Goal: Task Accomplishment & Management: Complete application form

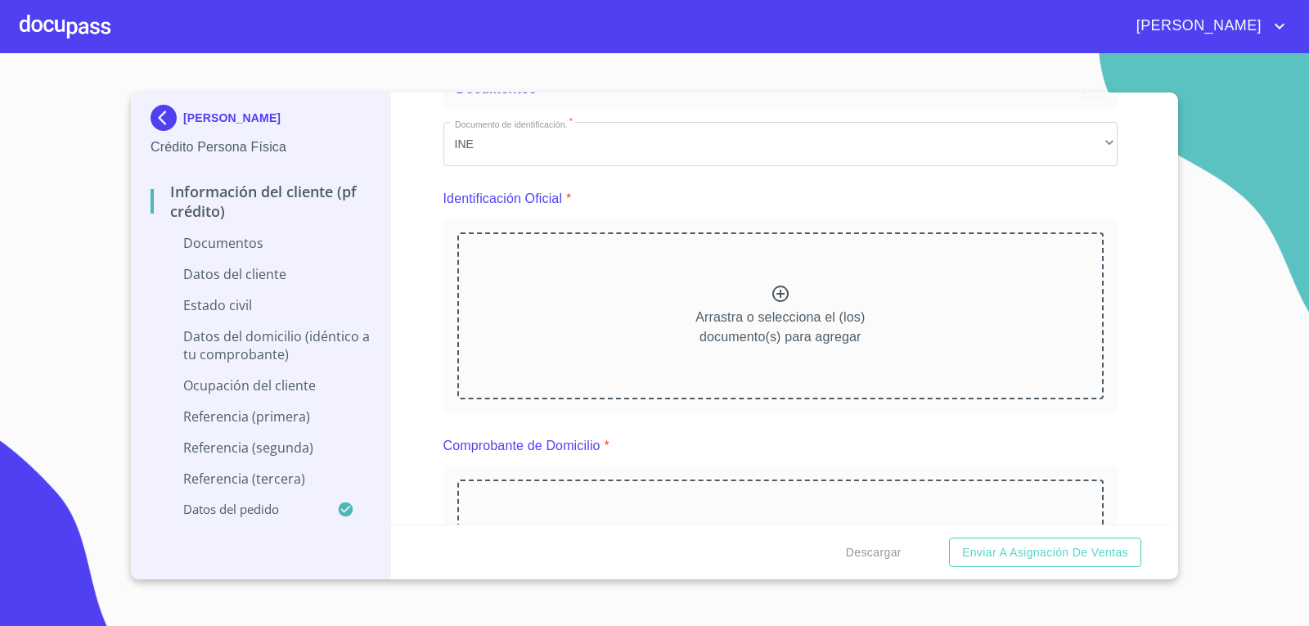
scroll to position [82, 0]
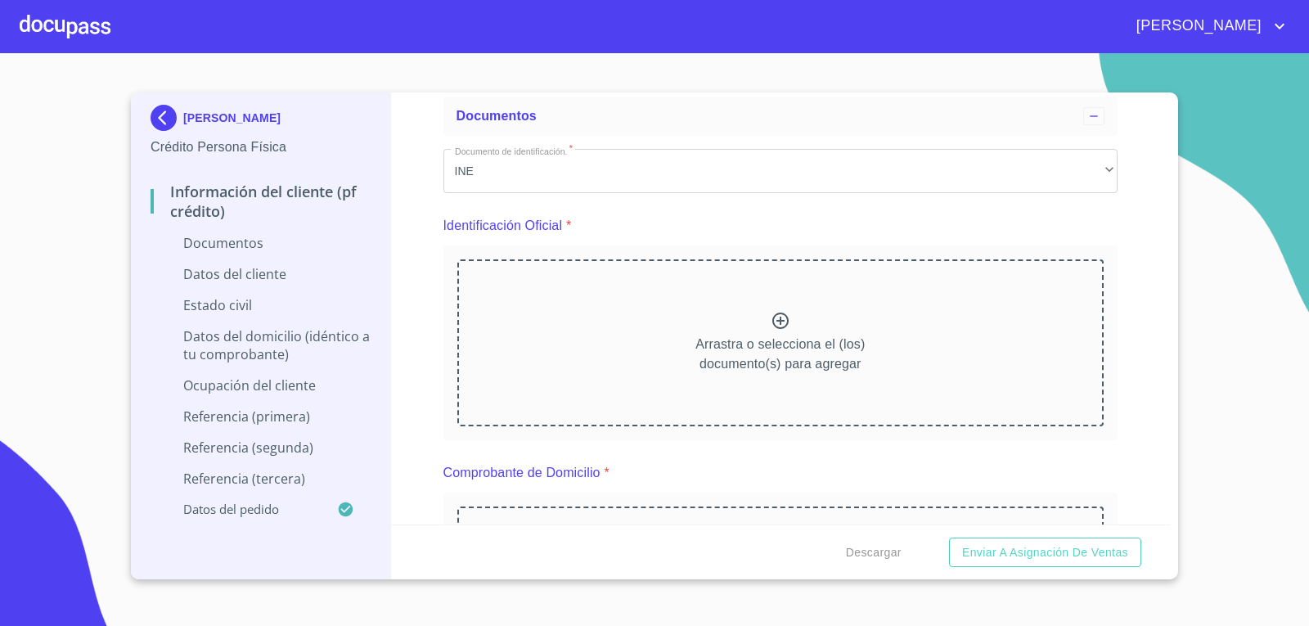
click at [772, 319] on icon at bounding box center [781, 321] width 20 height 20
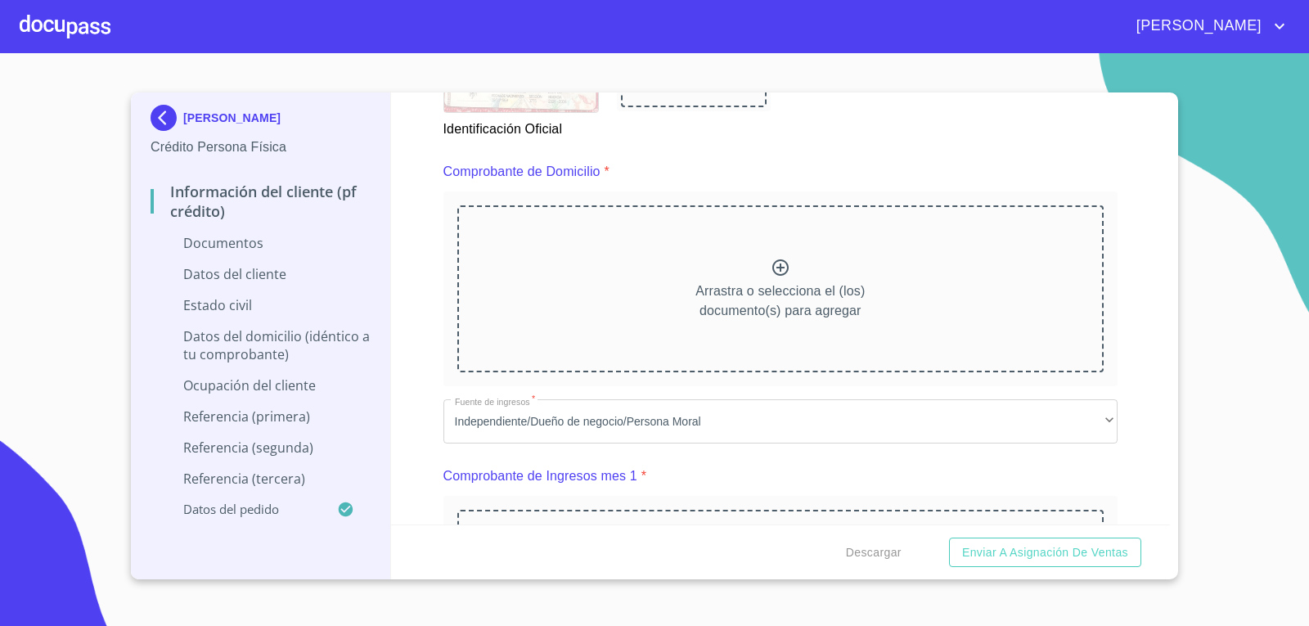
scroll to position [409, 0]
click at [691, 67] on icon at bounding box center [694, 57] width 20 height 20
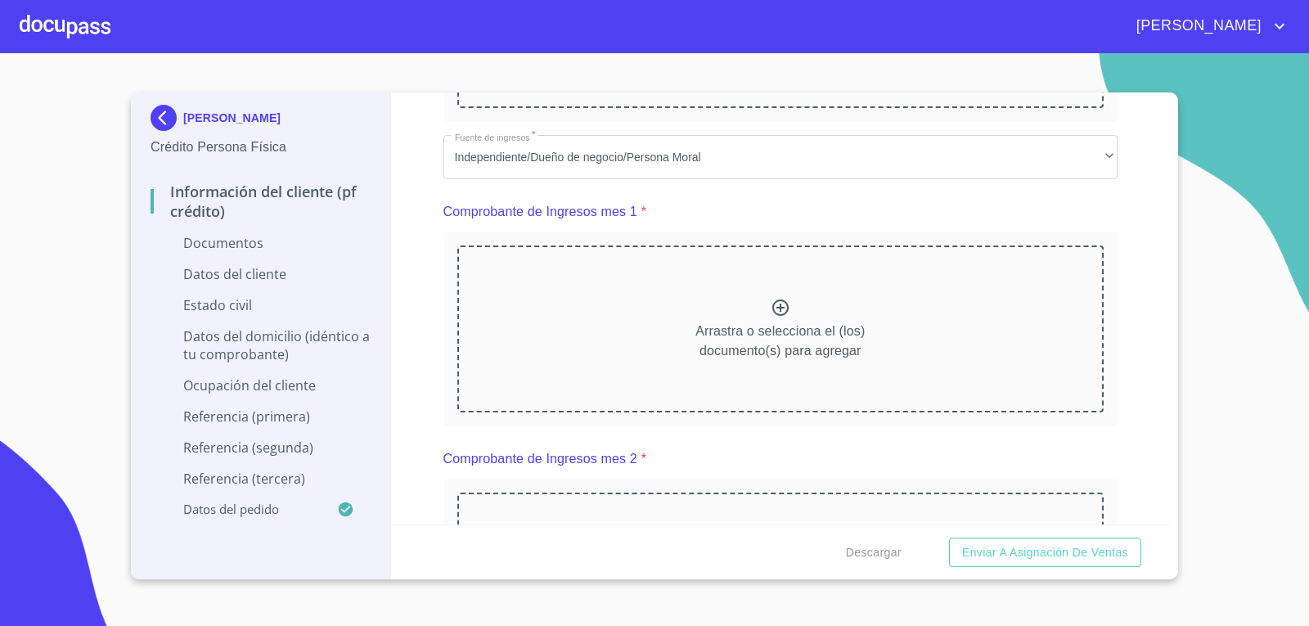
scroll to position [818, 0]
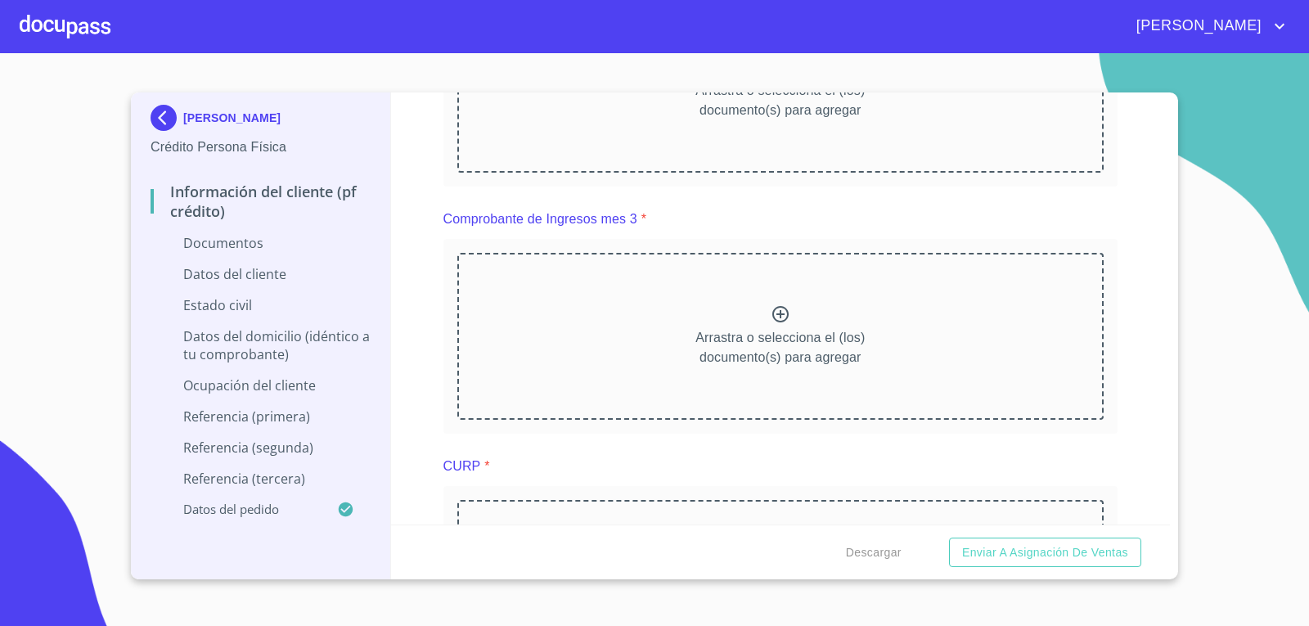
scroll to position [1391, 0]
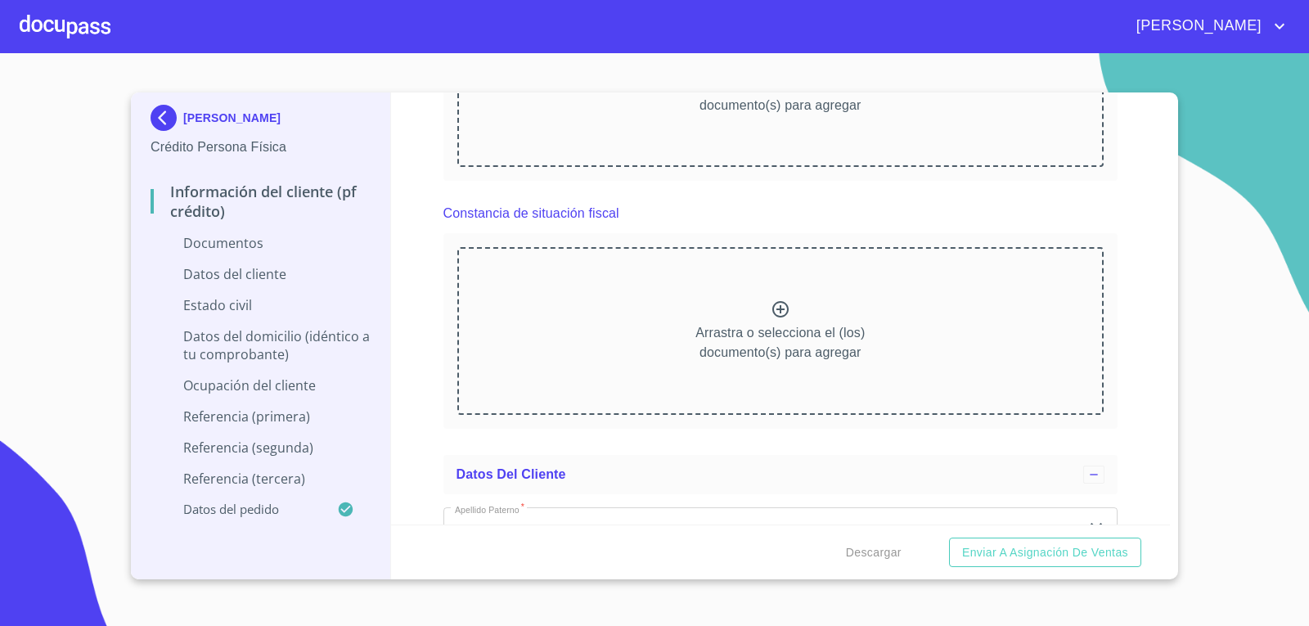
scroll to position [2209, 0]
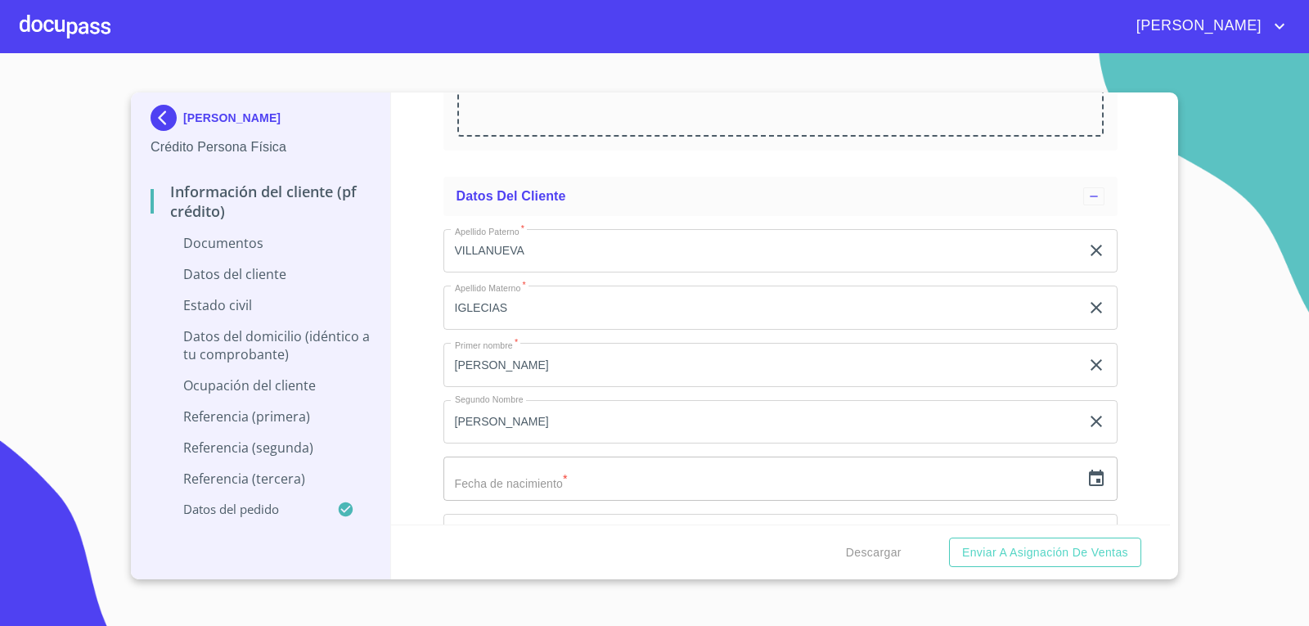
scroll to position [2946, 0]
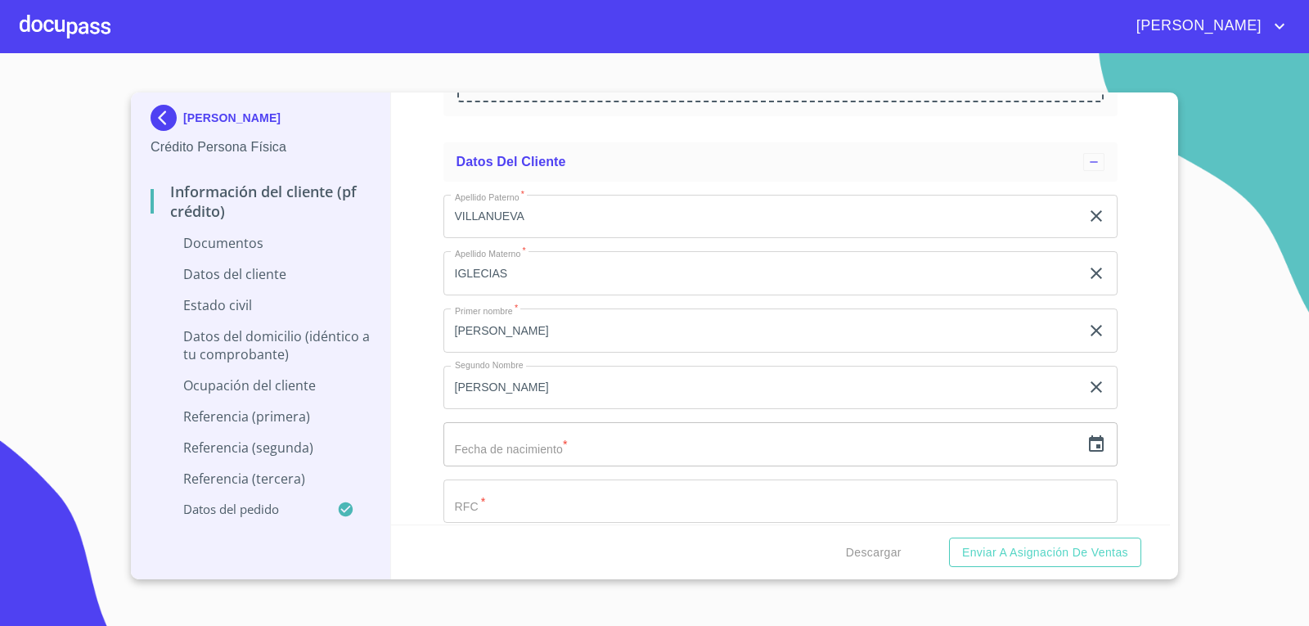
scroll to position [3682, 0]
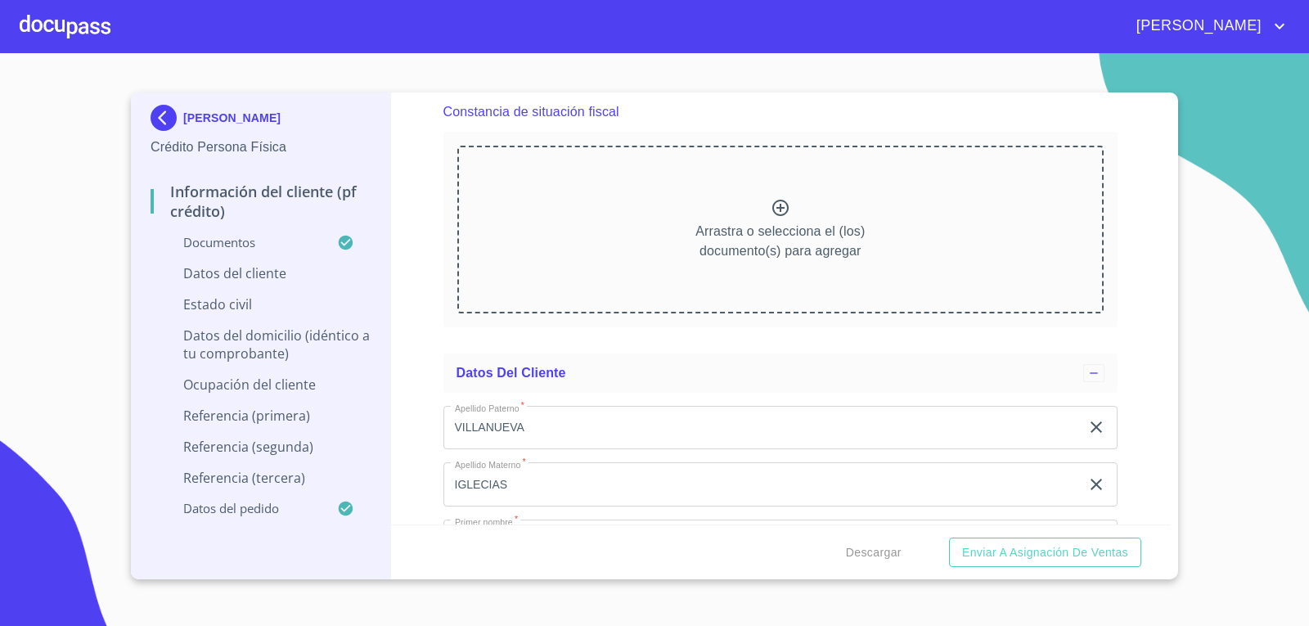
click at [1153, 339] on div "Información del cliente (PF crédito) Documentos Documento de identificación.   …" at bounding box center [781, 308] width 780 height 432
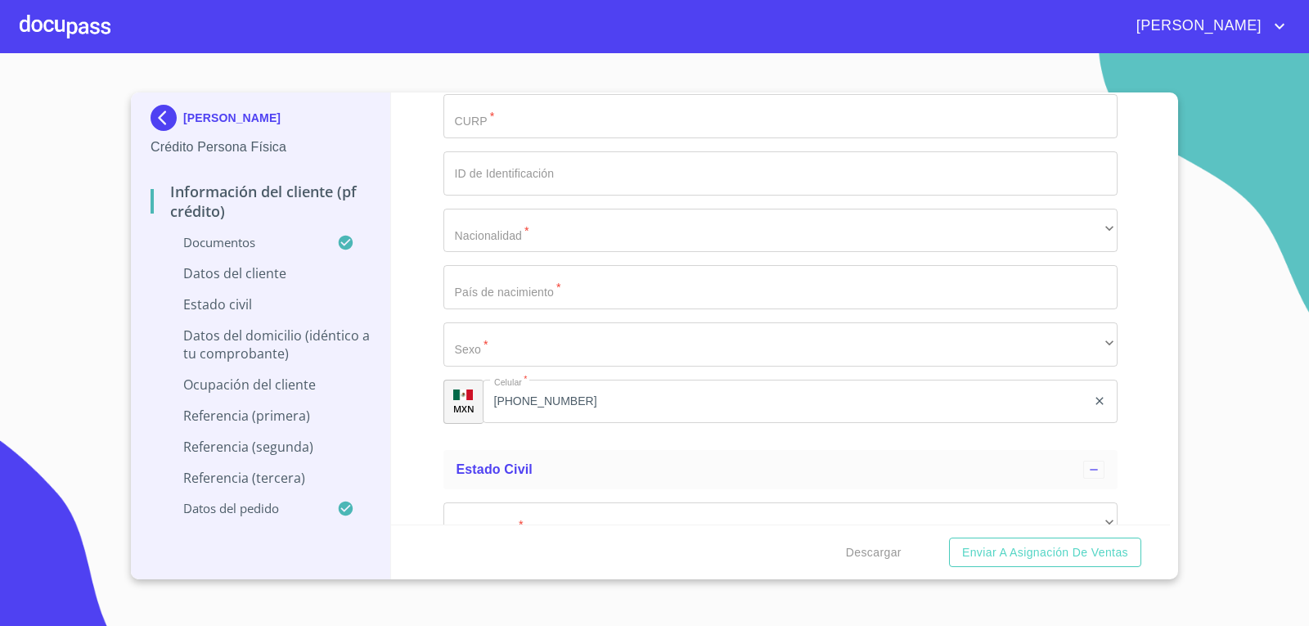
scroll to position [4337, 0]
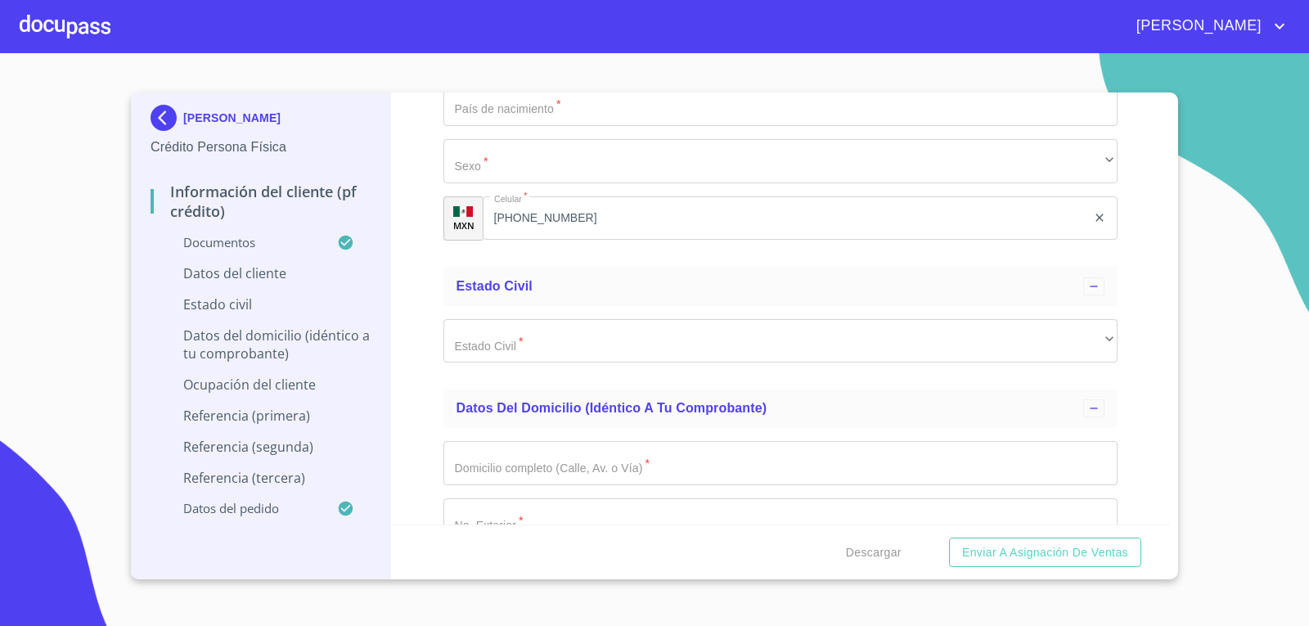
scroll to position [5237, 0]
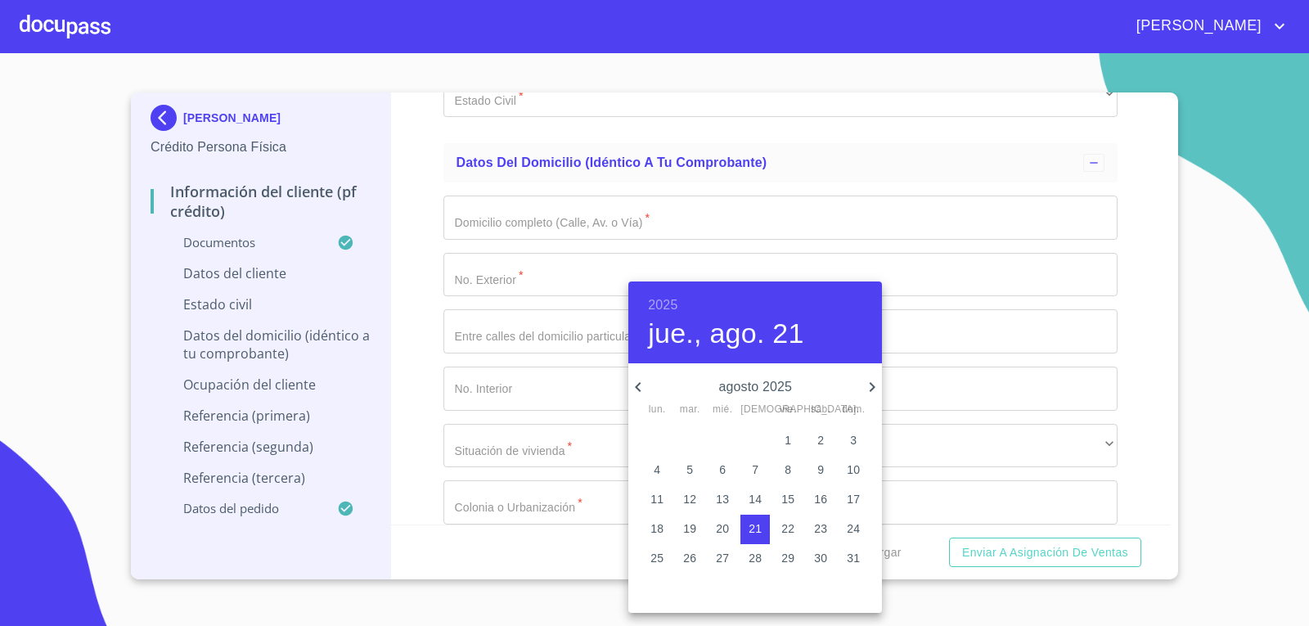
click at [651, 304] on h6 "2025" at bounding box center [662, 305] width 29 height 23
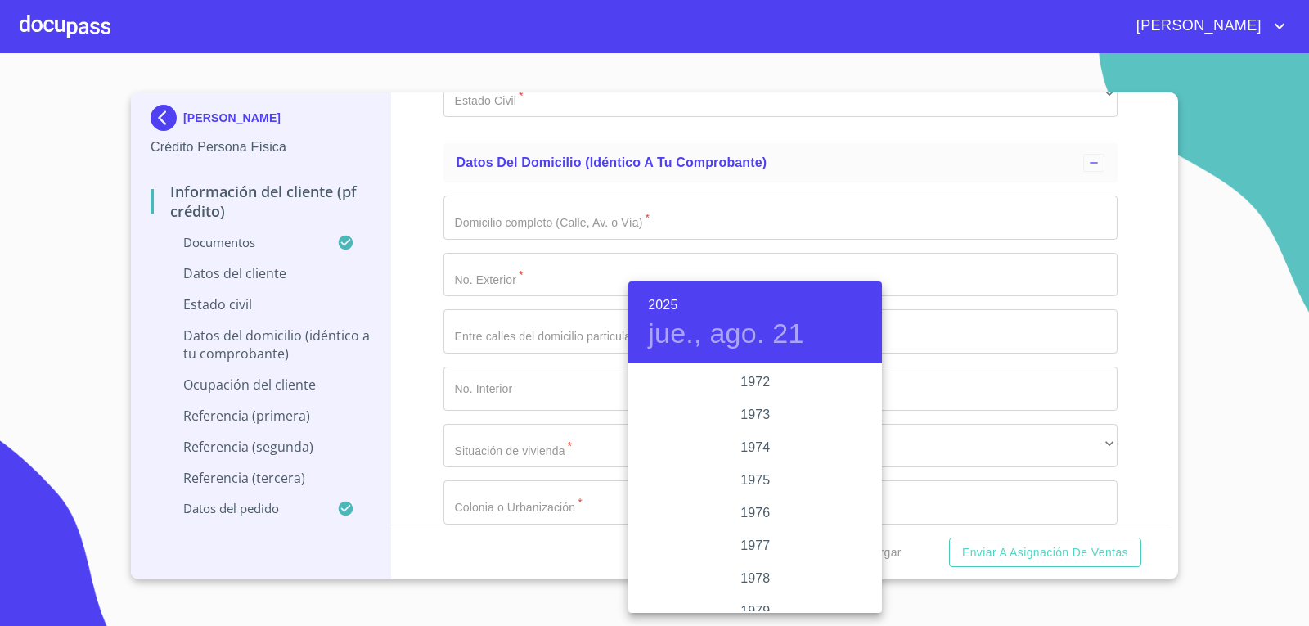
scroll to position [1375, 0]
click at [756, 446] on div "1969" at bounding box center [755, 447] width 254 height 33
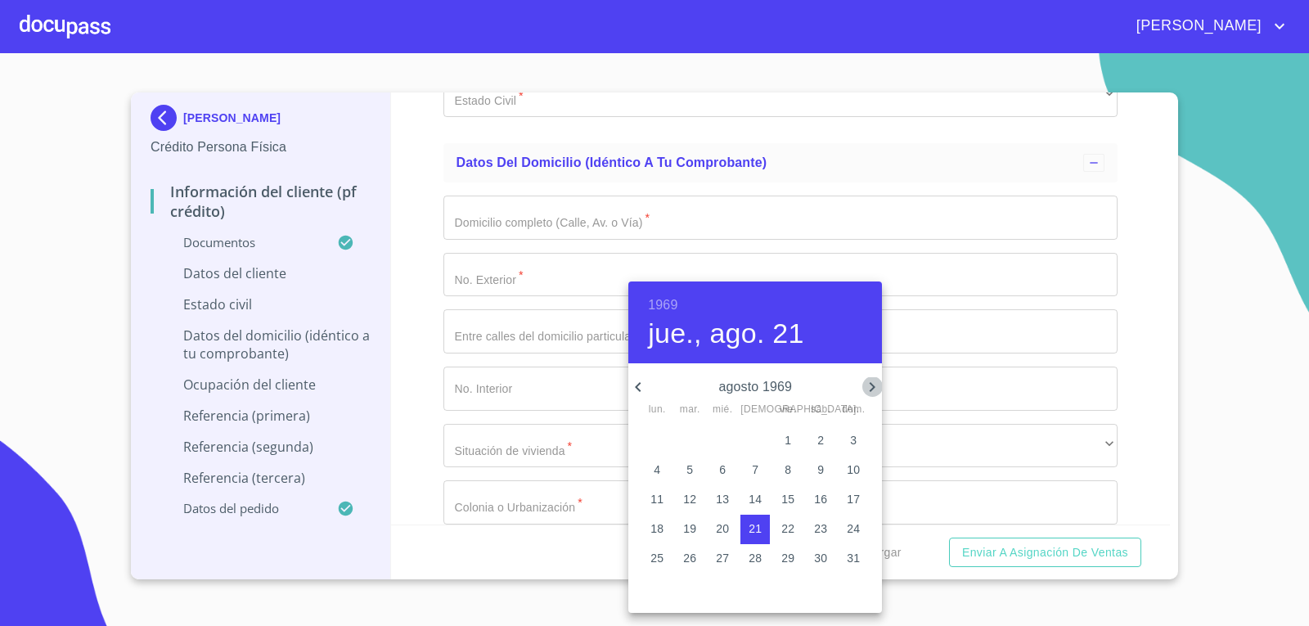
click at [867, 388] on icon "button" at bounding box center [873, 387] width 20 height 20
click at [727, 528] on p "19" at bounding box center [722, 528] width 13 height 16
type input "19 de nov. de 1969"
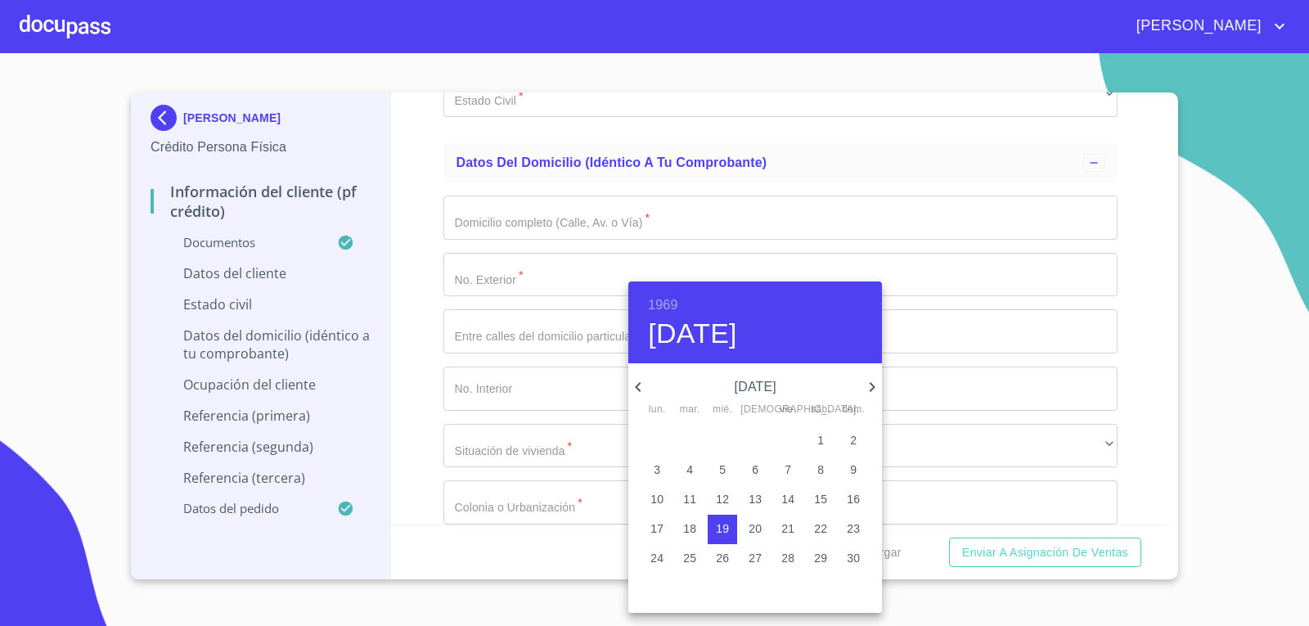
click at [406, 403] on div at bounding box center [654, 313] width 1309 height 626
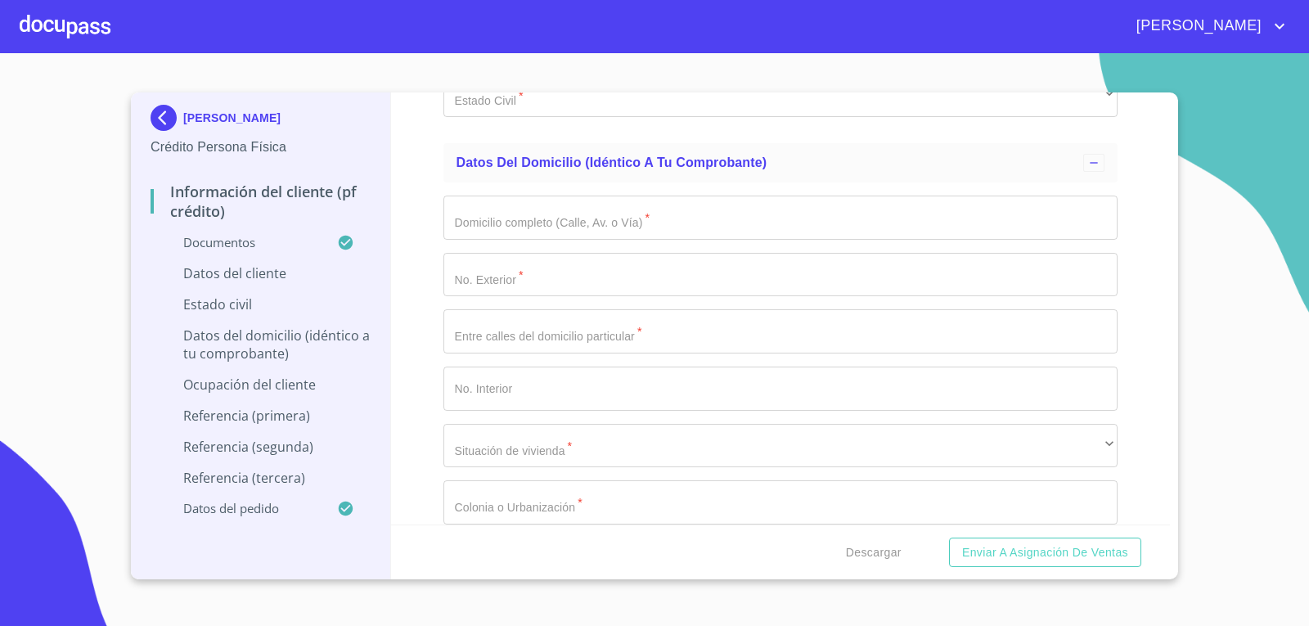
type input "VIIP691119AY5"
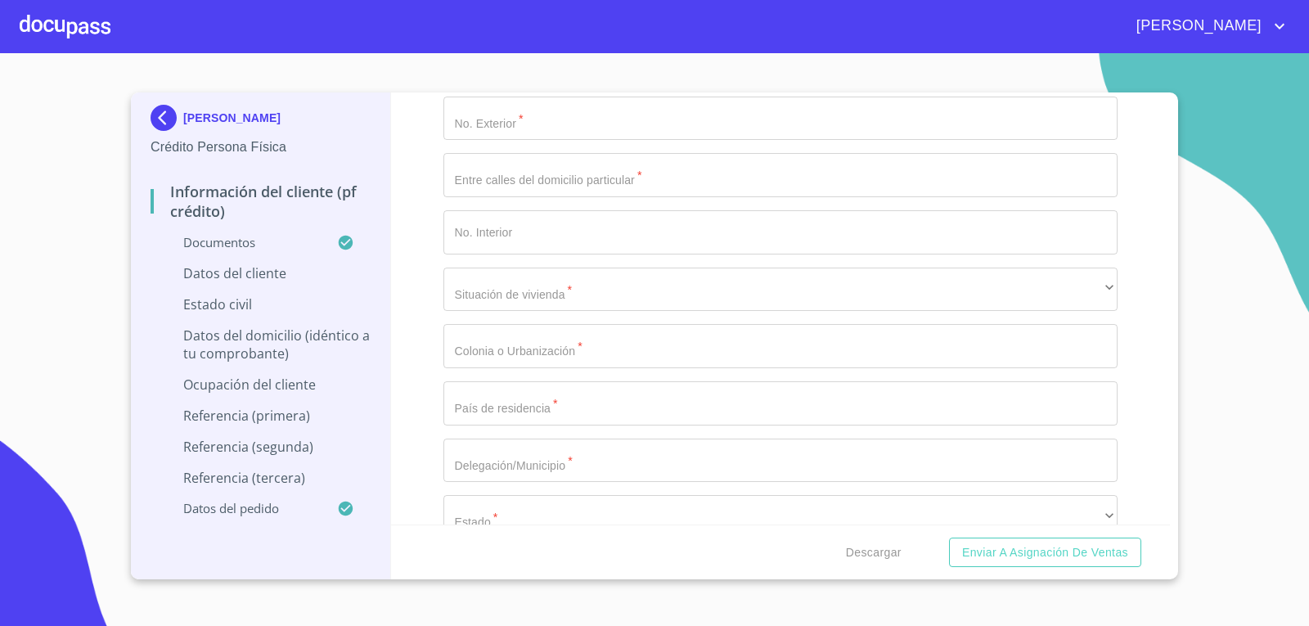
scroll to position [5401, 0]
type input "VIIP691119HSLLGD02"
type input "6"
type input "2675256281"
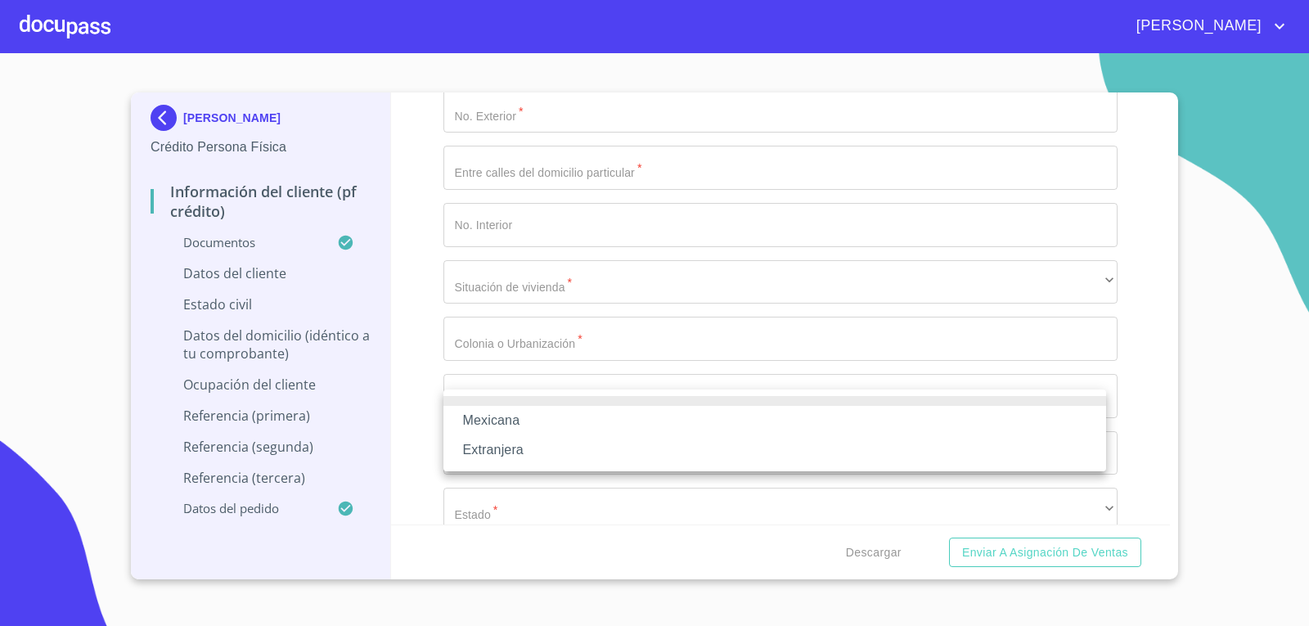
click at [526, 424] on li "Mexicana" at bounding box center [775, 420] width 663 height 29
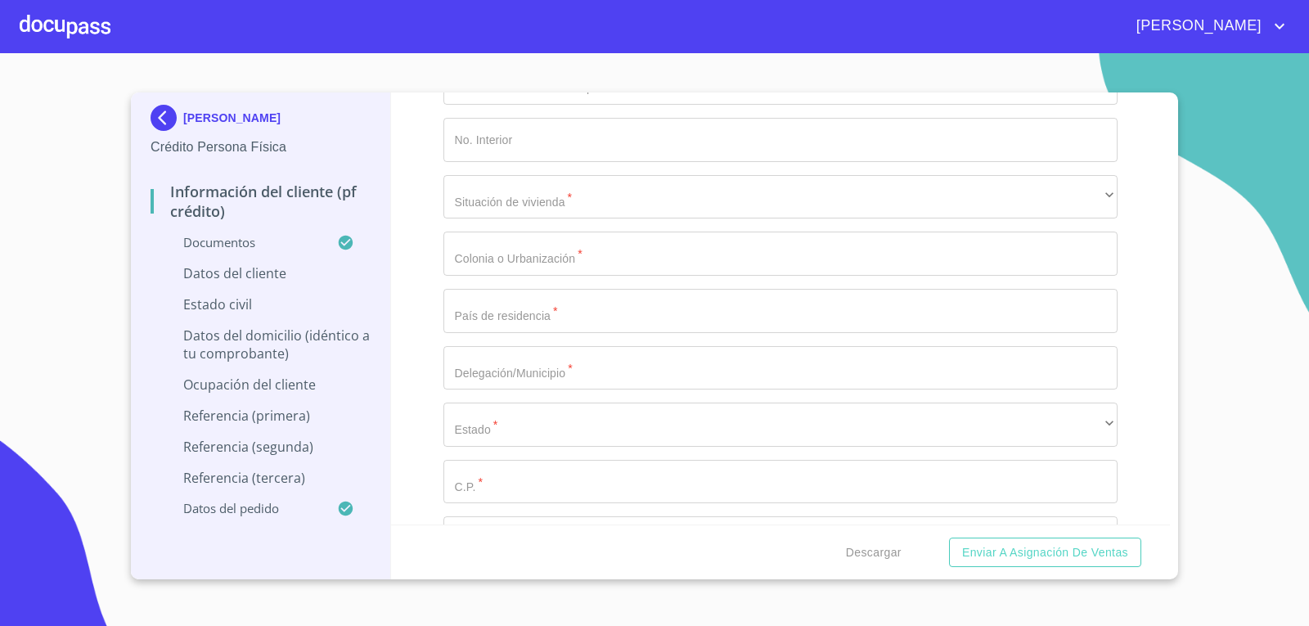
scroll to position [5565, 0]
type input "m"
type input "[GEOGRAPHIC_DATA]"
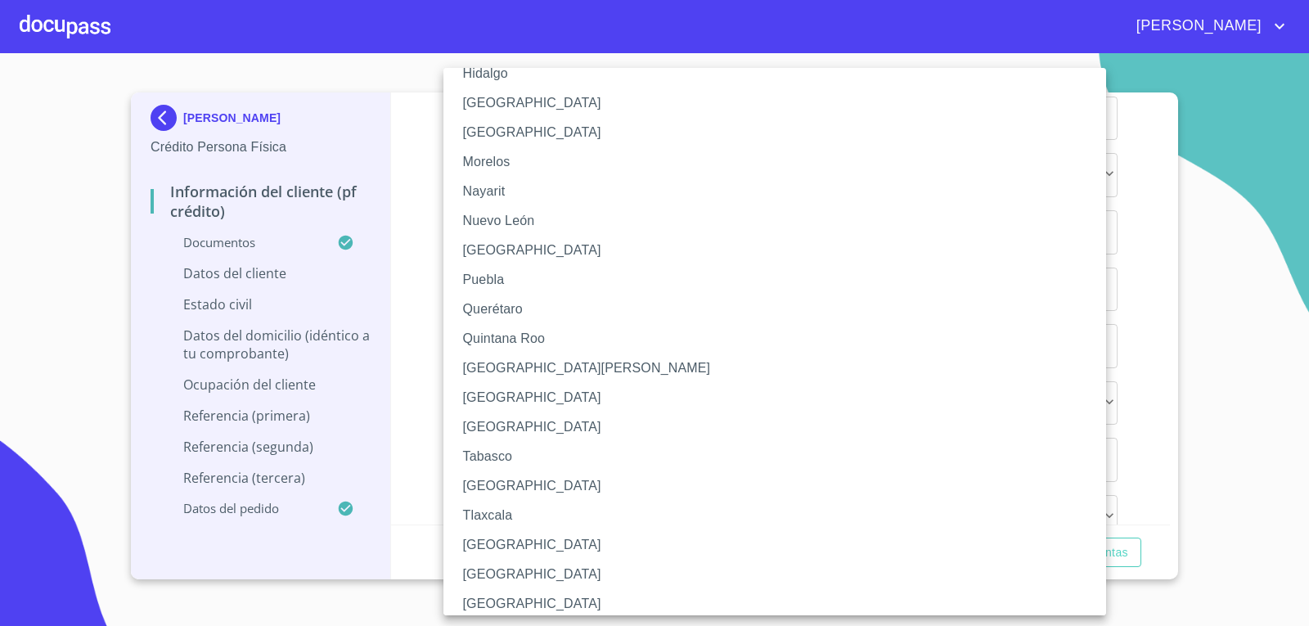
scroll to position [409, 0]
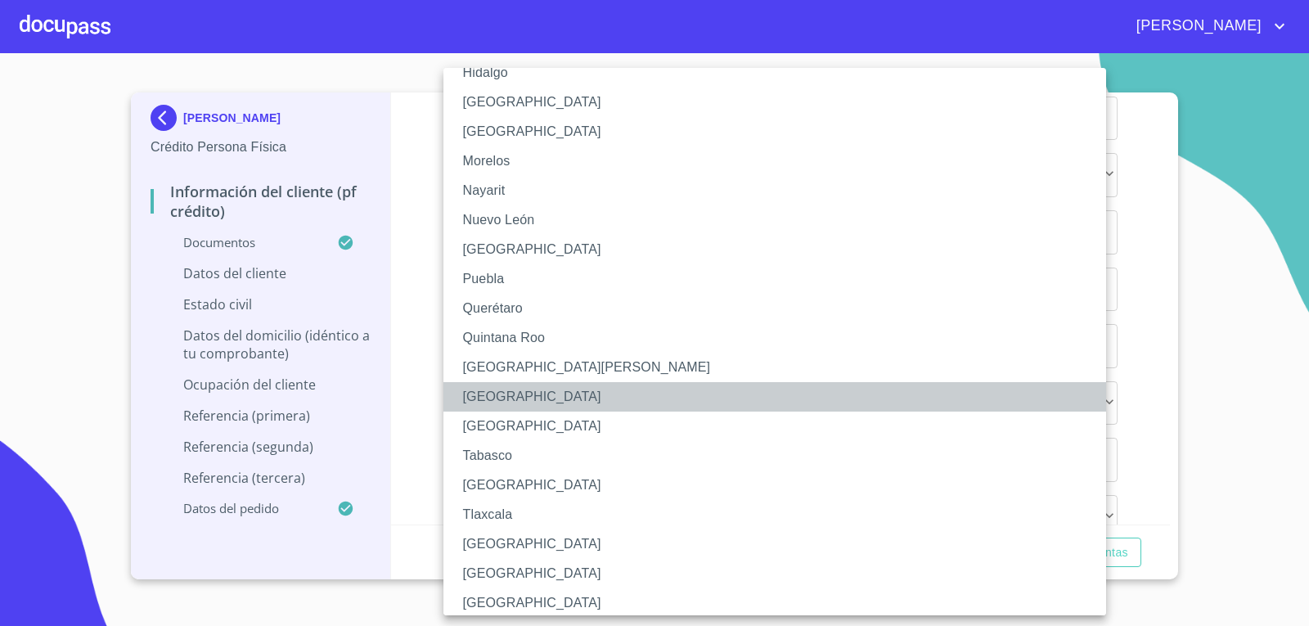
click at [505, 390] on li "[GEOGRAPHIC_DATA]" at bounding box center [781, 396] width 675 height 29
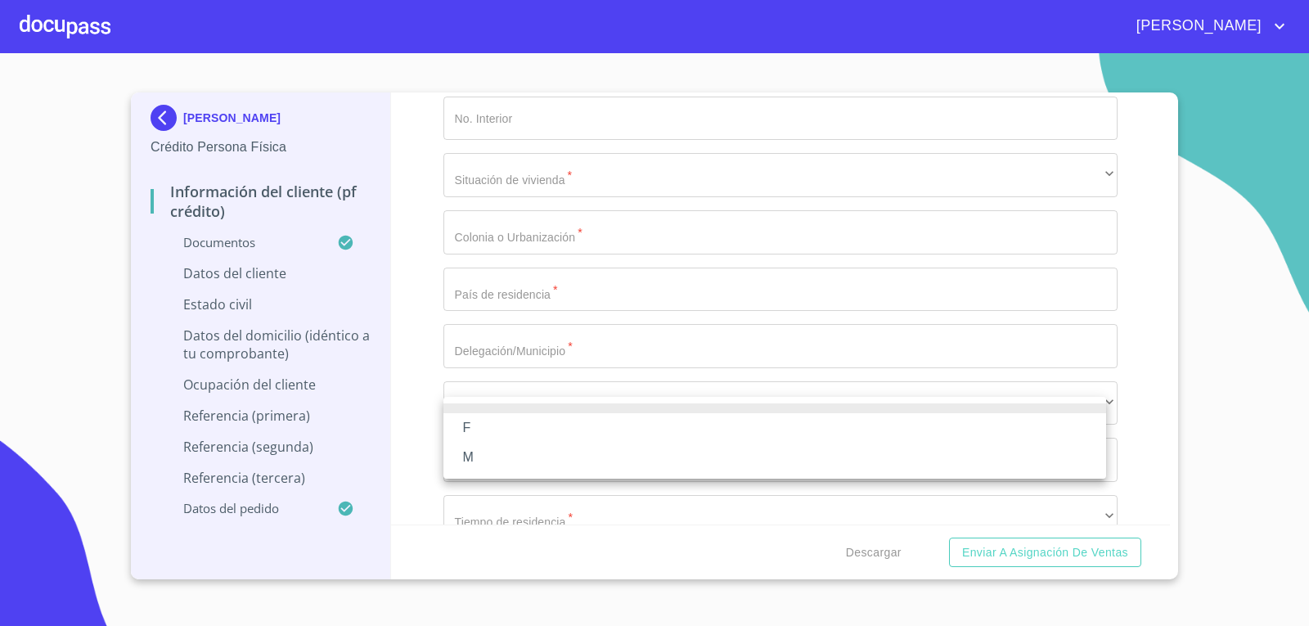
click at [475, 453] on li "M" at bounding box center [775, 457] width 663 height 29
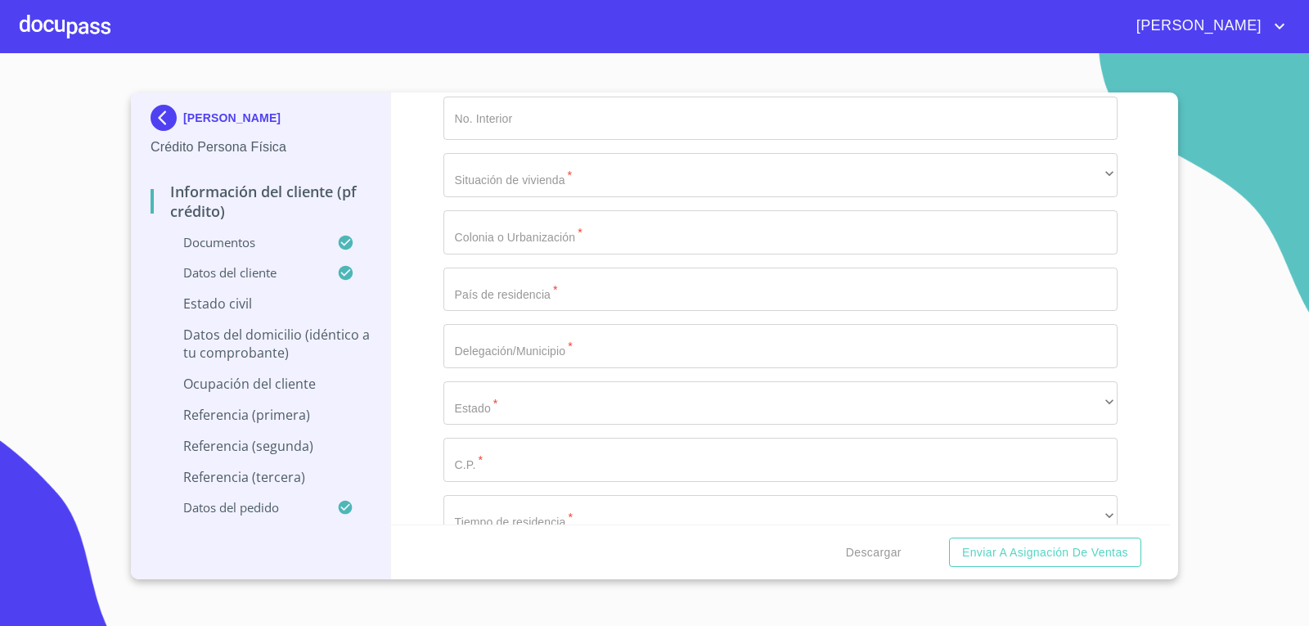
click at [434, 429] on div "Información del cliente (PF crédito) Documentos Documento de identificación.   …" at bounding box center [781, 308] width 780 height 432
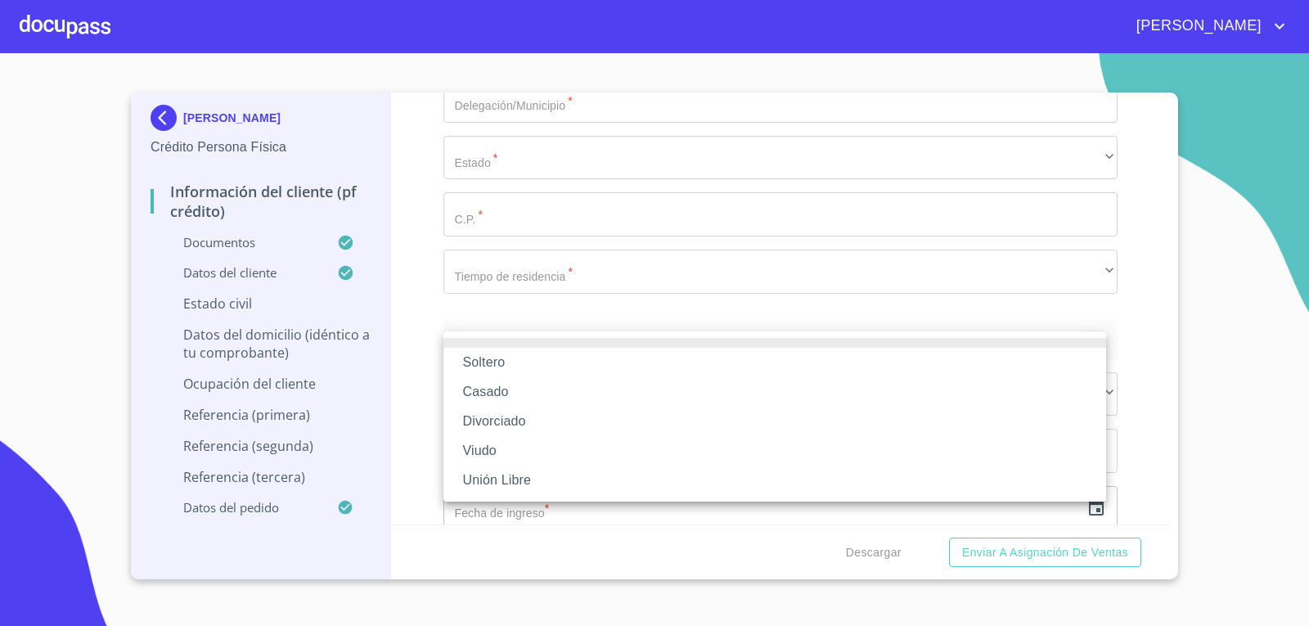
click at [519, 358] on li "Soltero" at bounding box center [775, 362] width 663 height 29
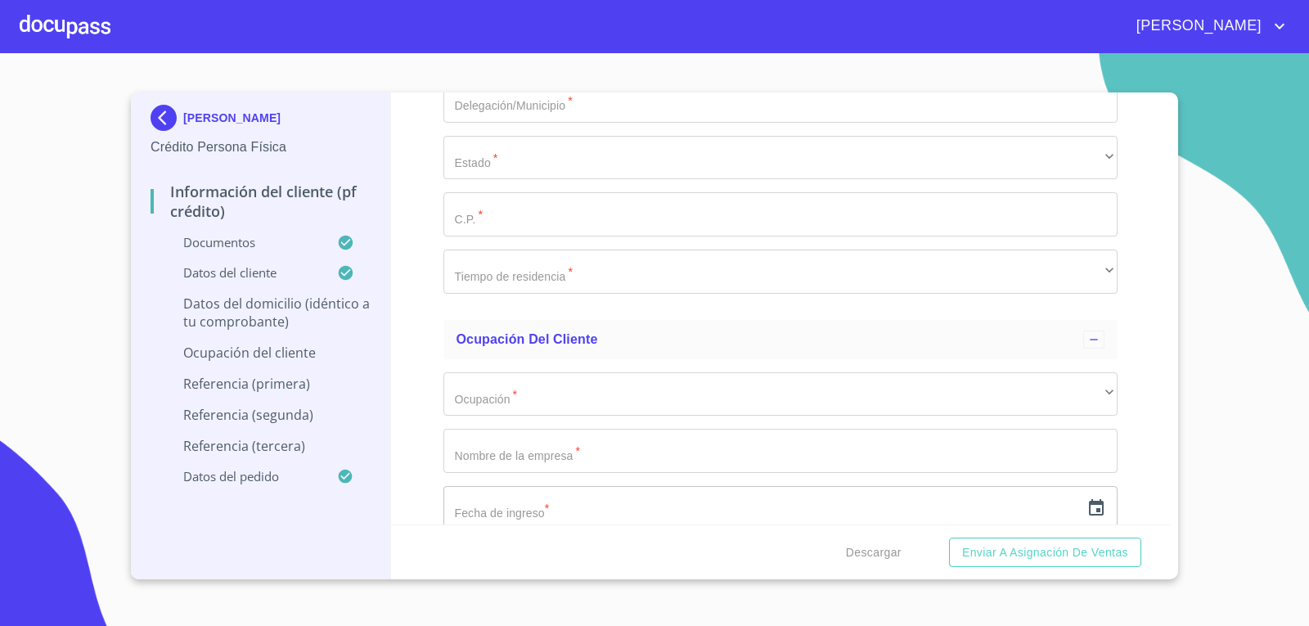
click at [421, 420] on div "Información del cliente (PF crédito) Documentos Documento de identificación.   …" at bounding box center [781, 308] width 780 height 432
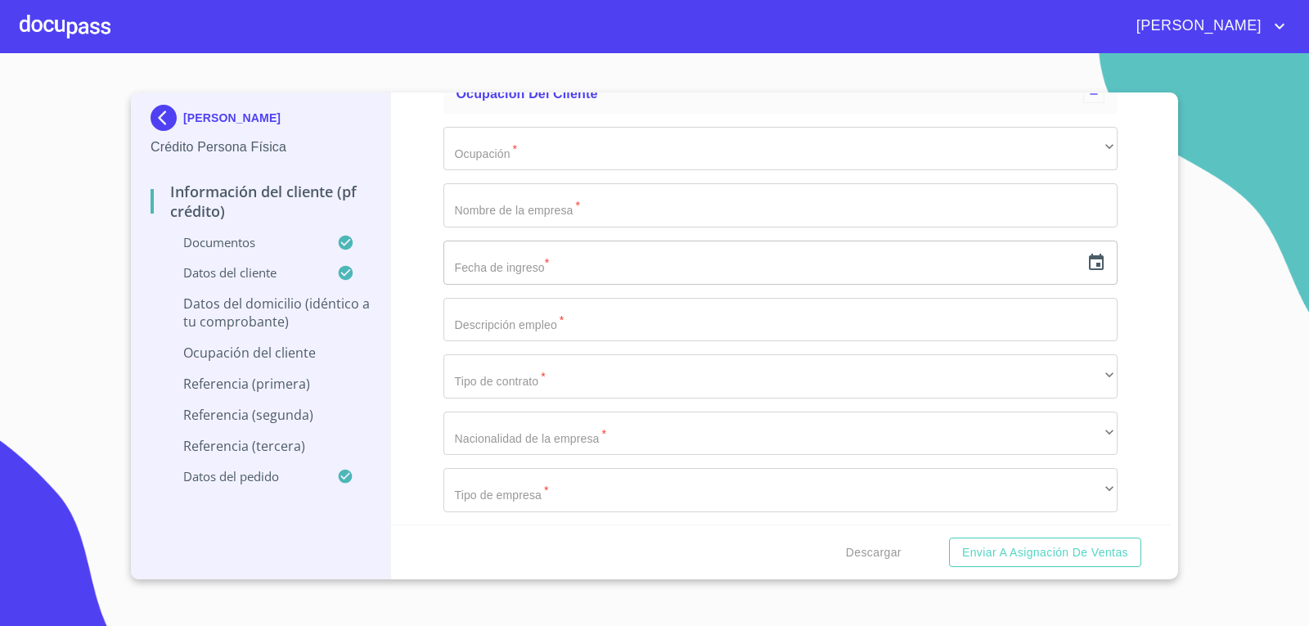
scroll to position [5974, 0]
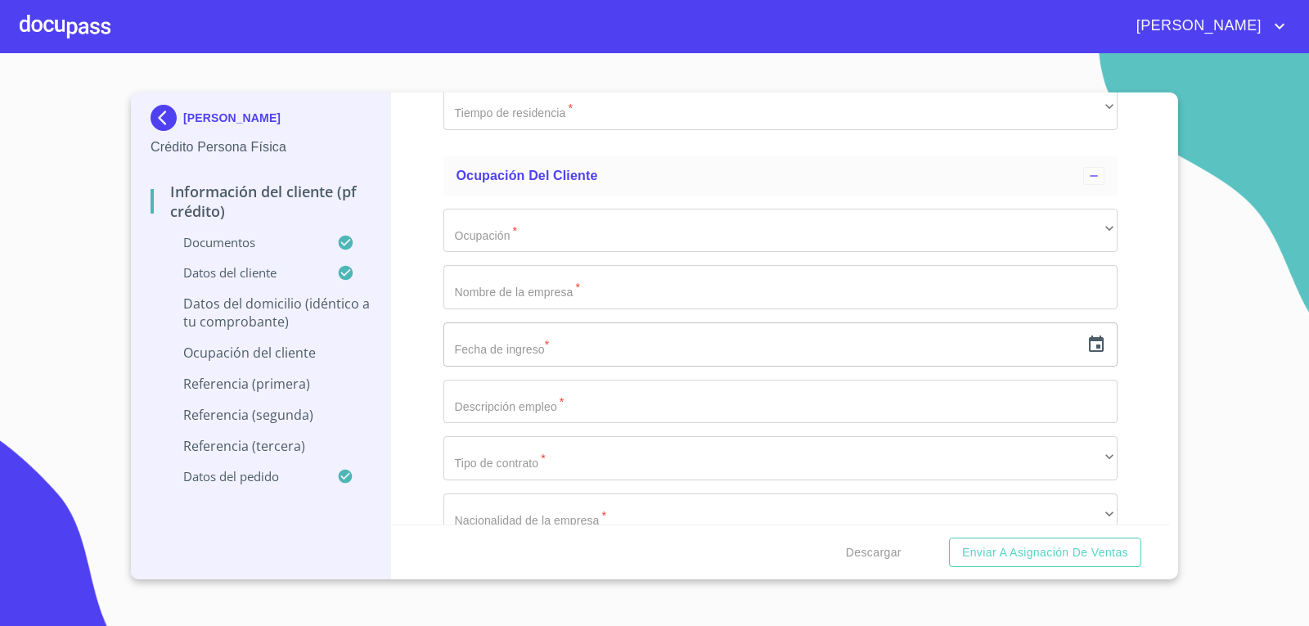
type input "AV BOSQUE DEL CENTINELA"
type input "890"
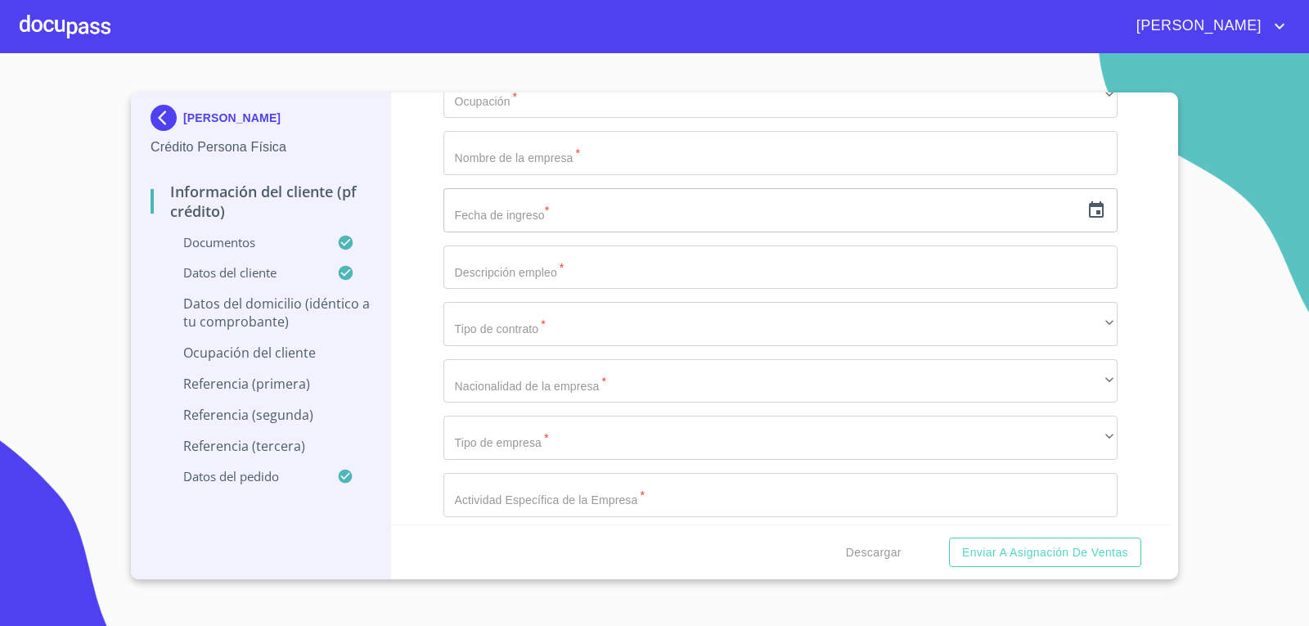
scroll to position [6137, 0]
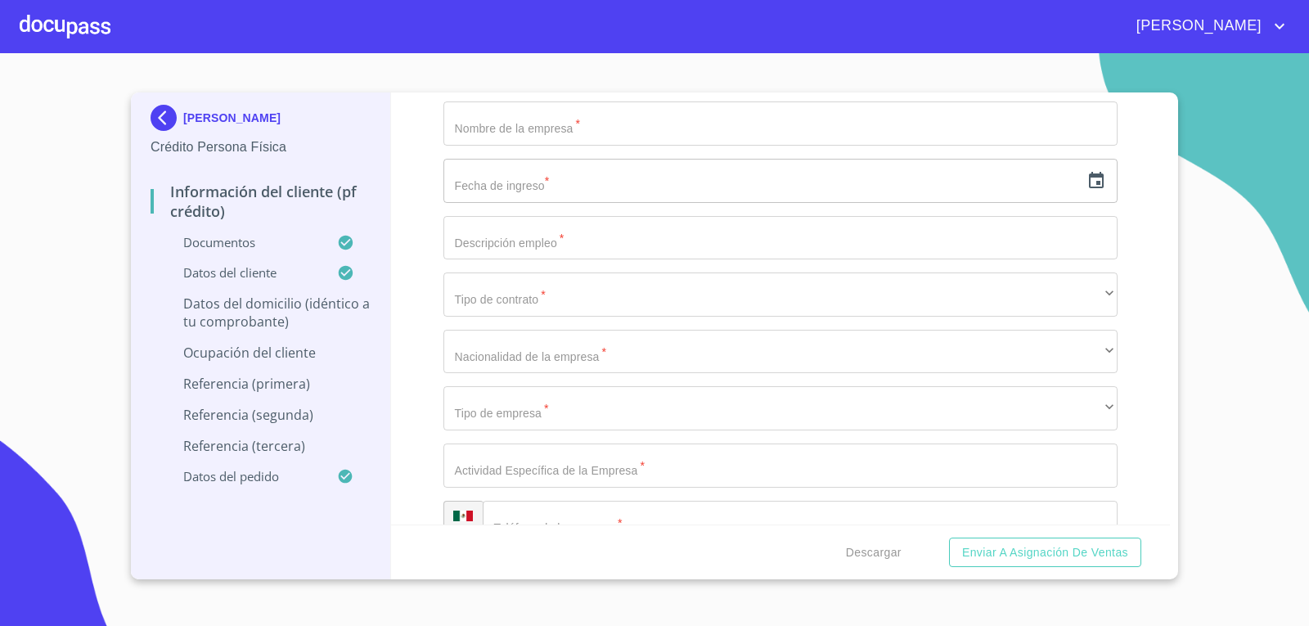
type input "114"
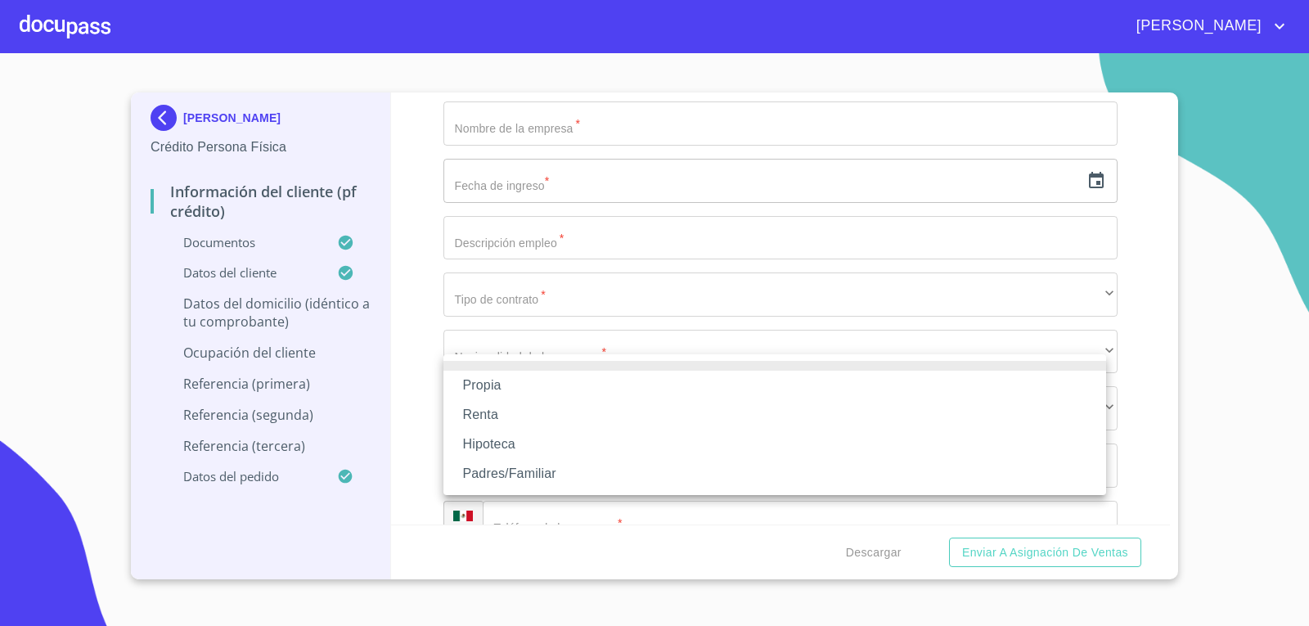
click at [488, 398] on li "Propia" at bounding box center [775, 385] width 663 height 29
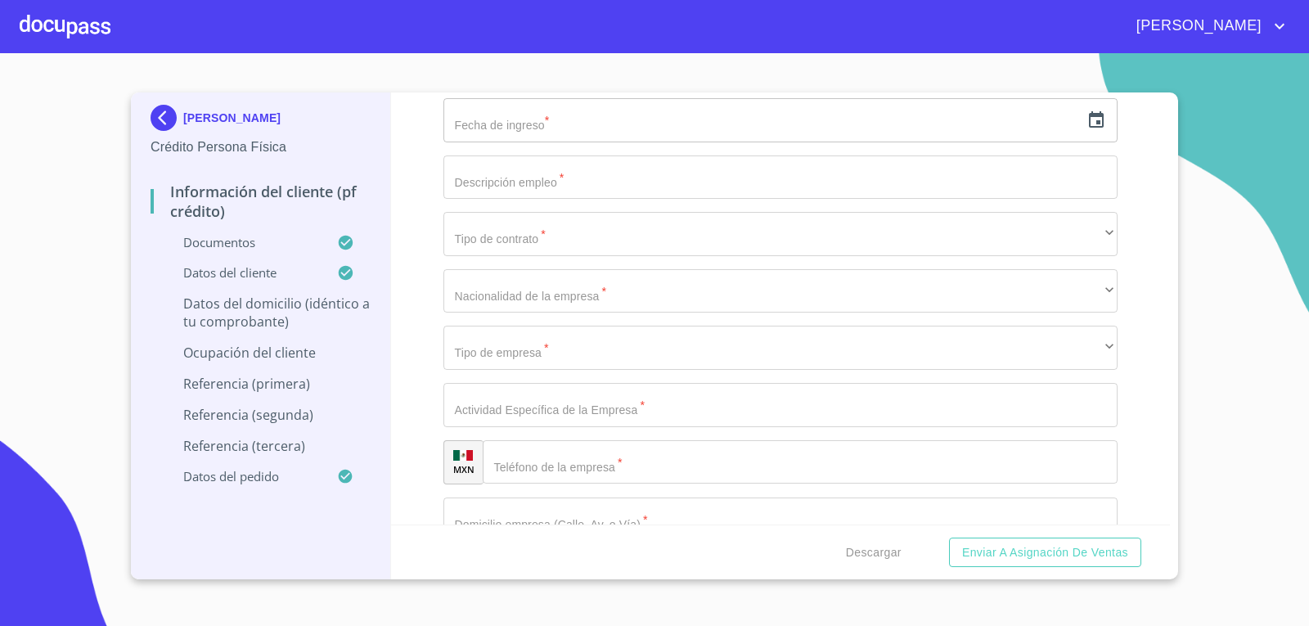
scroll to position [6301, 0]
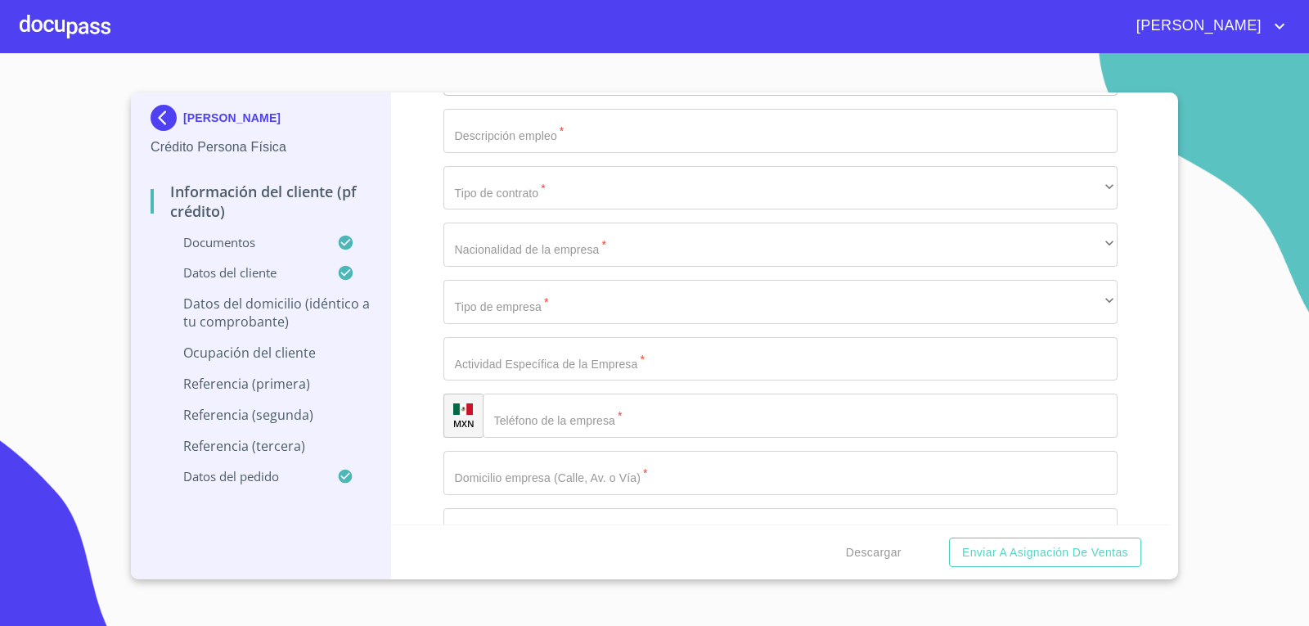
type input "$2,000,000"
type input "JARDINES DEL VERGUEL"
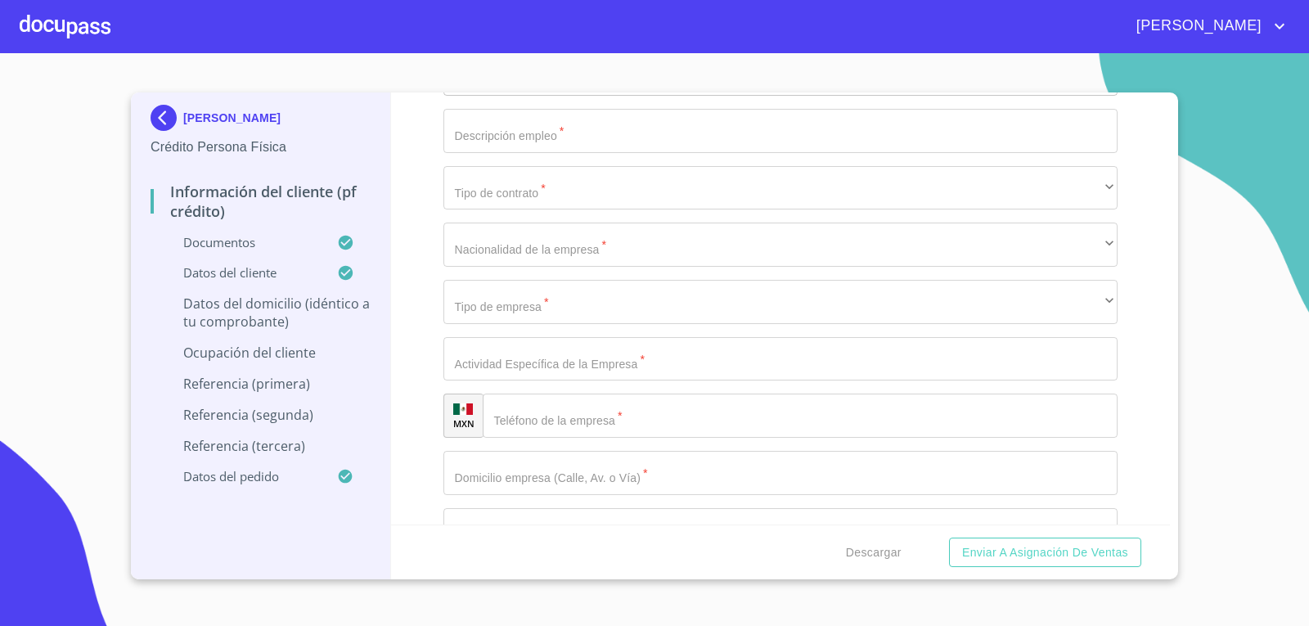
type input "[GEOGRAPHIC_DATA]"
type input "ZAPOPAN"
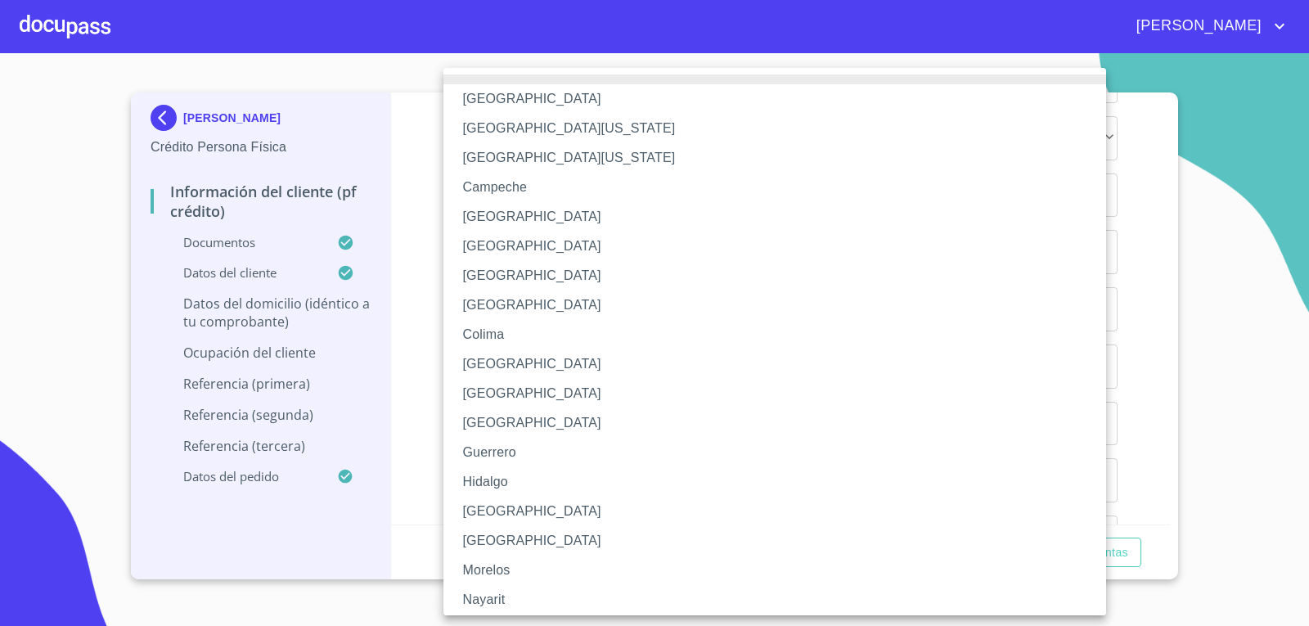
click at [504, 510] on li "[GEOGRAPHIC_DATA]" at bounding box center [781, 511] width 675 height 29
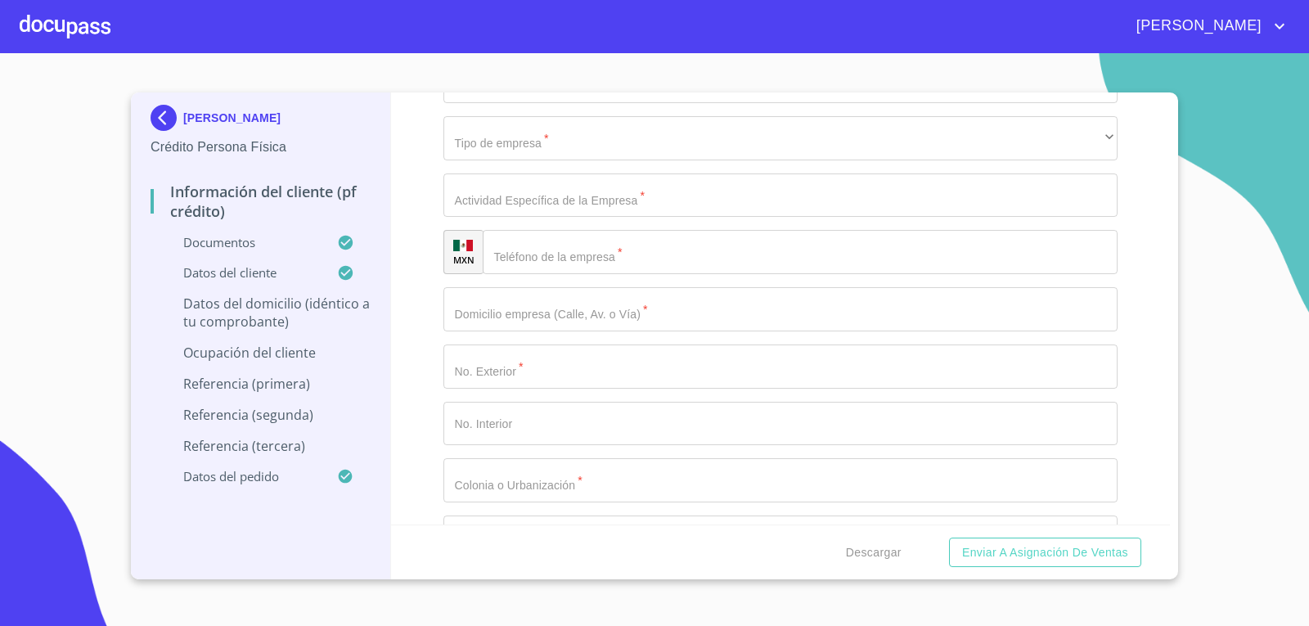
type input "45180"
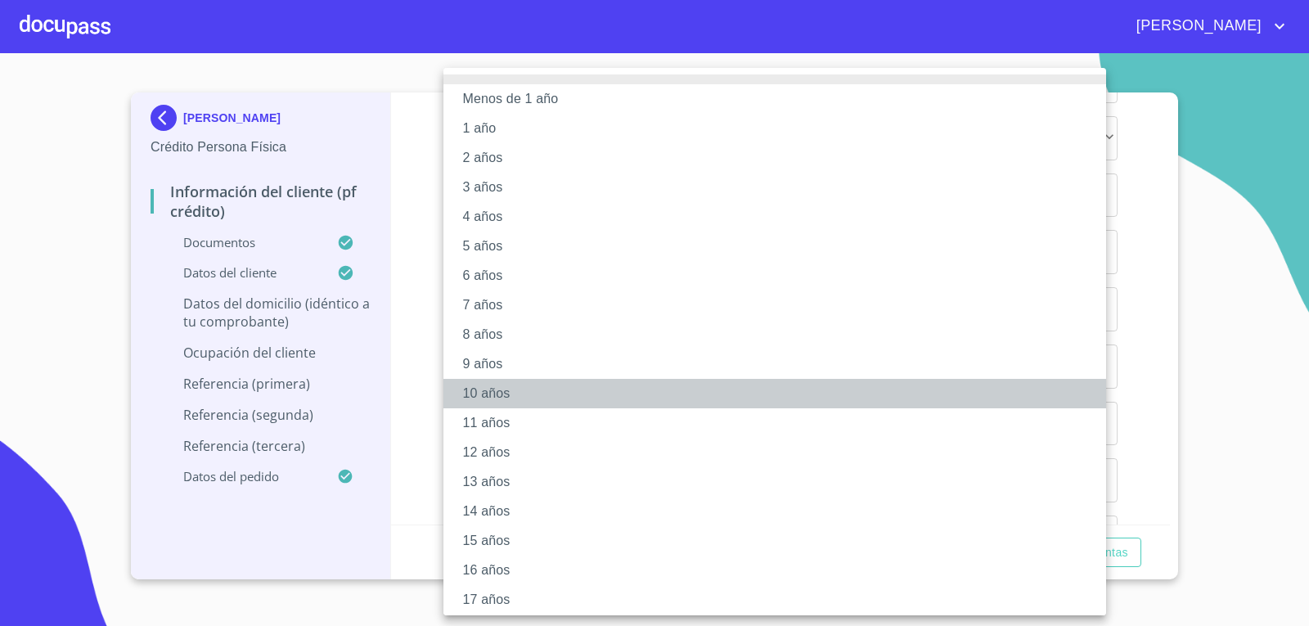
click at [506, 405] on li "10 años" at bounding box center [781, 393] width 675 height 29
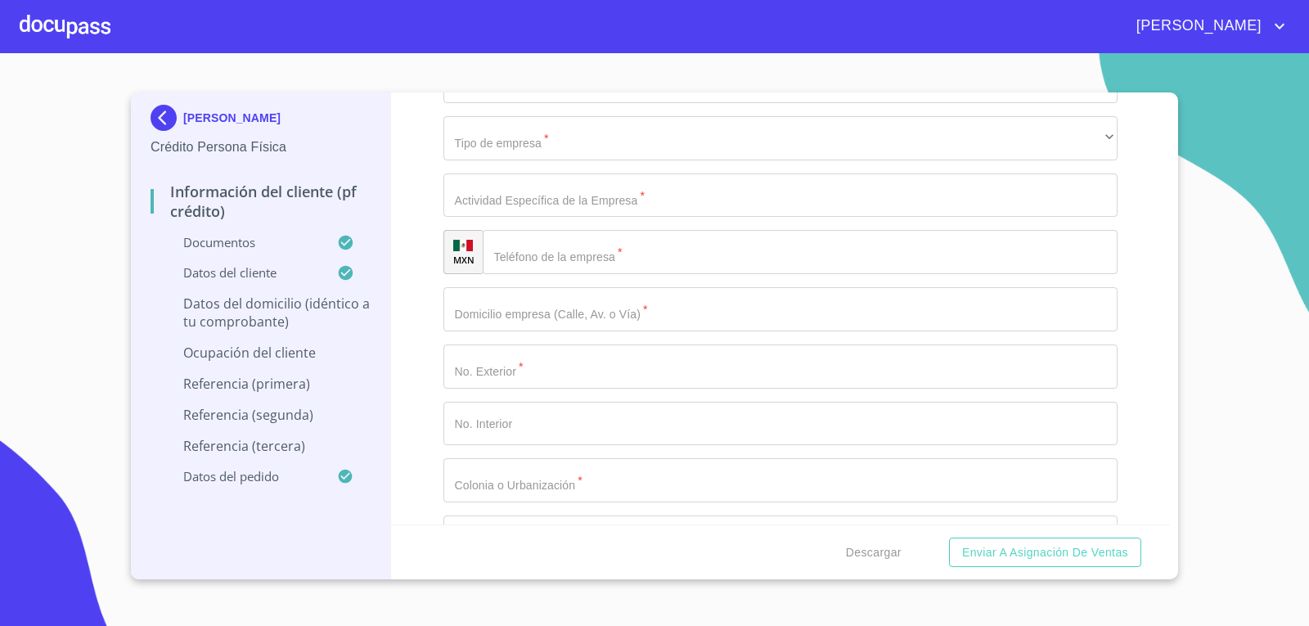
click at [412, 419] on div "Información del cliente (PF crédito) Documentos Documento de identificación.   …" at bounding box center [781, 308] width 780 height 432
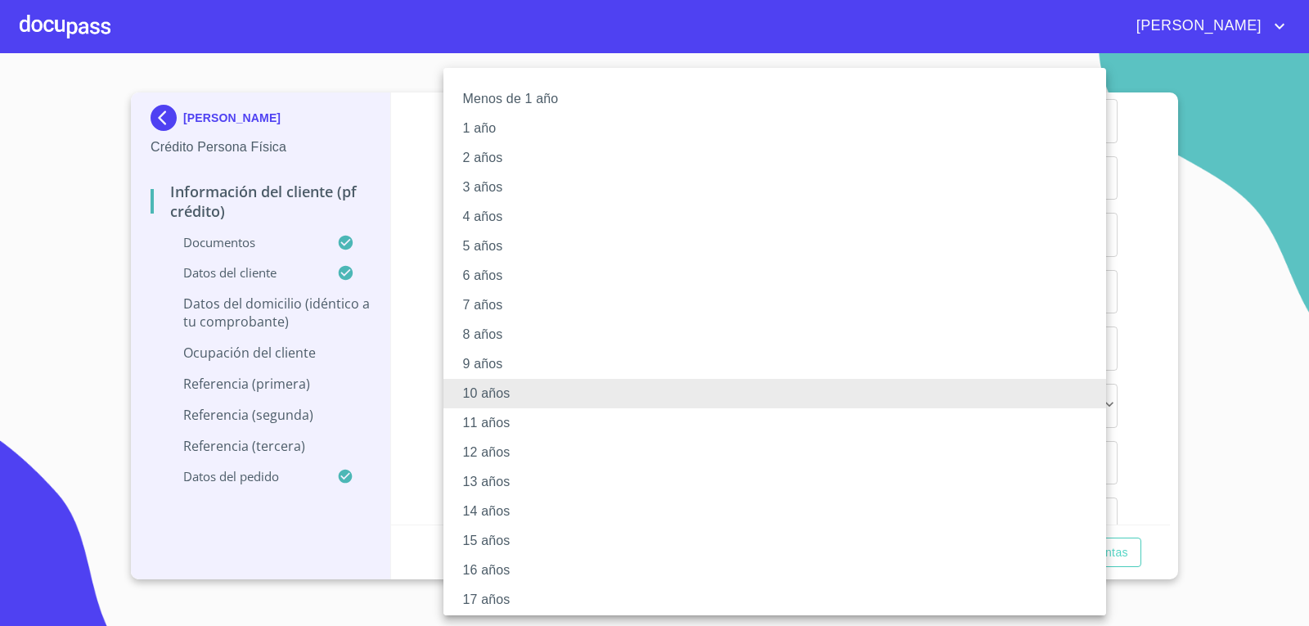
click at [498, 525] on li "14 años" at bounding box center [781, 511] width 675 height 29
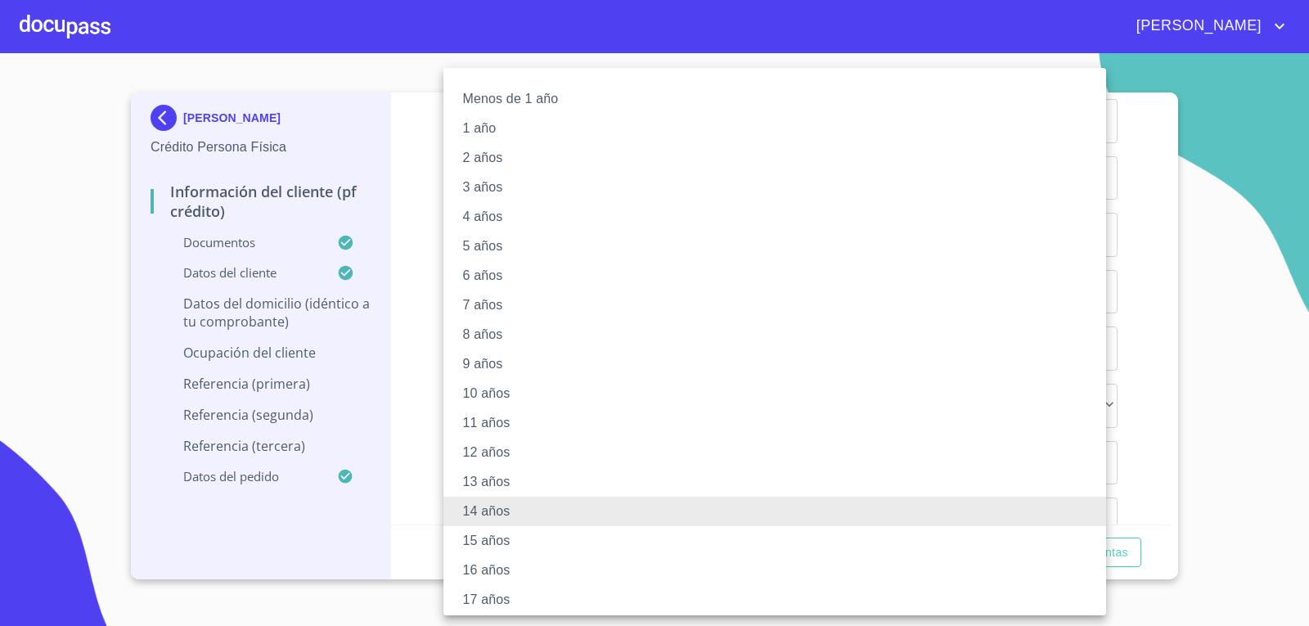
click at [514, 541] on li "15 años" at bounding box center [781, 540] width 675 height 29
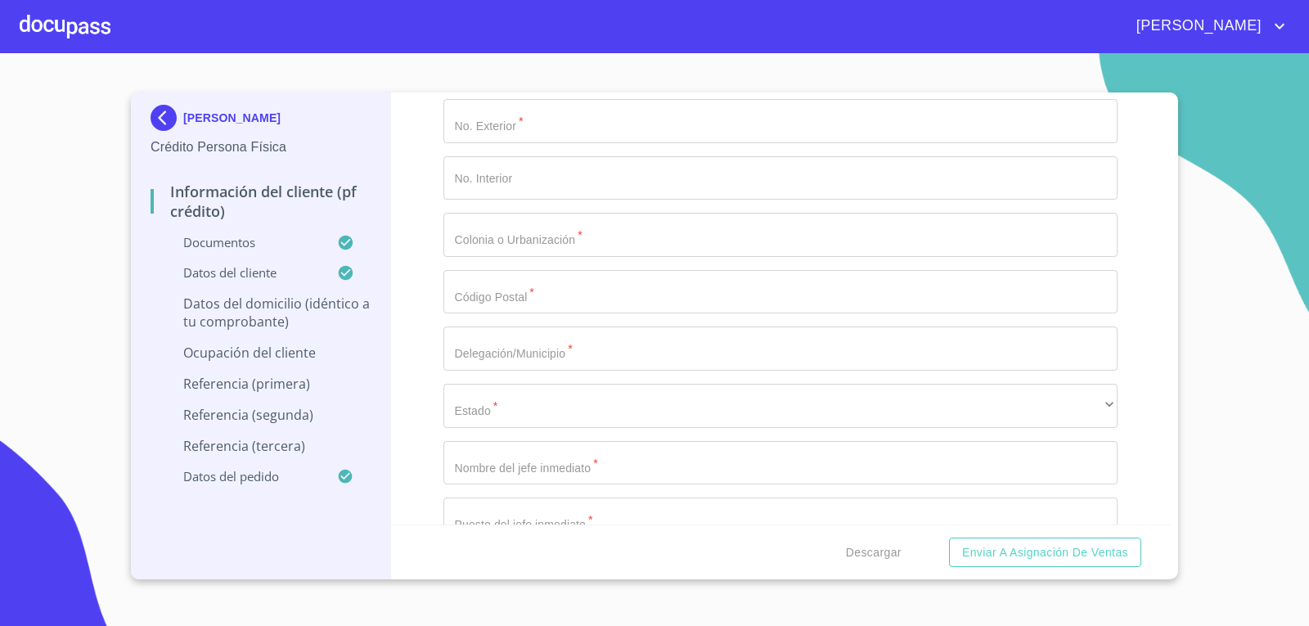
click at [417, 373] on div "Información del cliente (PF crédito) Documentos Documento de identificación.   …" at bounding box center [781, 308] width 780 height 432
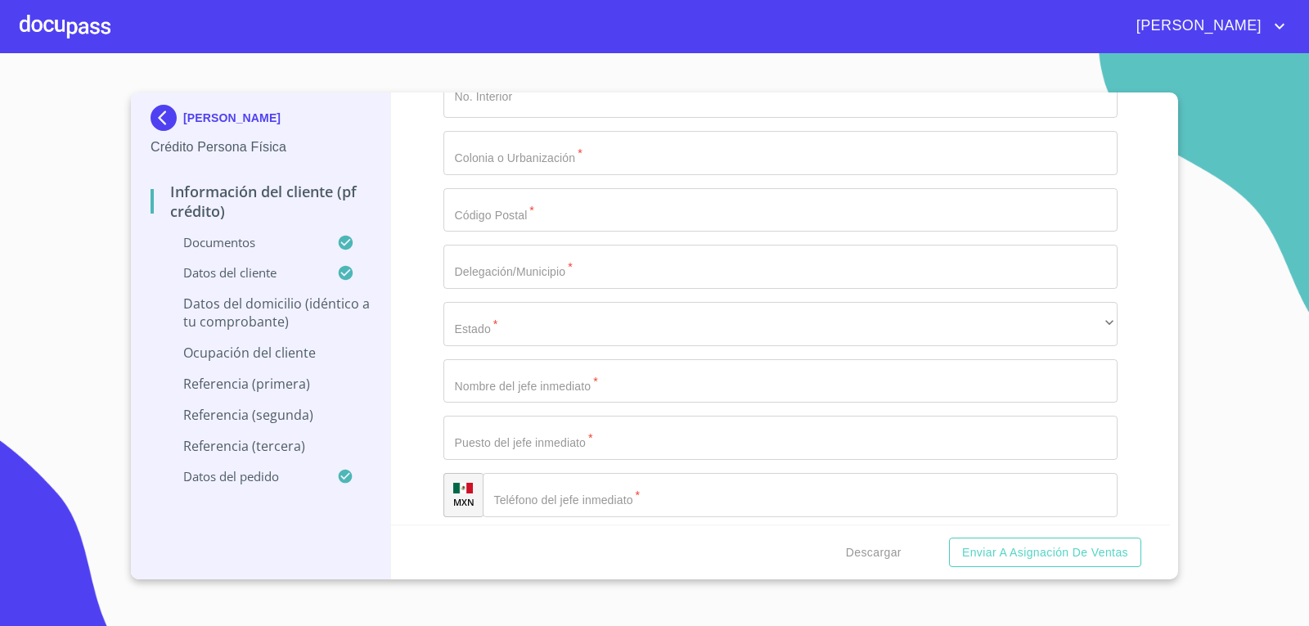
click at [564, 212] on div "Ocupación   * ​ ​ Nombre de la empresa   * ​ Fecha de ingreso * ​ Descripción e…" at bounding box center [781, 10] width 675 height 1153
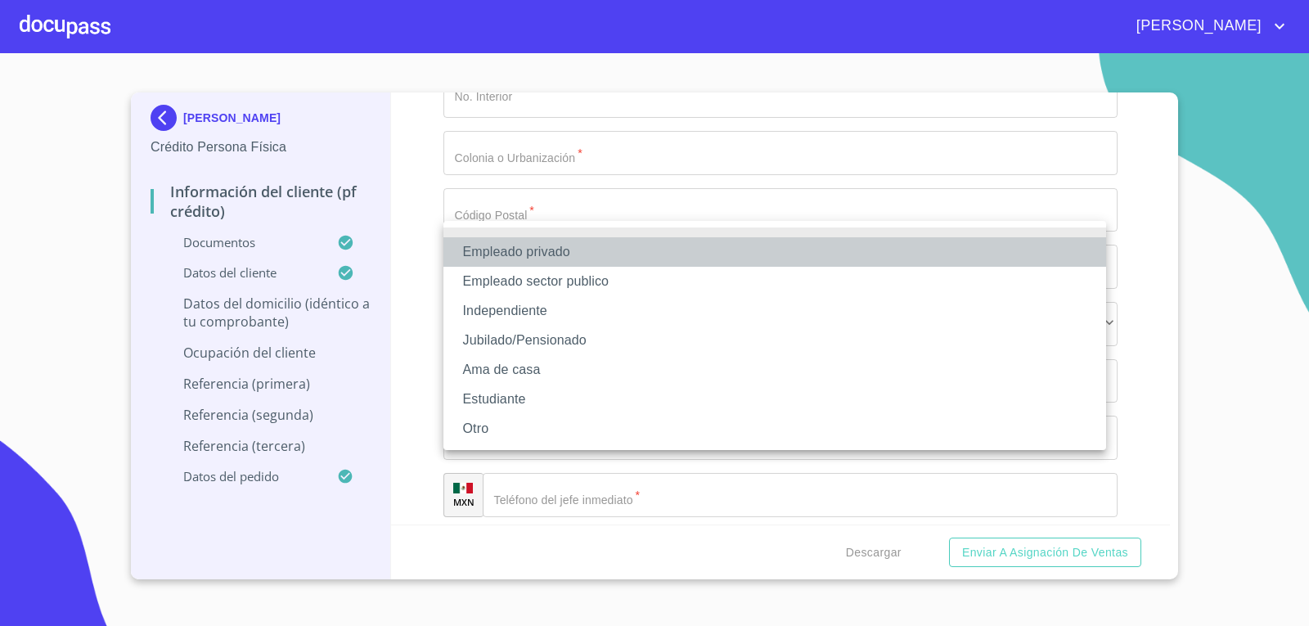
click at [565, 252] on li "Empleado privado" at bounding box center [775, 251] width 663 height 29
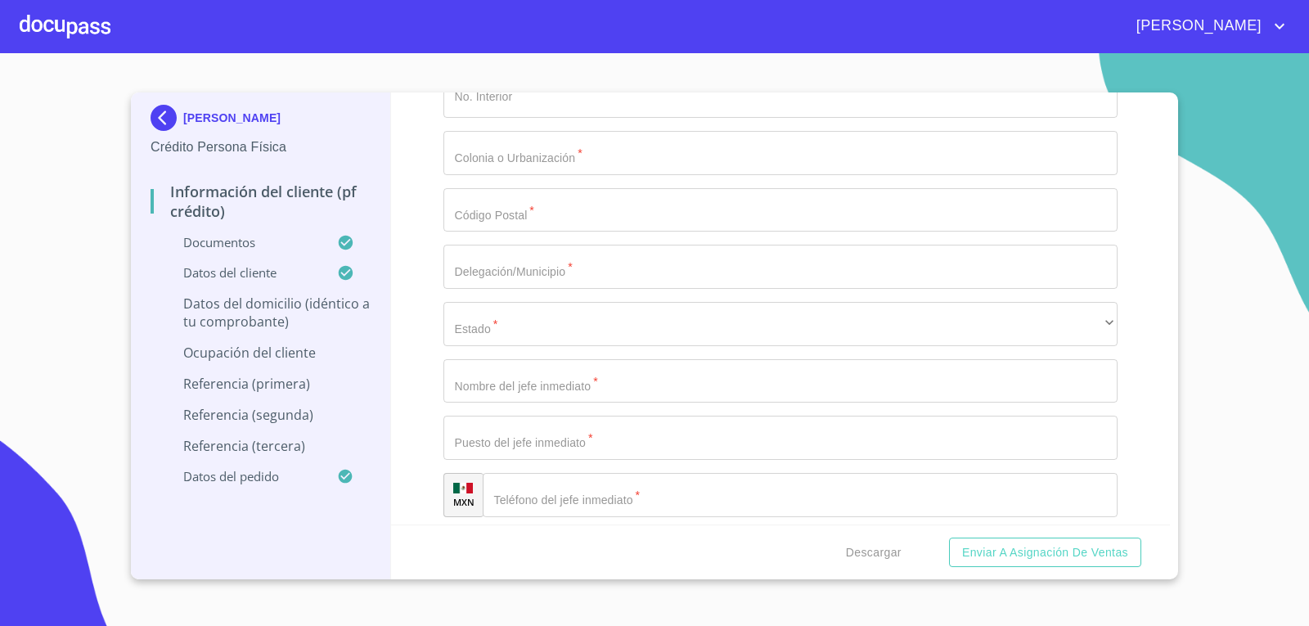
type input "IBM DE [GEOGRAPHIC_DATA]"
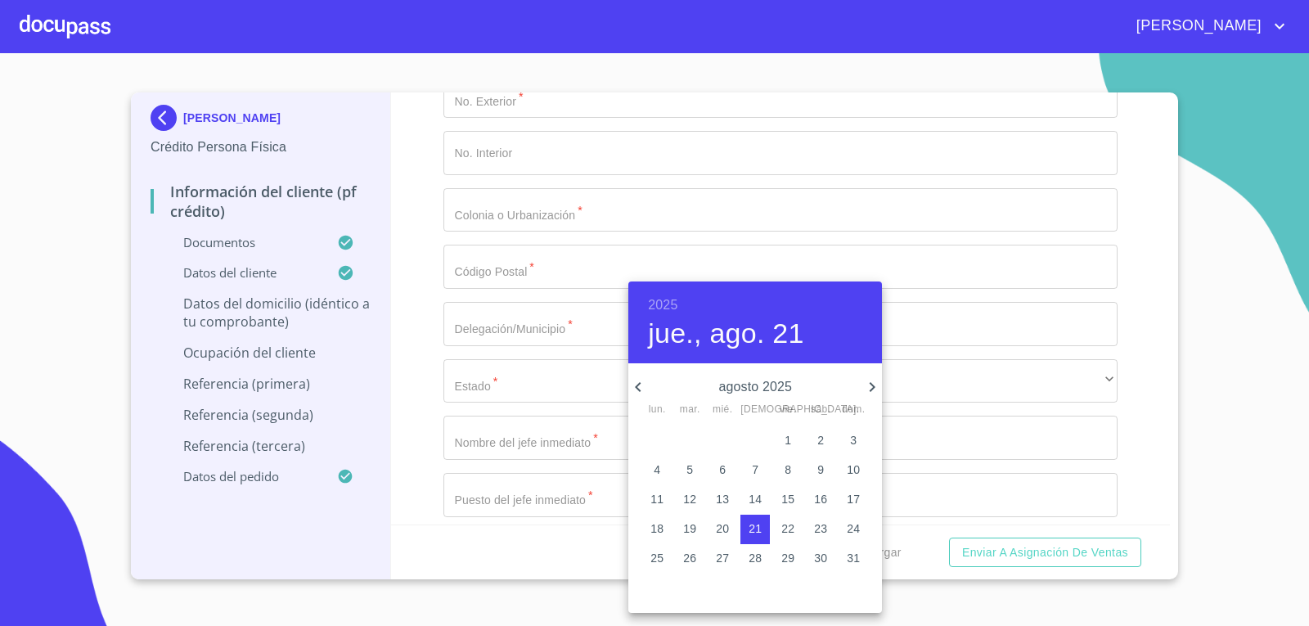
click at [777, 378] on p "agosto 2025" at bounding box center [755, 387] width 214 height 20
click at [782, 385] on p "agosto 2025" at bounding box center [755, 387] width 214 height 20
click at [662, 306] on h6 "2025" at bounding box center [662, 305] width 29 height 23
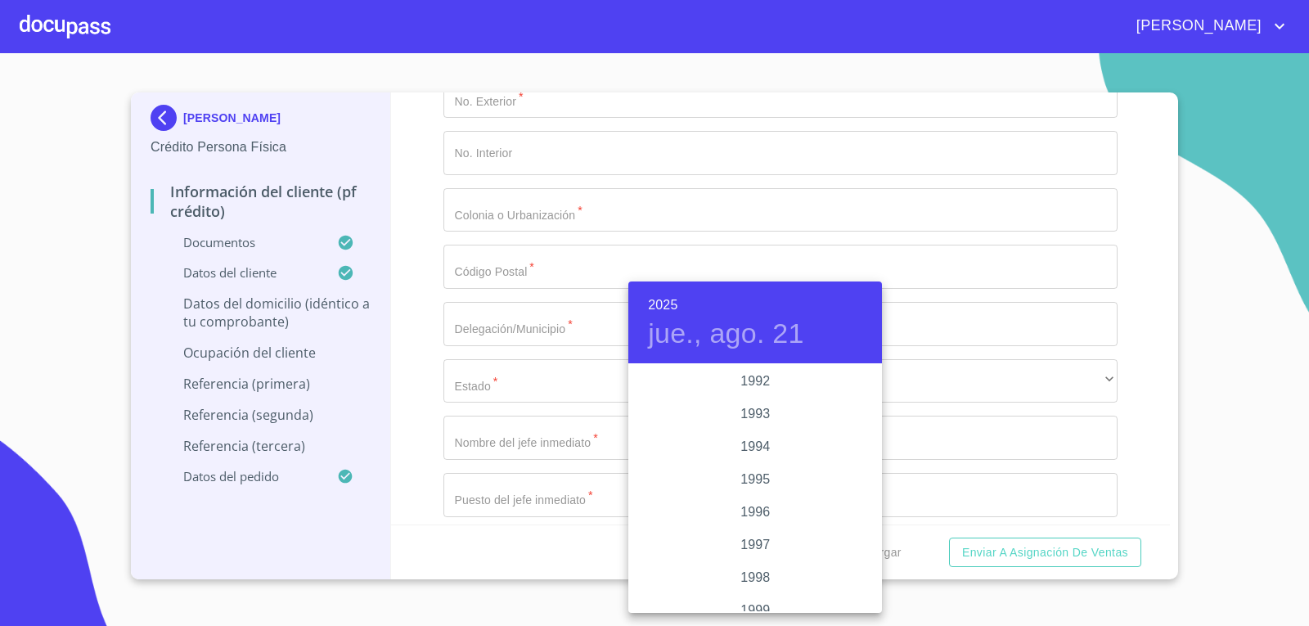
scroll to position [2193, 0]
click at [760, 541] on div "1997" at bounding box center [755, 545] width 254 height 33
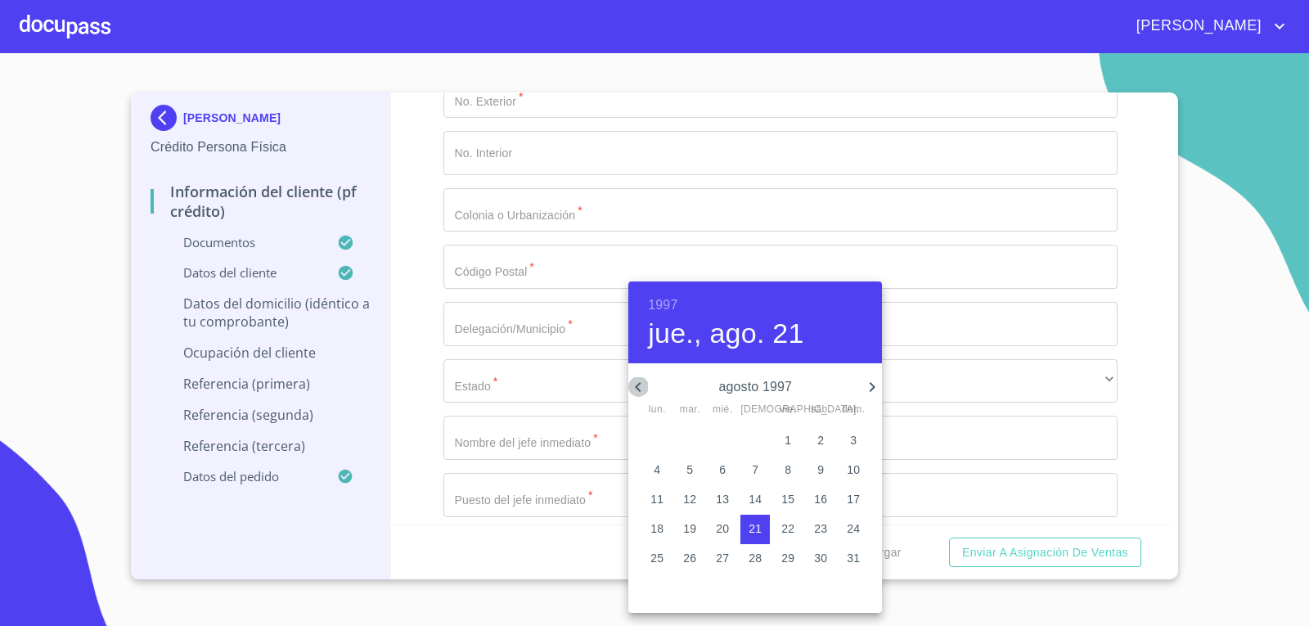
click at [645, 386] on icon "button" at bounding box center [638, 387] width 20 height 20
click at [651, 471] on span "7" at bounding box center [656, 470] width 29 height 16
type input "[DATE]"
click at [418, 430] on div at bounding box center [654, 313] width 1309 height 626
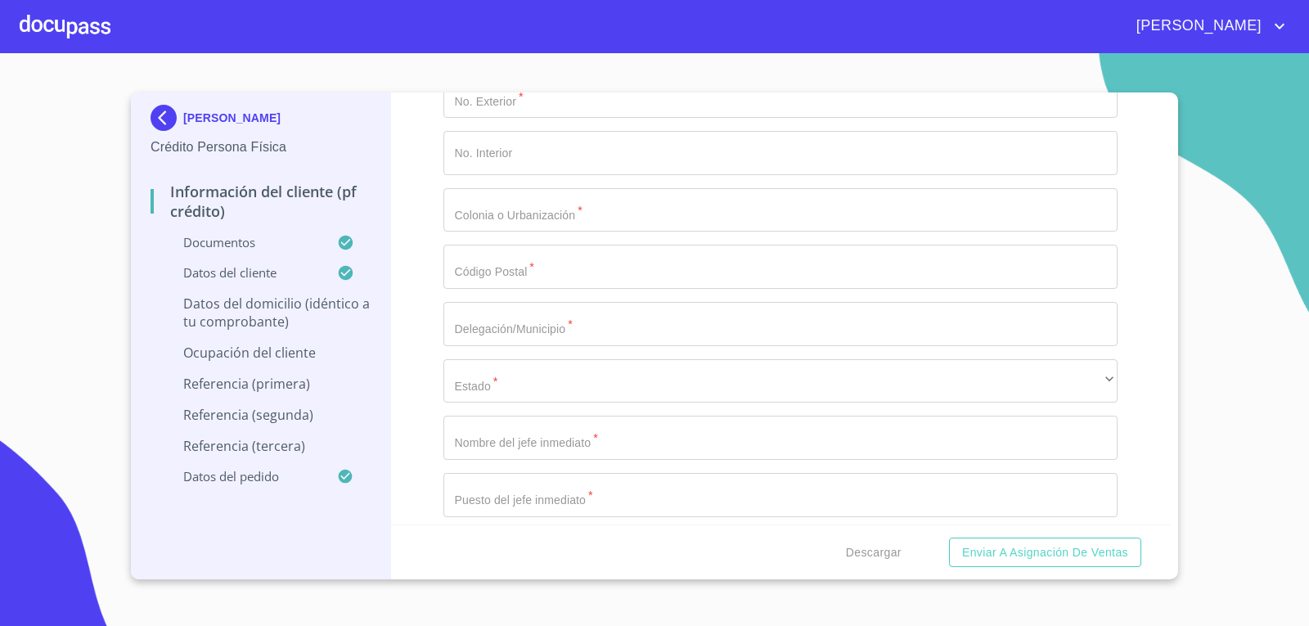
type input "Ingeniero"
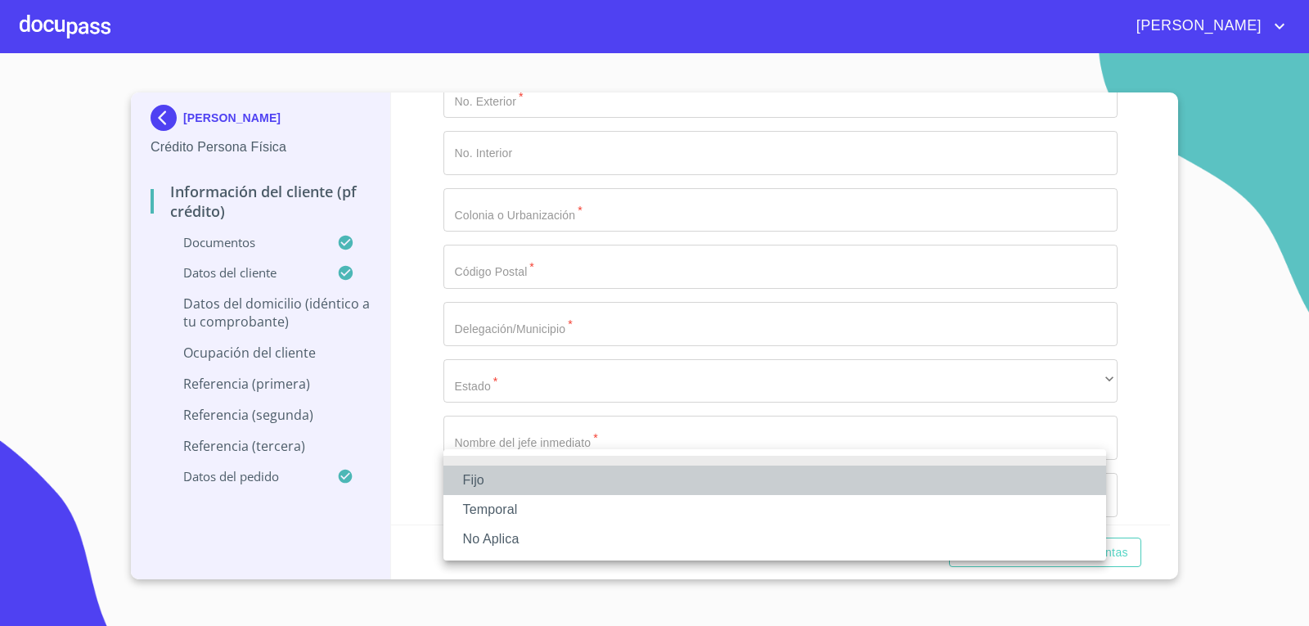
click at [529, 483] on li "Fijo" at bounding box center [775, 480] width 663 height 29
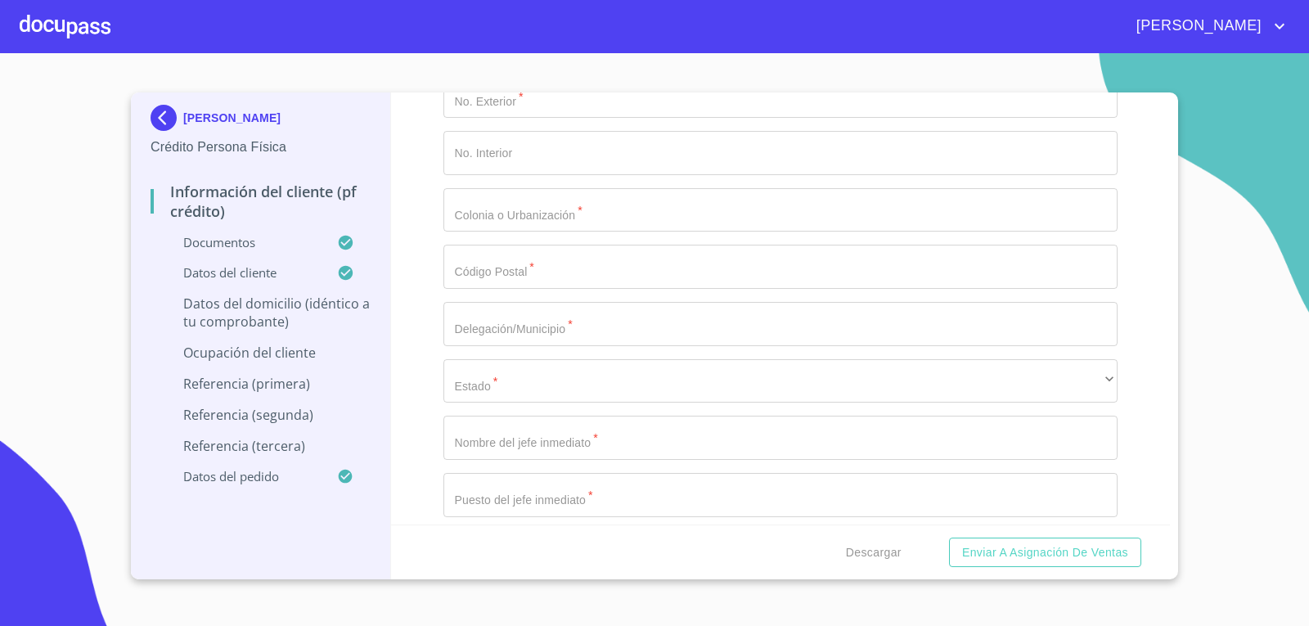
click at [413, 448] on div "Información del cliente (PF crédito) Documentos Documento de identificación.   …" at bounding box center [781, 308] width 780 height 432
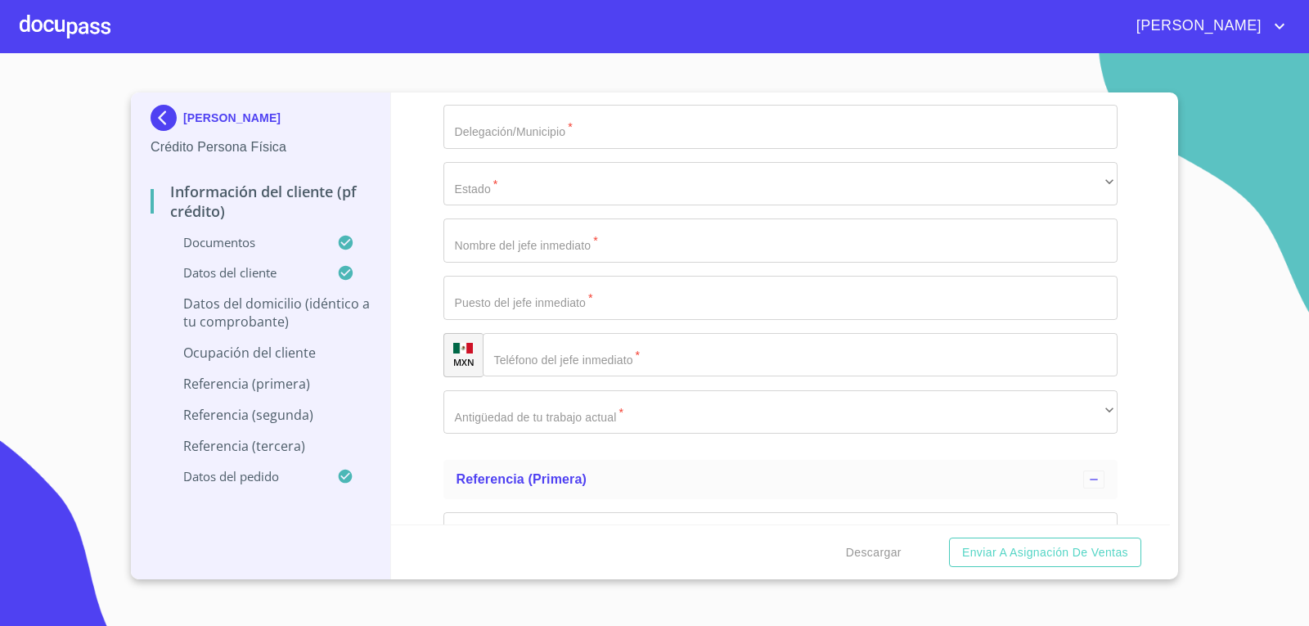
scroll to position [7038, 0]
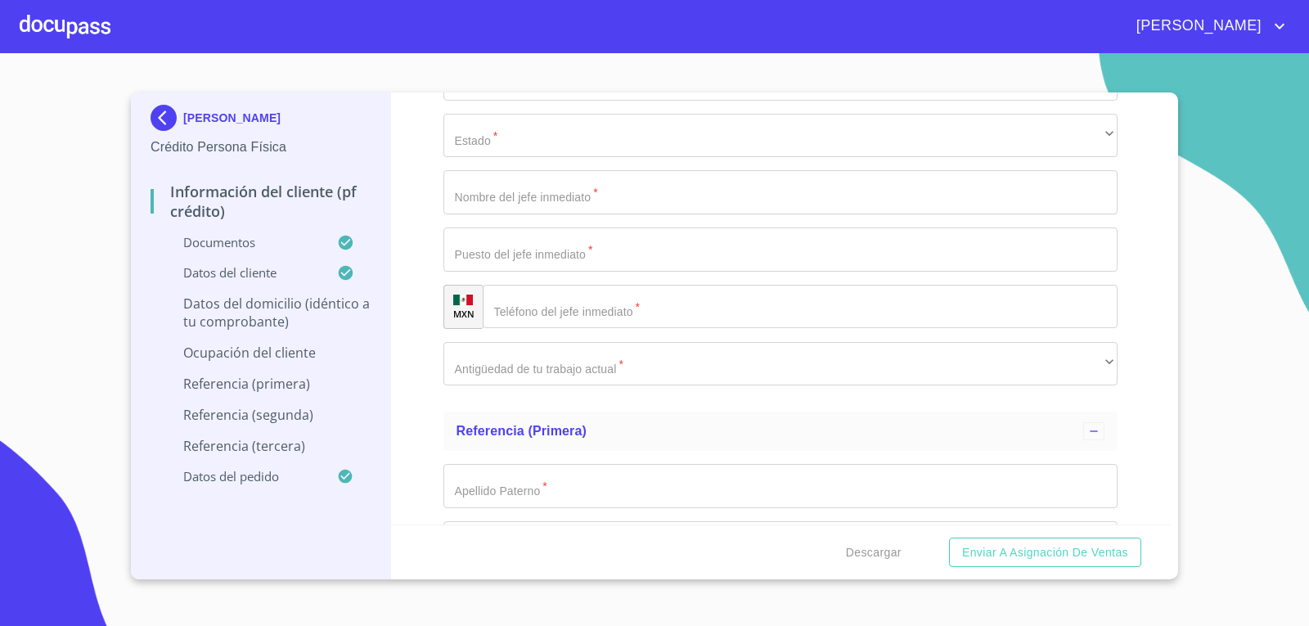
type input "45000"
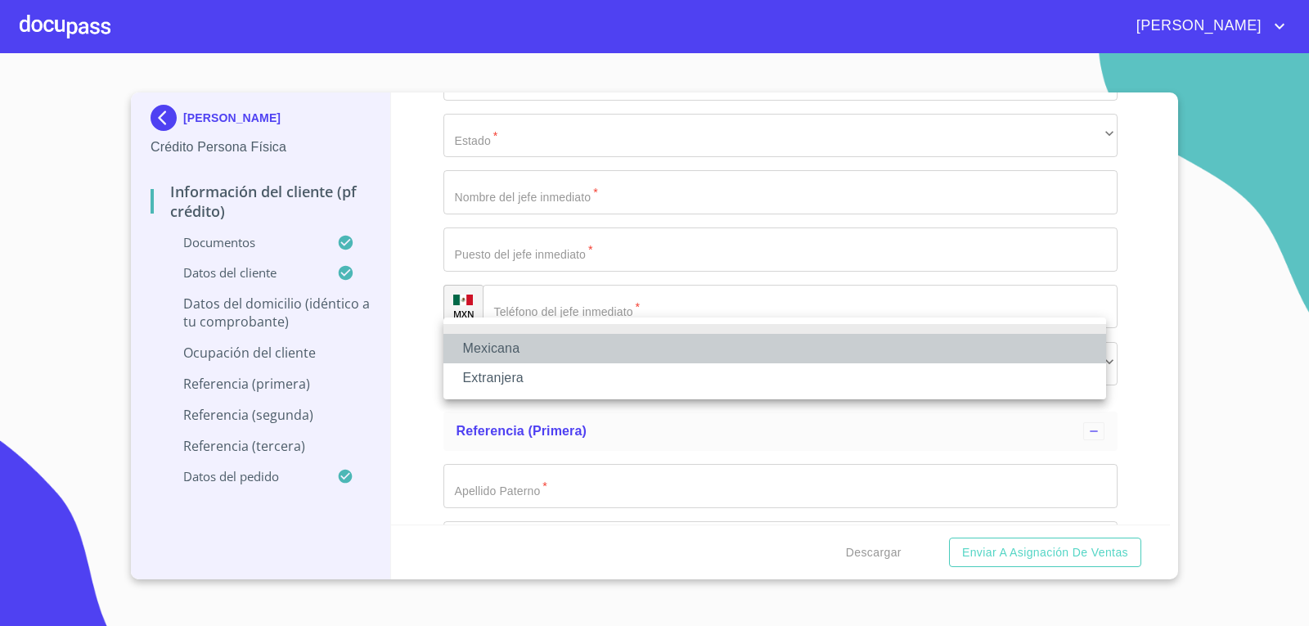
click at [508, 348] on li "Mexicana" at bounding box center [775, 348] width 663 height 29
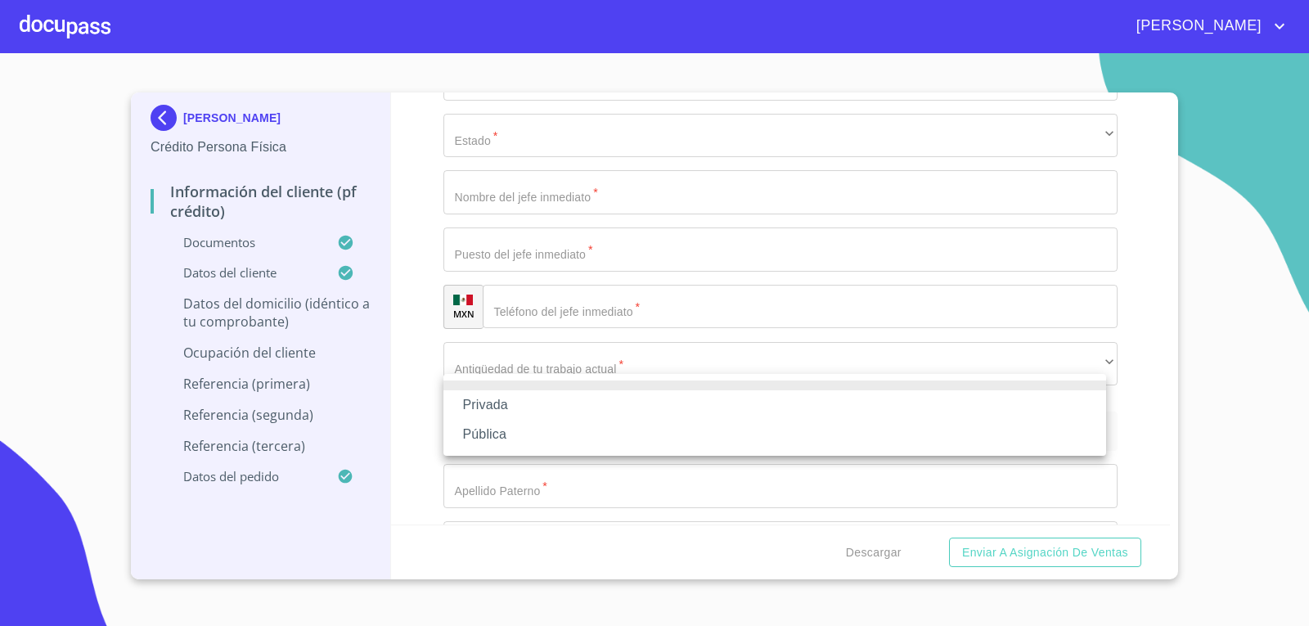
click at [529, 404] on li "Privada" at bounding box center [775, 404] width 663 height 29
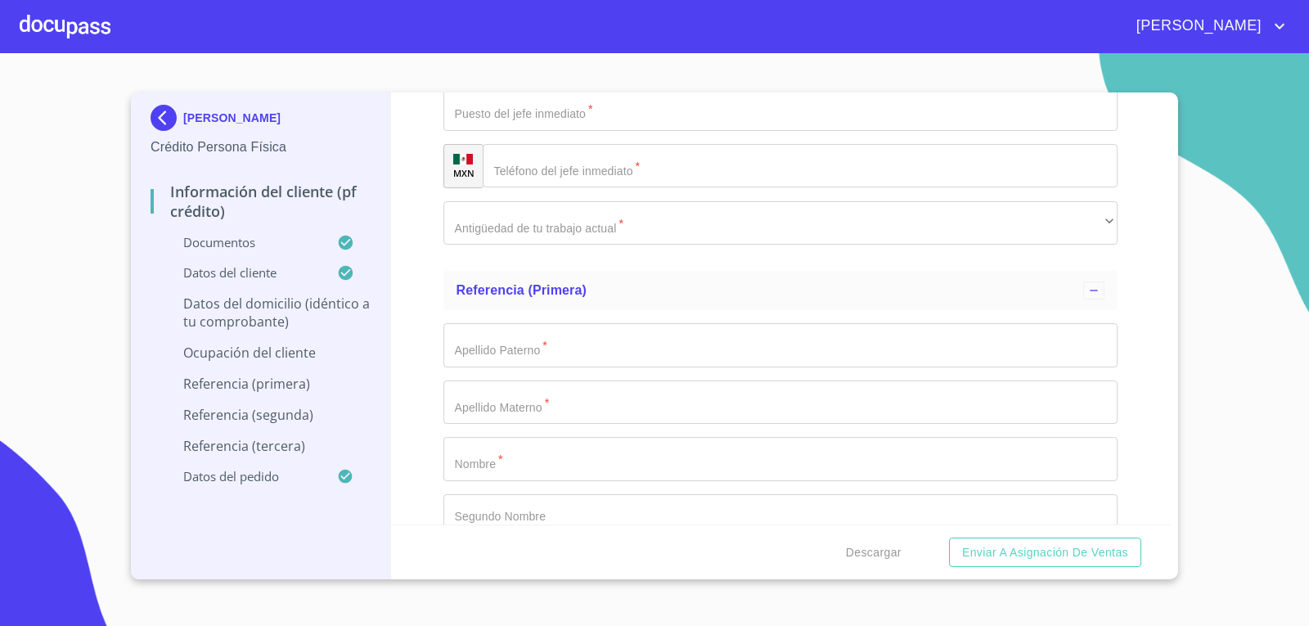
scroll to position [7201, 0]
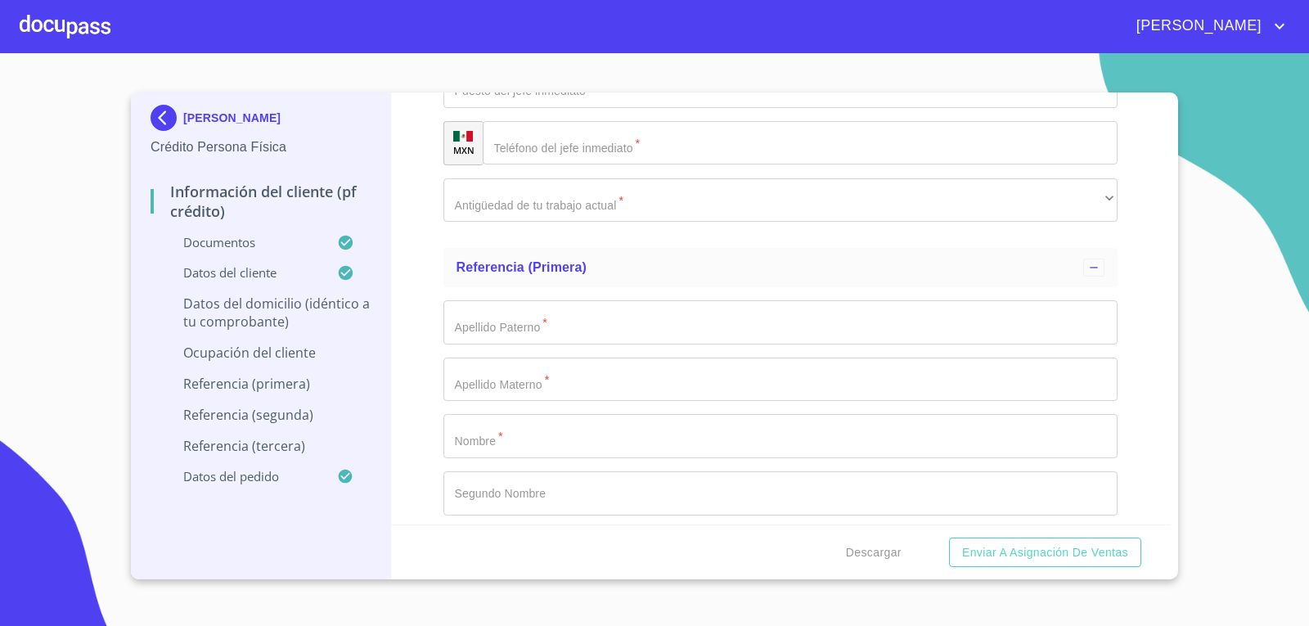
type input "inovacion tecnologica"
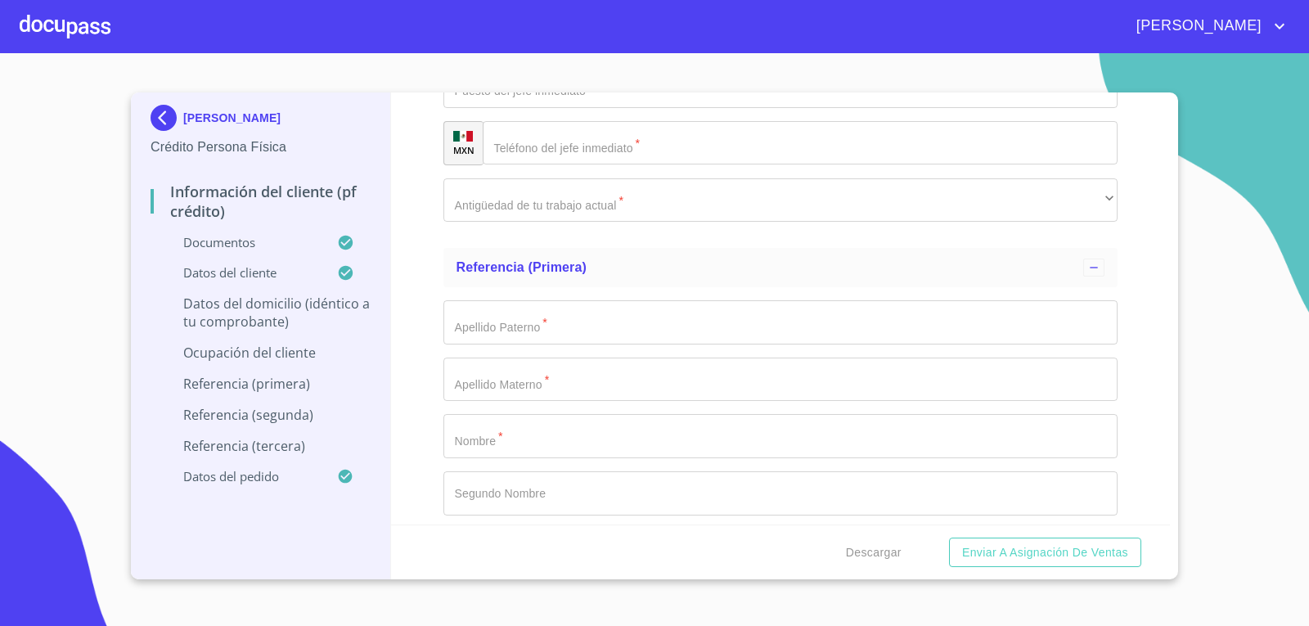
paste input "[PHONE_NUMBER]"
type input "[PHONE_NUMBER]"
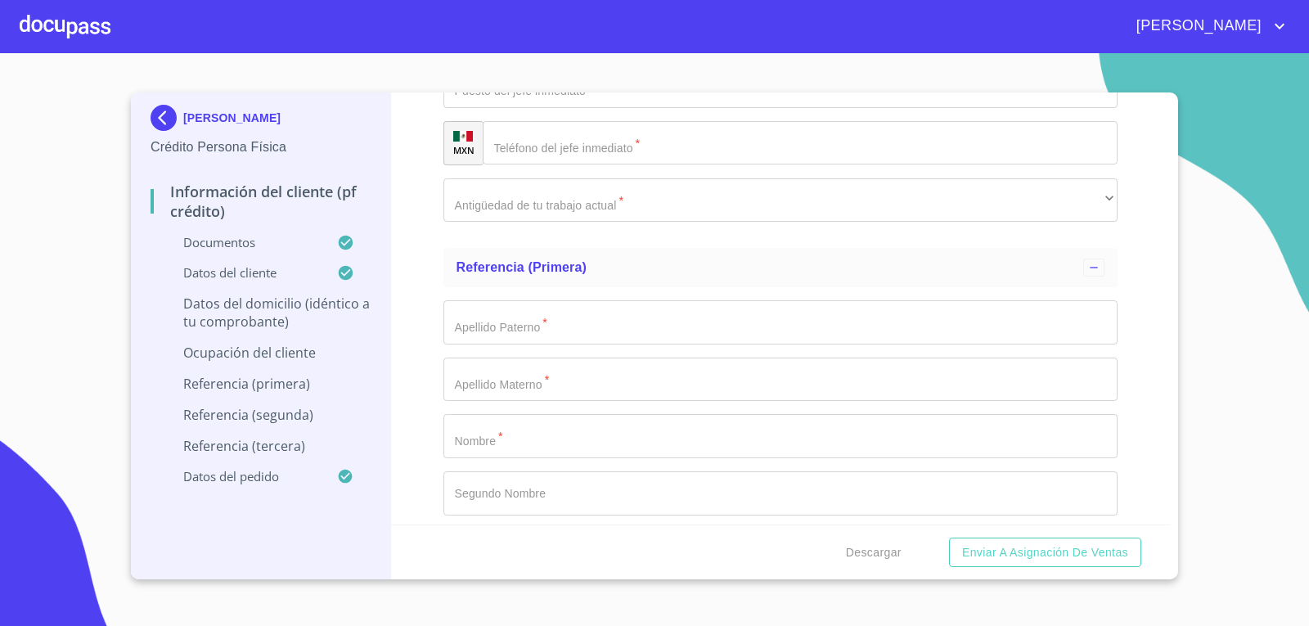
type input "c"
type input "Carretera a chapala"
type input "2200"
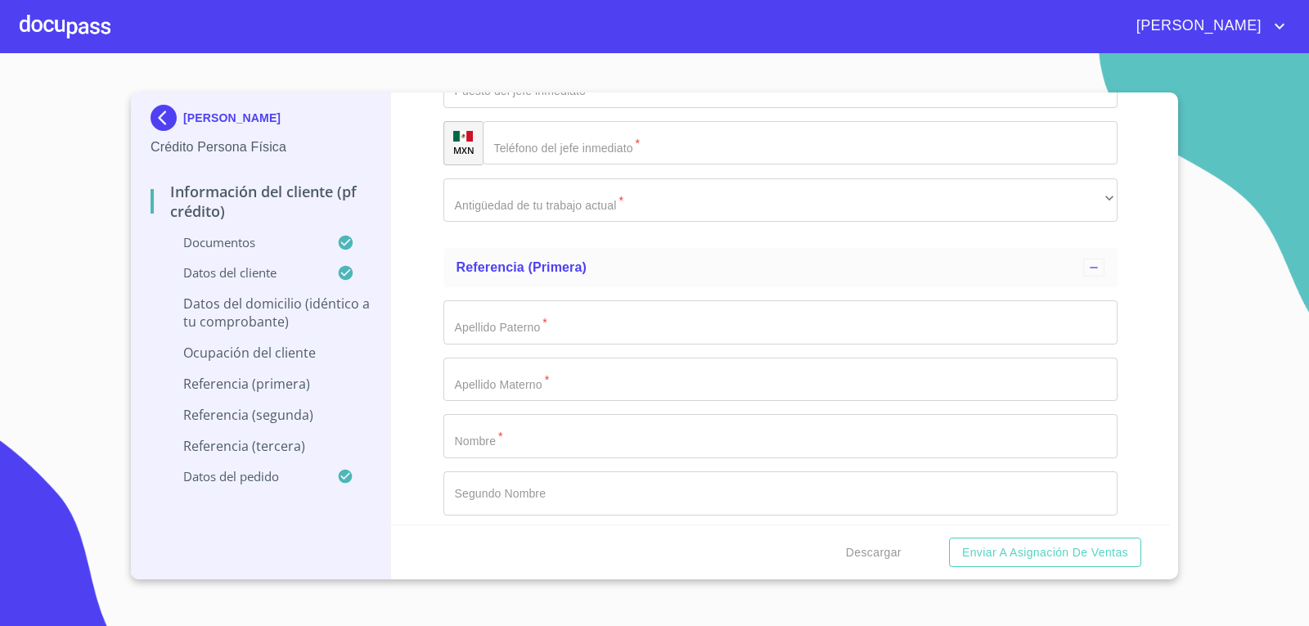
click at [408, 435] on div "Información del cliente (PF crédito) Documentos Documento de identificación.   …" at bounding box center [781, 308] width 780 height 432
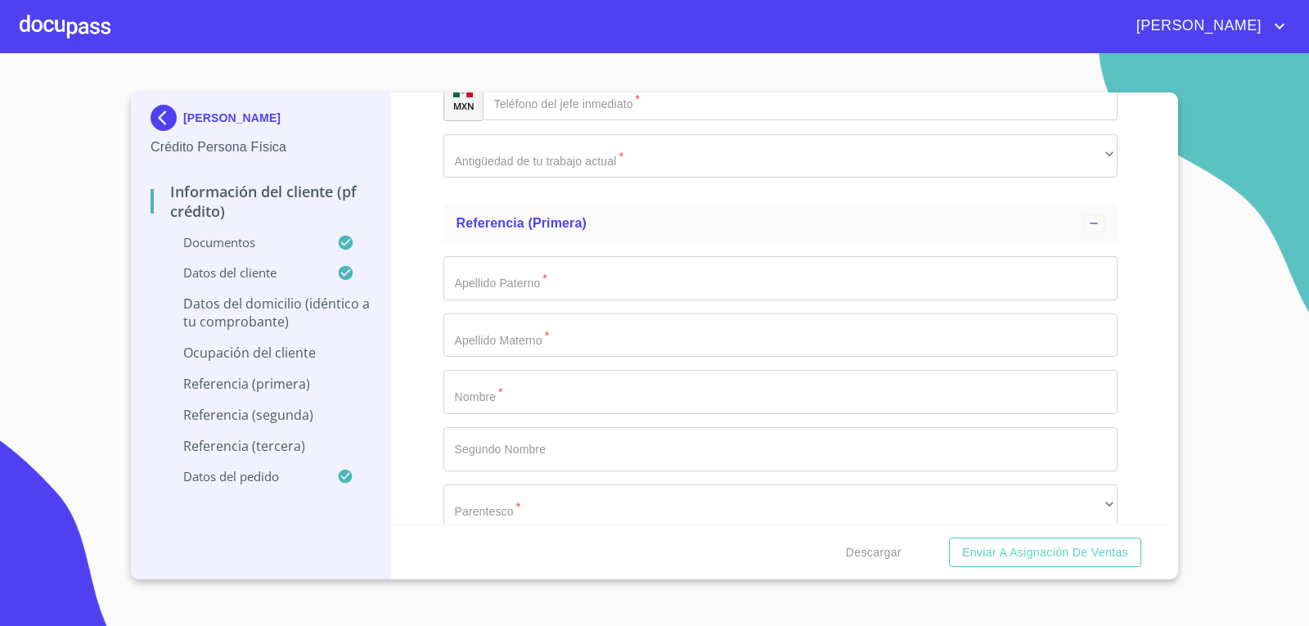
scroll to position [7365, 0]
paste input "45680"
type input "45680"
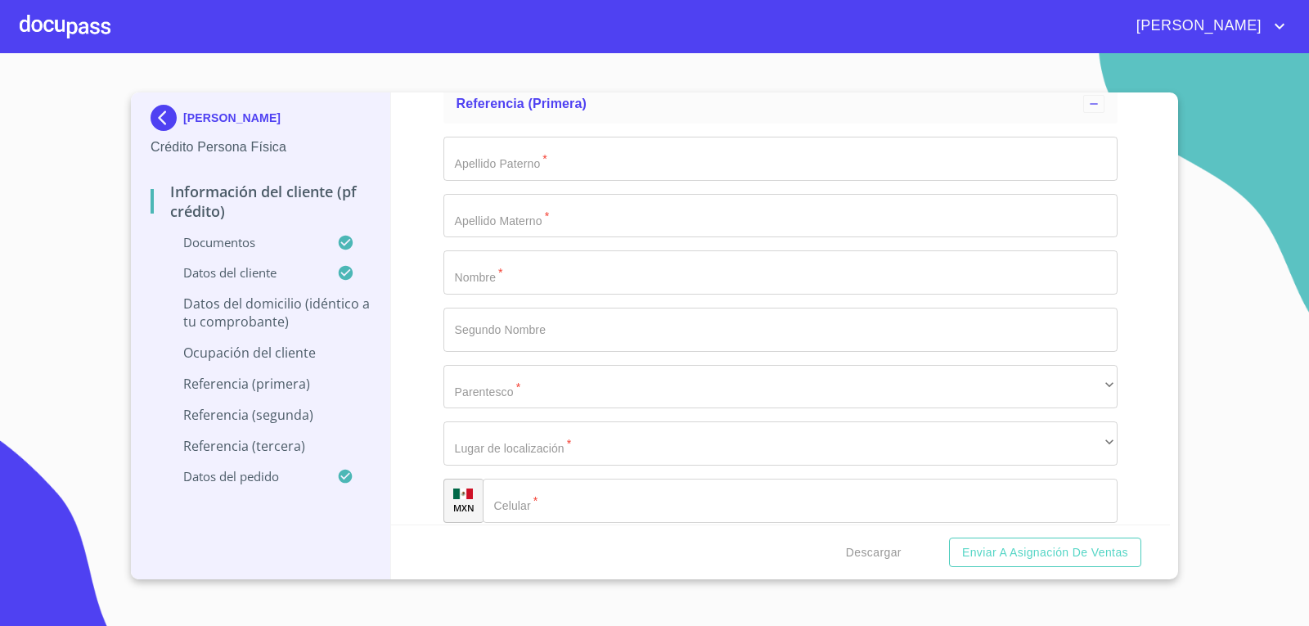
scroll to position [7528, 0]
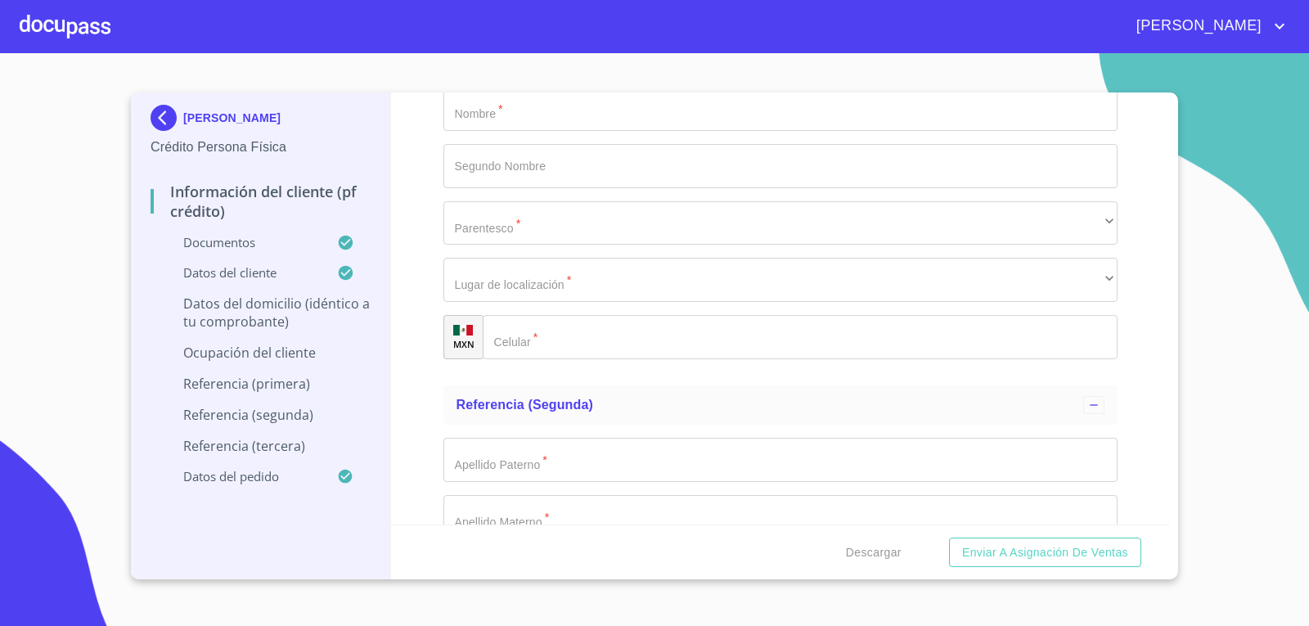
type input "El salto"
click at [415, 280] on div "Información del cliente (PF crédito) Documentos Documento de identificación.   …" at bounding box center [781, 308] width 780 height 432
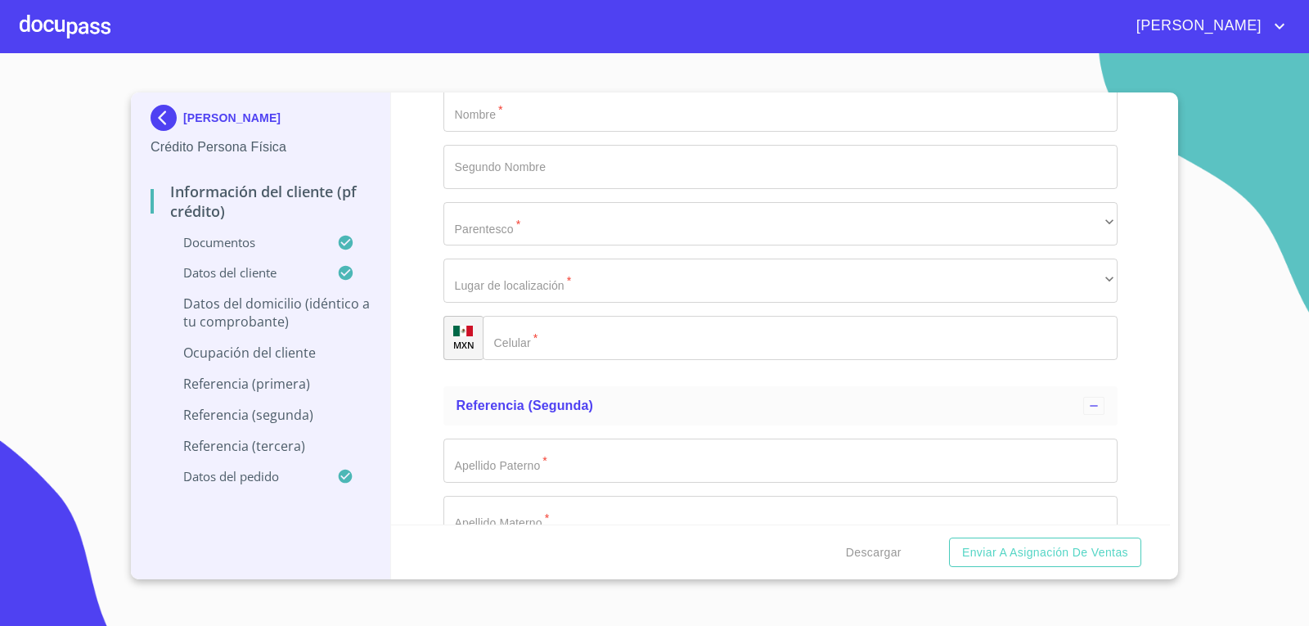
scroll to position [7528, 0]
type input "El Salto"
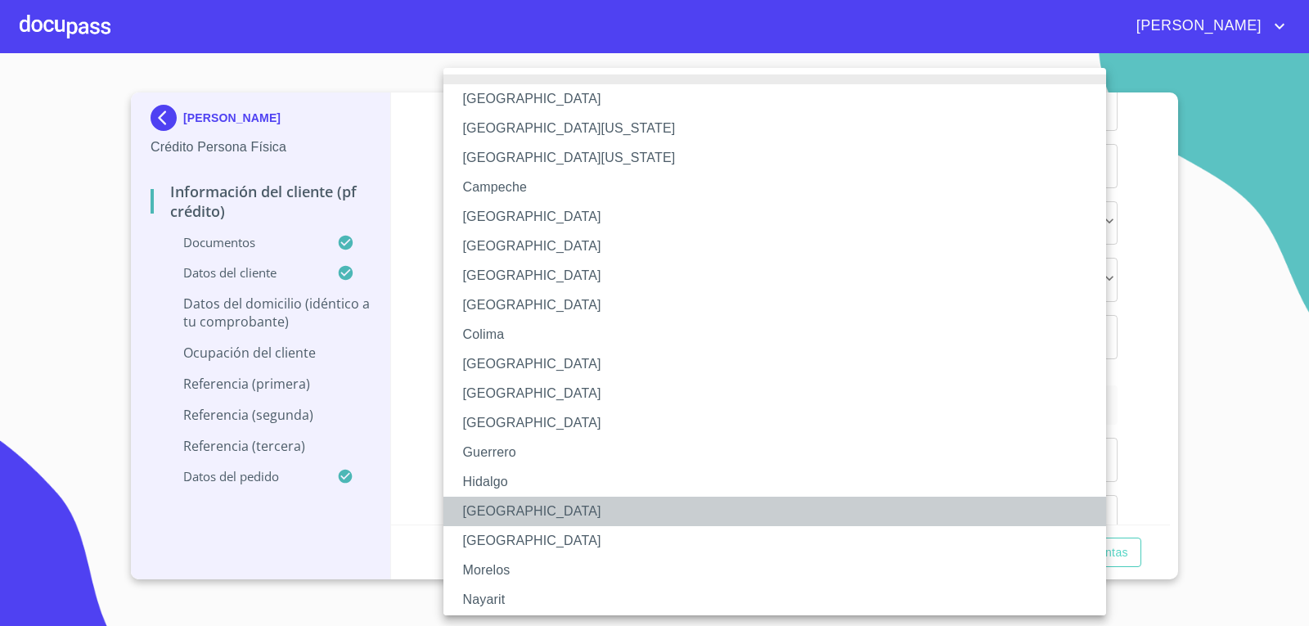
click at [505, 511] on li "[GEOGRAPHIC_DATA]" at bounding box center [781, 511] width 675 height 29
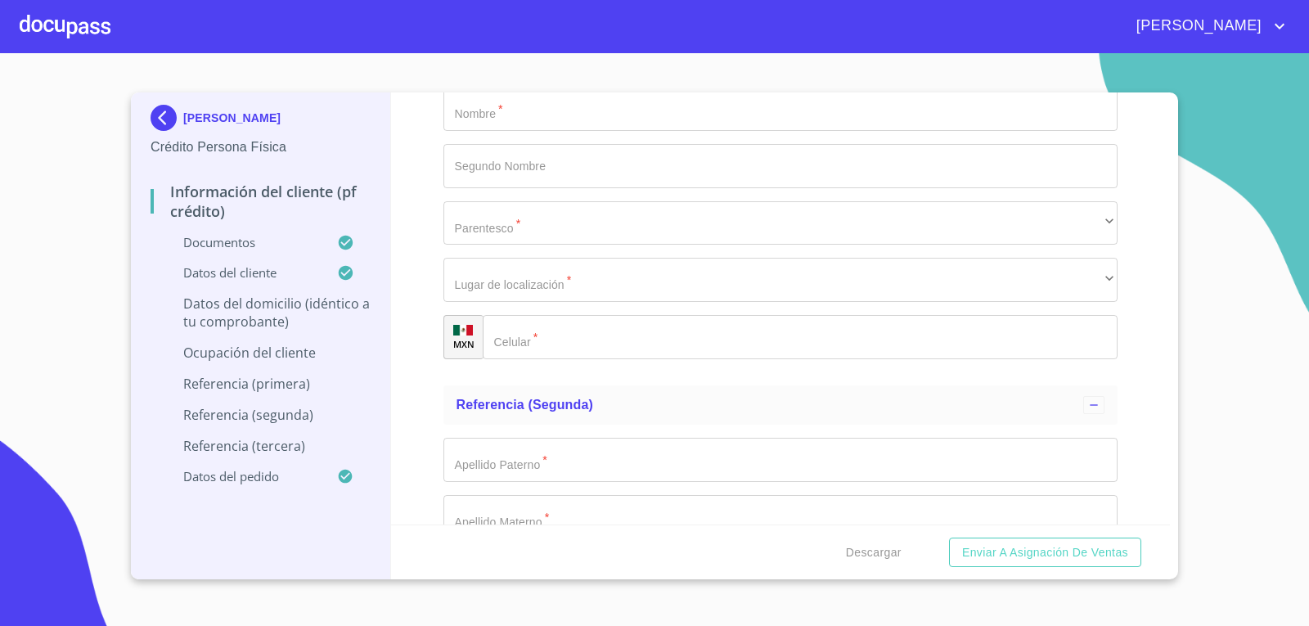
click at [430, 412] on div "Información del cliente (PF crédito) Documentos Documento de identificación.   …" at bounding box center [781, 308] width 780 height 432
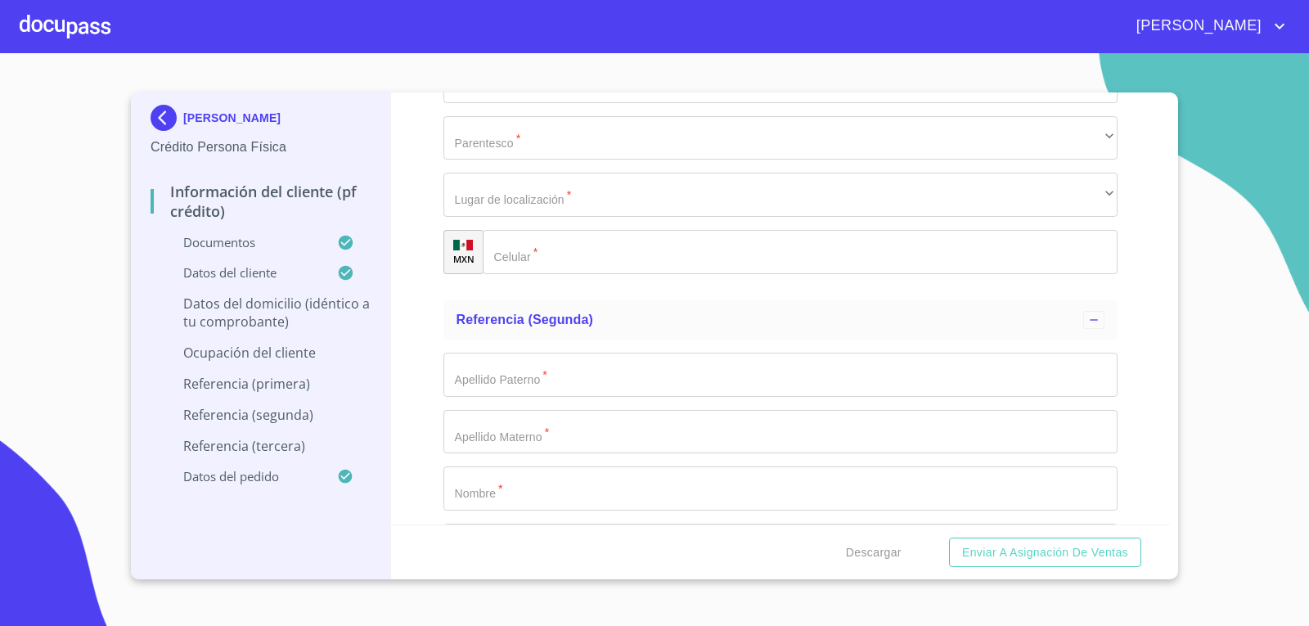
scroll to position [7692, 0]
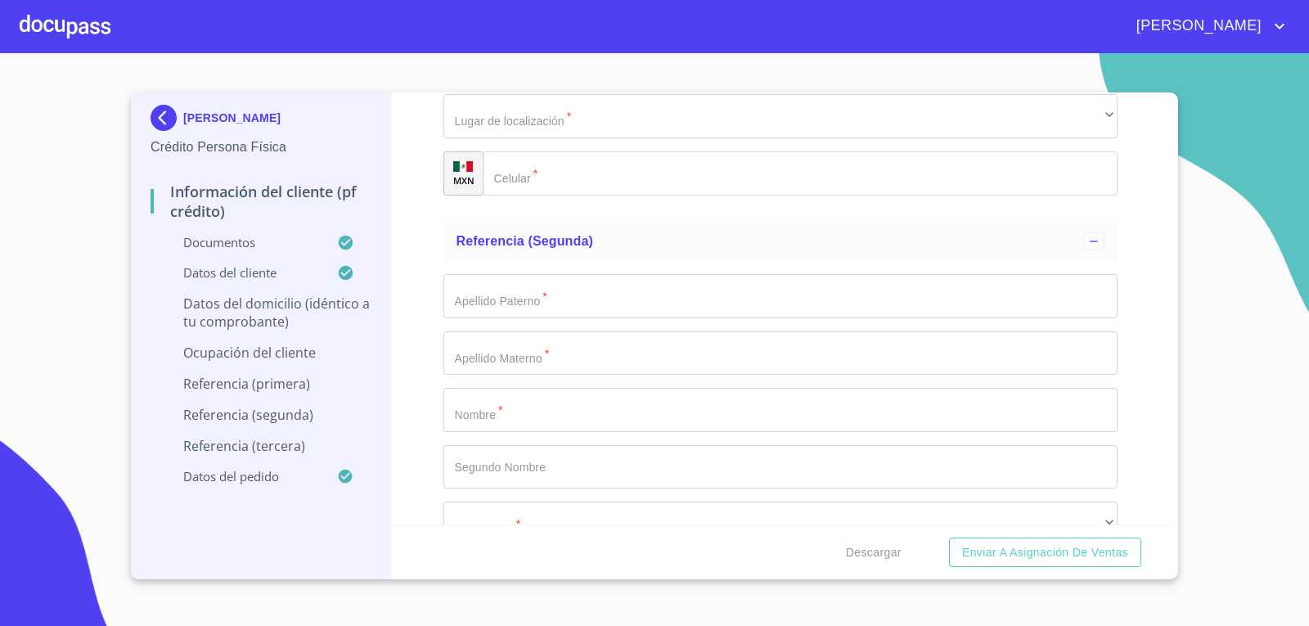
click at [427, 349] on div "Información del cliente (PF crédito) Documentos Documento de identificación.   …" at bounding box center [781, 308] width 780 height 432
click at [430, 349] on div "Información del cliente (PF crédito) Documentos Documento de identificación.   …" at bounding box center [781, 308] width 780 height 432
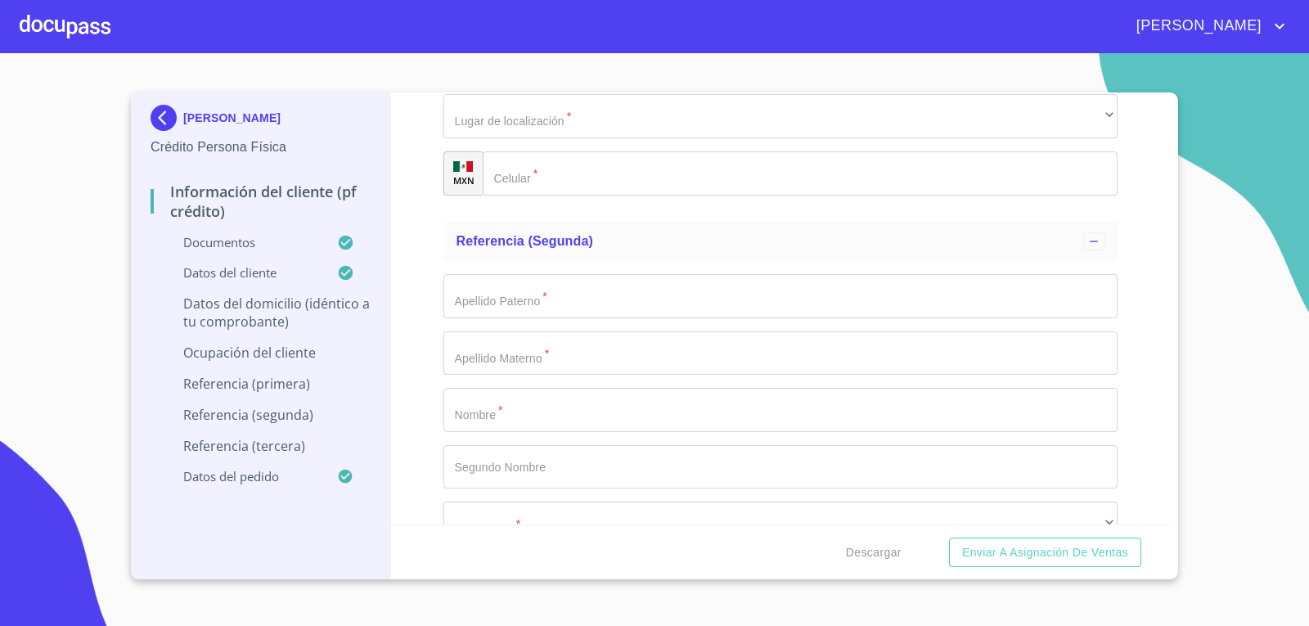
type input "[PERSON_NAME]"
type input "Supervisor"
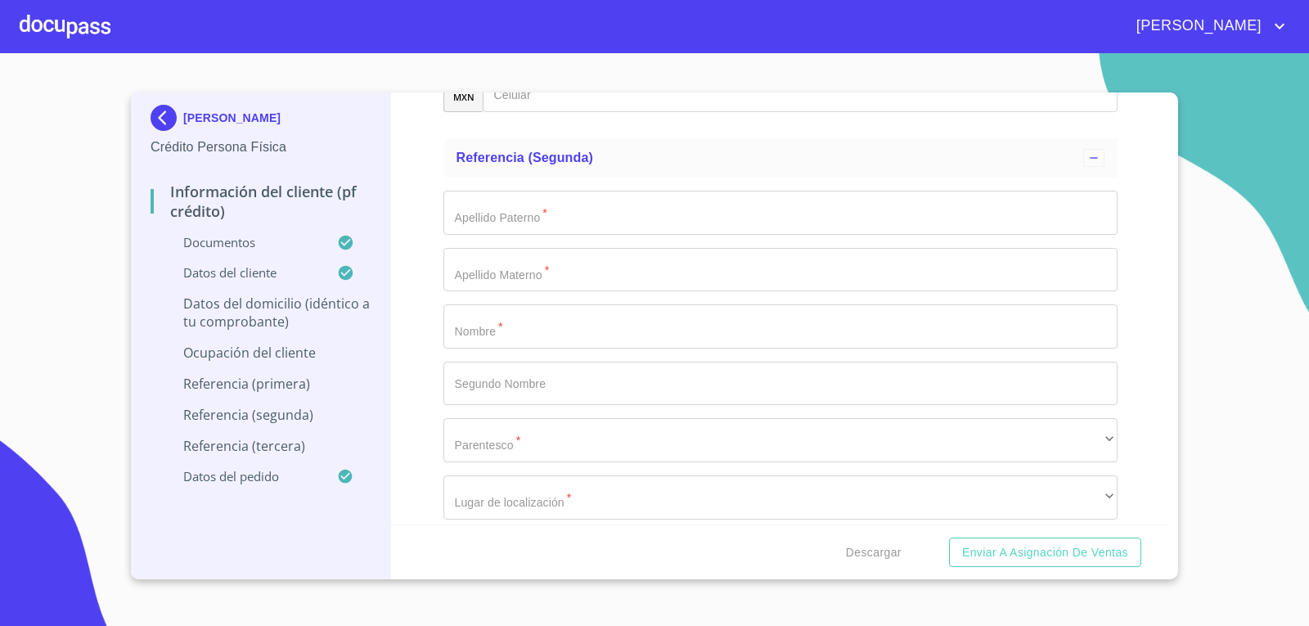
scroll to position [7856, 0]
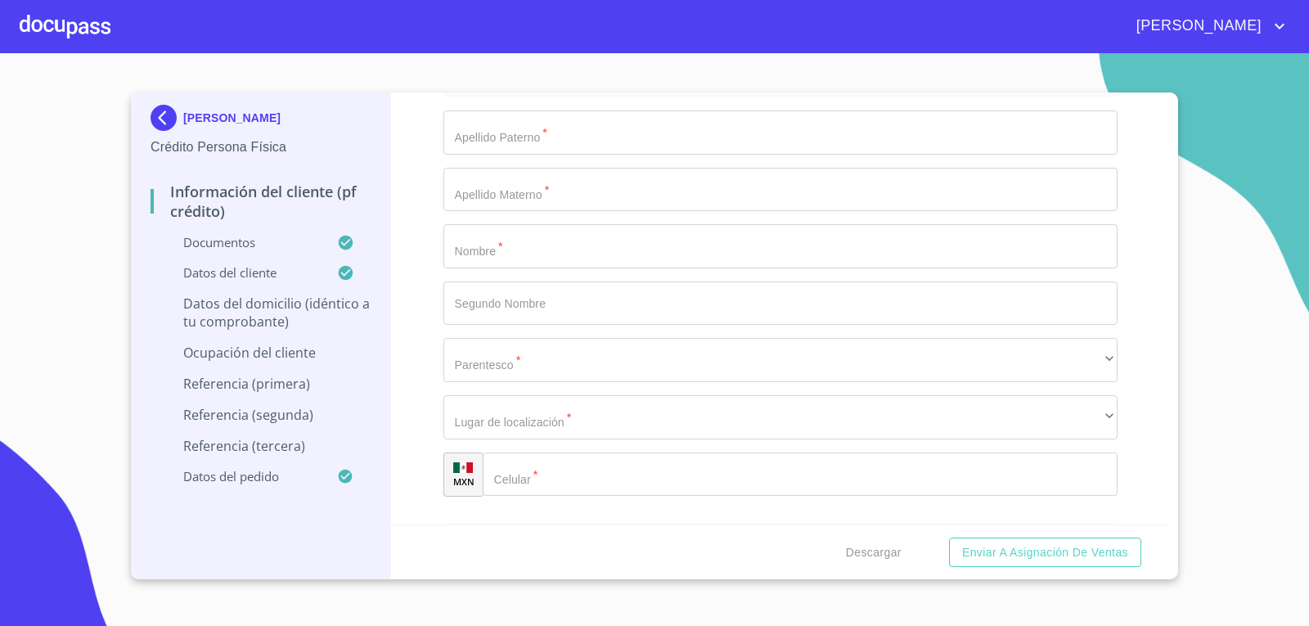
type input "[PHONE_NUMBER]"
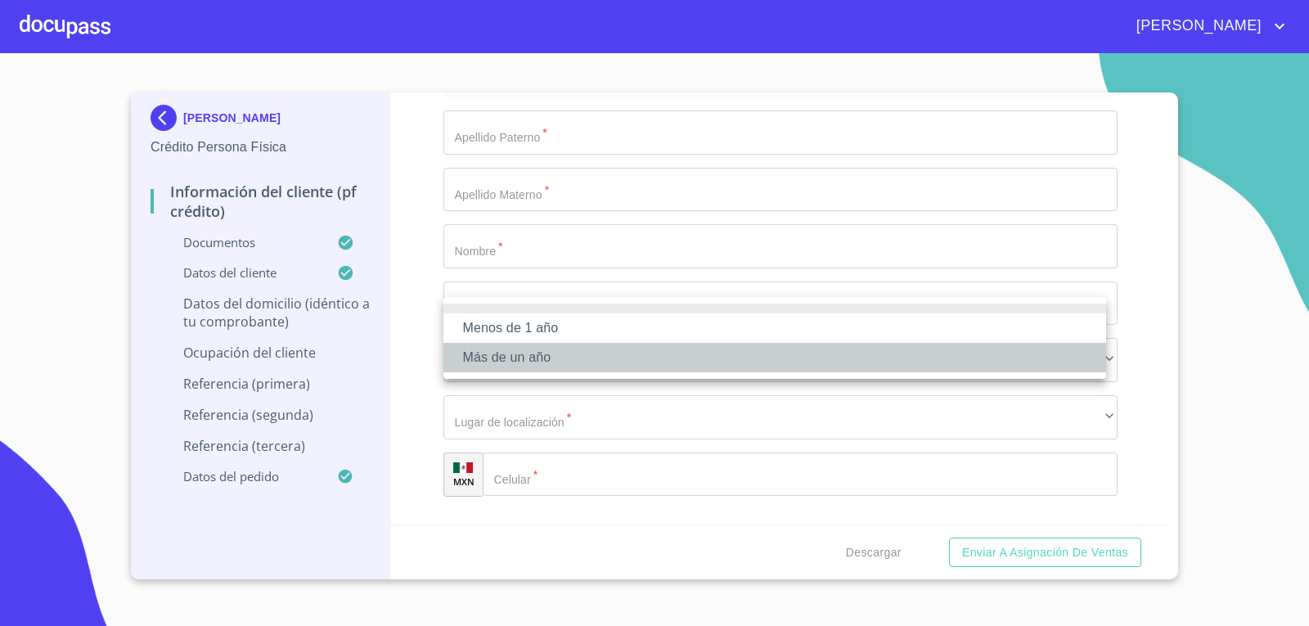
click at [530, 358] on li "Más de un año" at bounding box center [775, 357] width 663 height 29
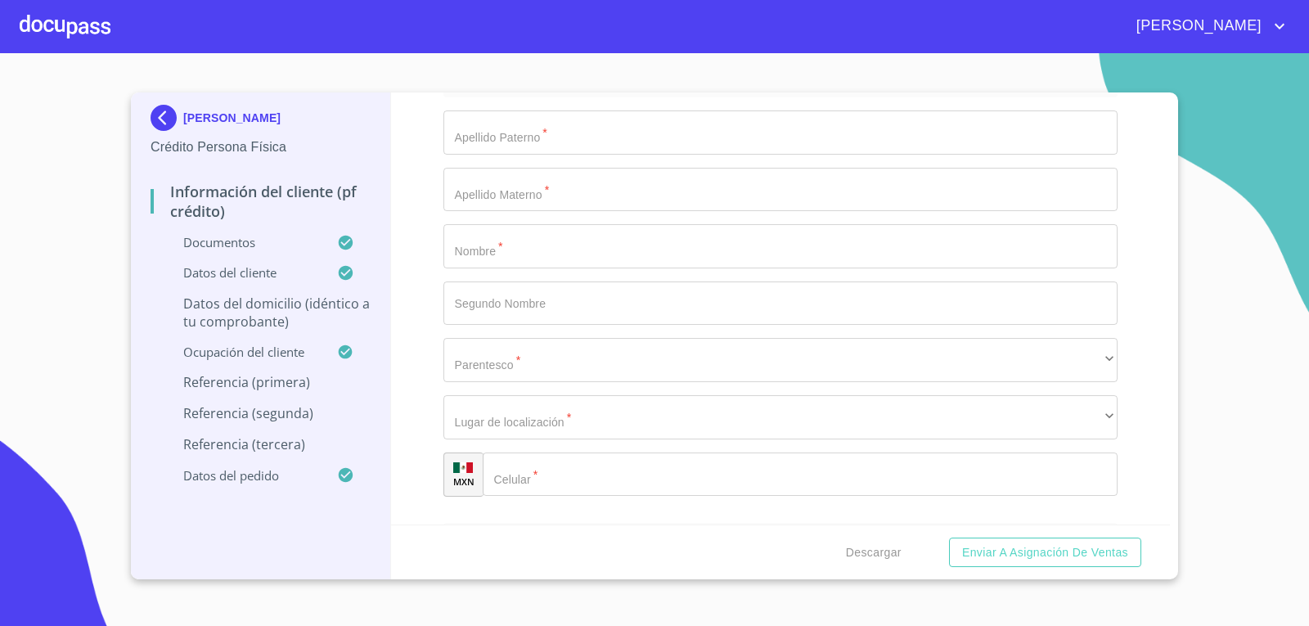
click at [390, 367] on div "[PERSON_NAME] Crédito Persona Física Información del cliente (PF crédito) Docum…" at bounding box center [261, 335] width 260 height 487
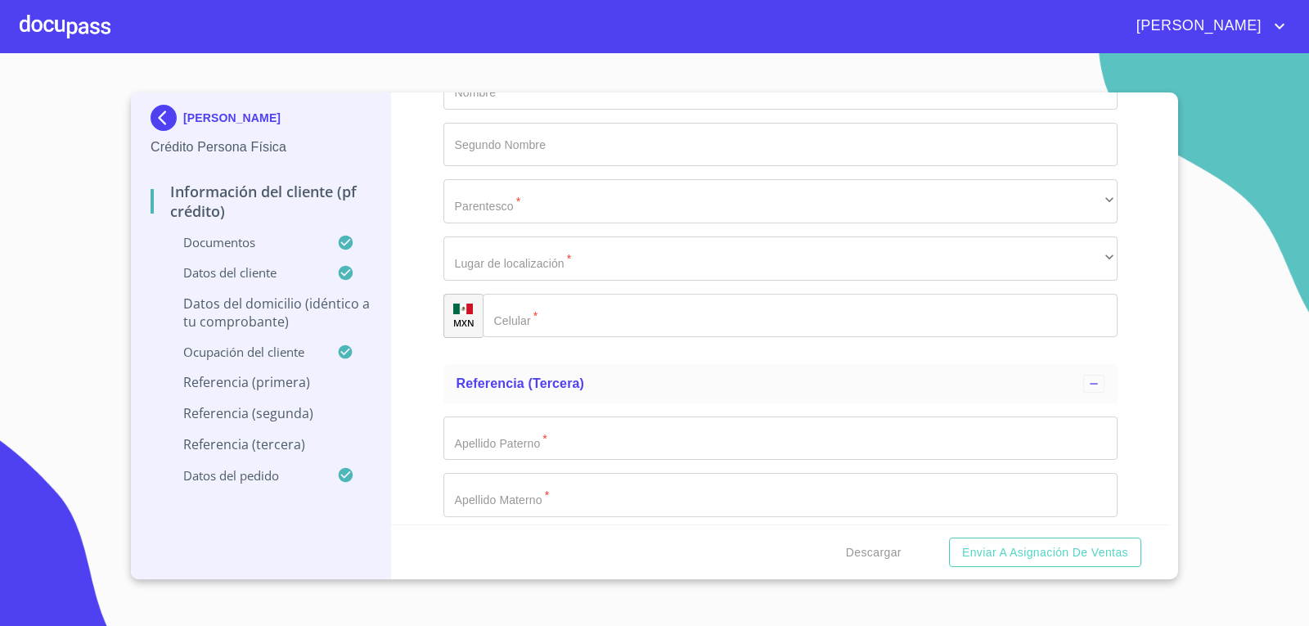
scroll to position [8019, 0]
drag, startPoint x: 548, startPoint y: 178, endPoint x: 811, endPoint y: 151, distance: 264.1
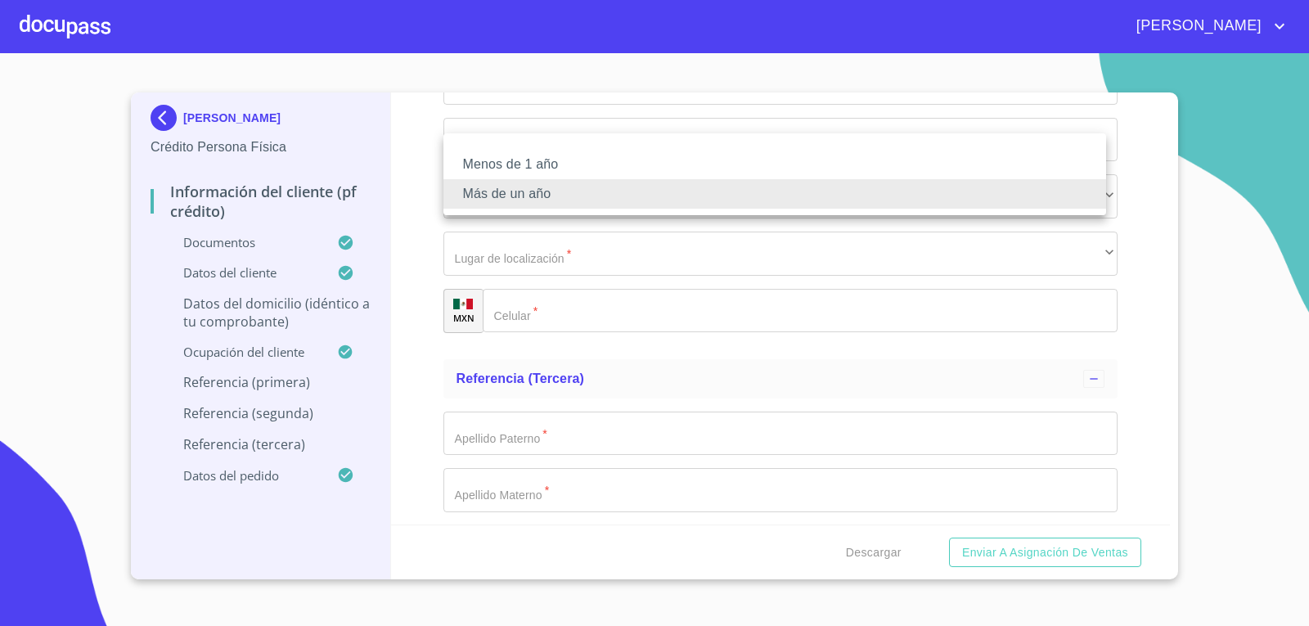
click at [661, 197] on li "Más de un año" at bounding box center [775, 193] width 663 height 29
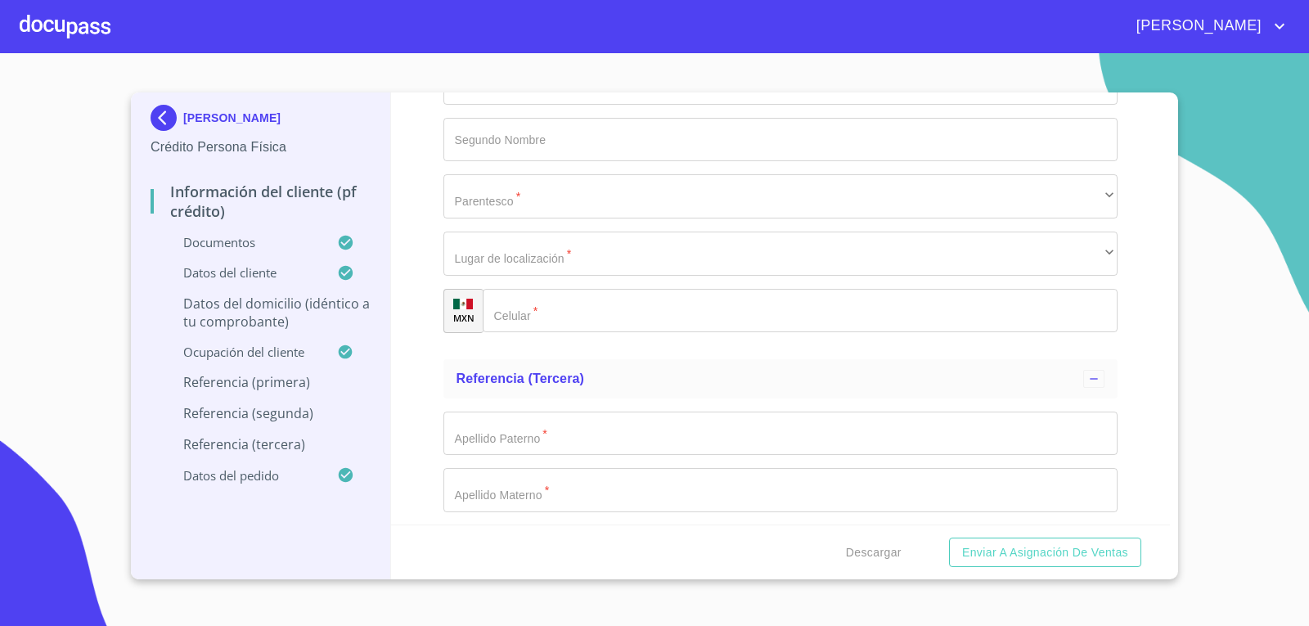
click at [409, 318] on div "Información del cliente (PF crédito) Documentos Documento de identificación.   …" at bounding box center [781, 308] width 780 height 432
type input "Villanueva"
type input "Cavalerio"
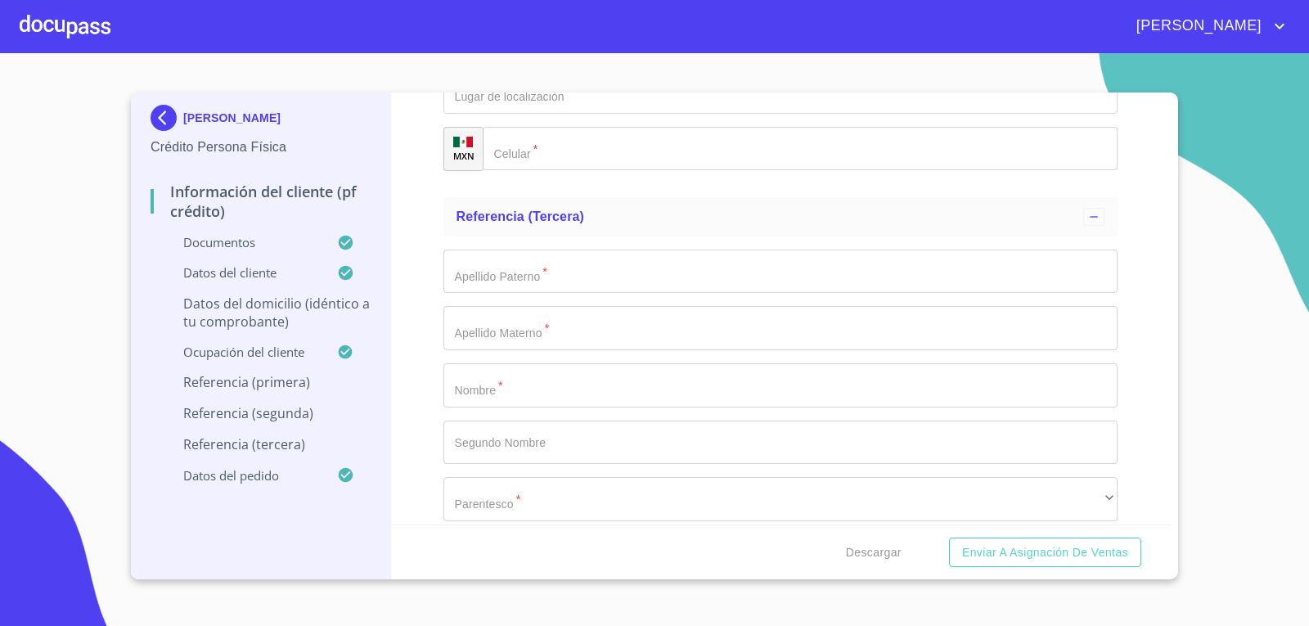
scroll to position [8183, 0]
type input "[PERSON_NAME]"
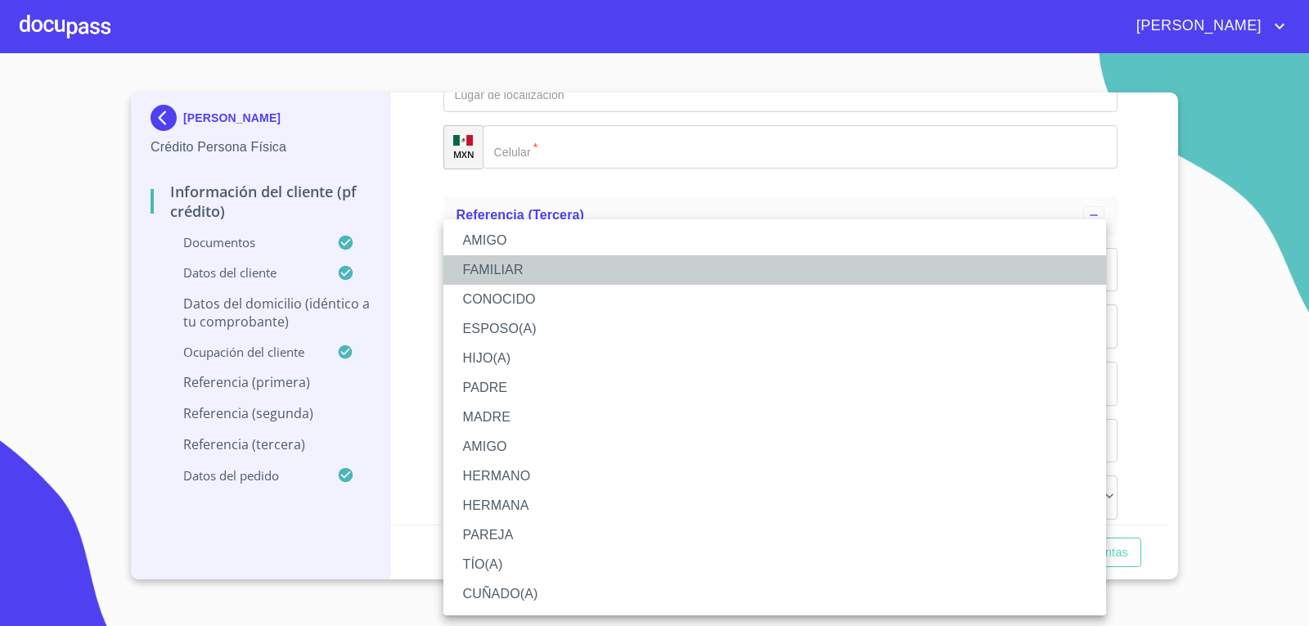
click at [521, 269] on li "FAMILIAR" at bounding box center [775, 269] width 663 height 29
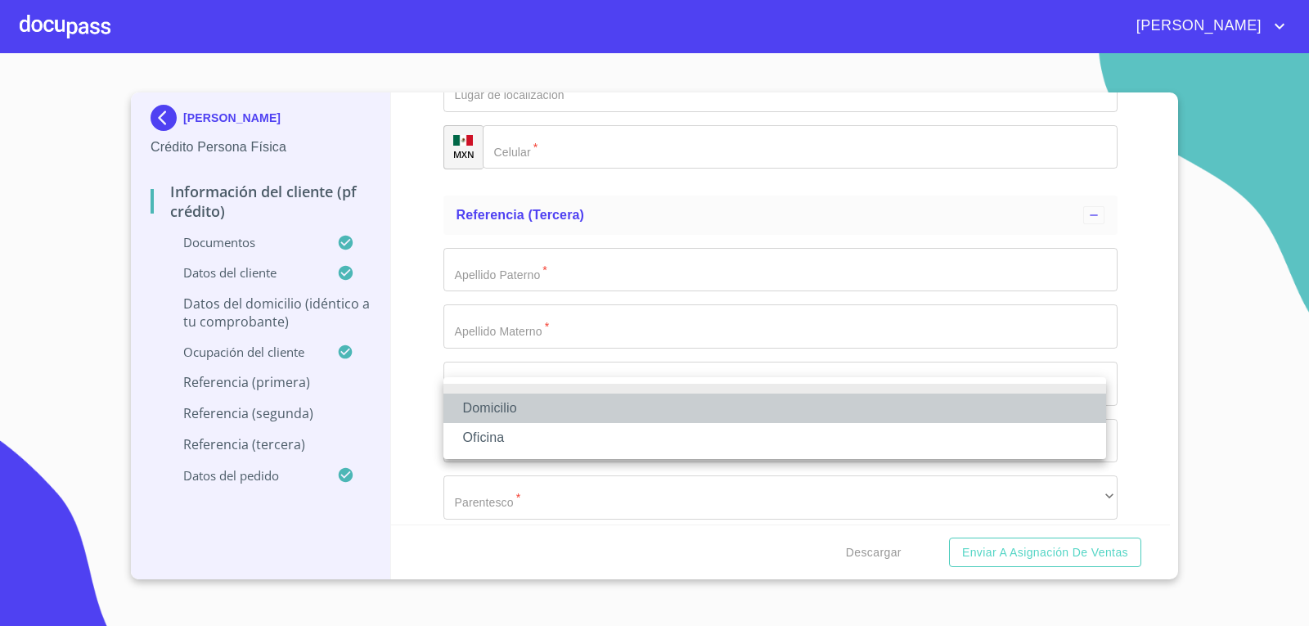
click at [521, 399] on li "Domicilio" at bounding box center [775, 408] width 663 height 29
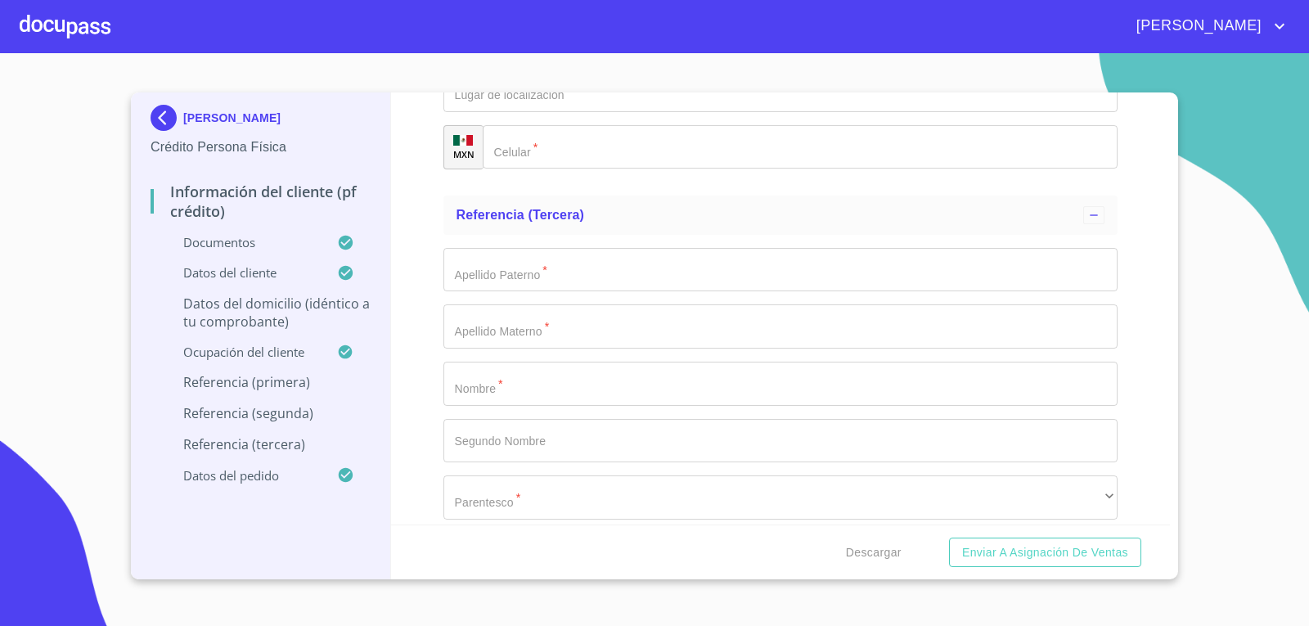
type input "[PHONE_NUMBER]"
click at [392, 411] on div "Información del cliente (PF crédito) Documentos Documento de identificación.   …" at bounding box center [781, 308] width 780 height 432
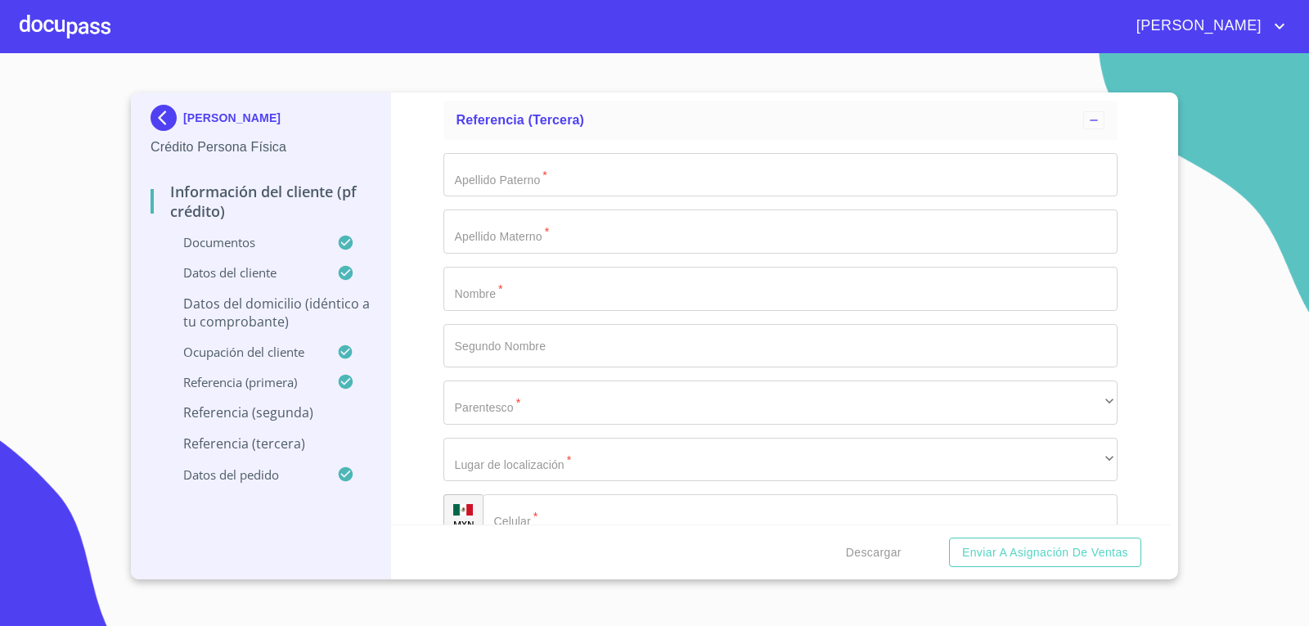
scroll to position [8429, 0]
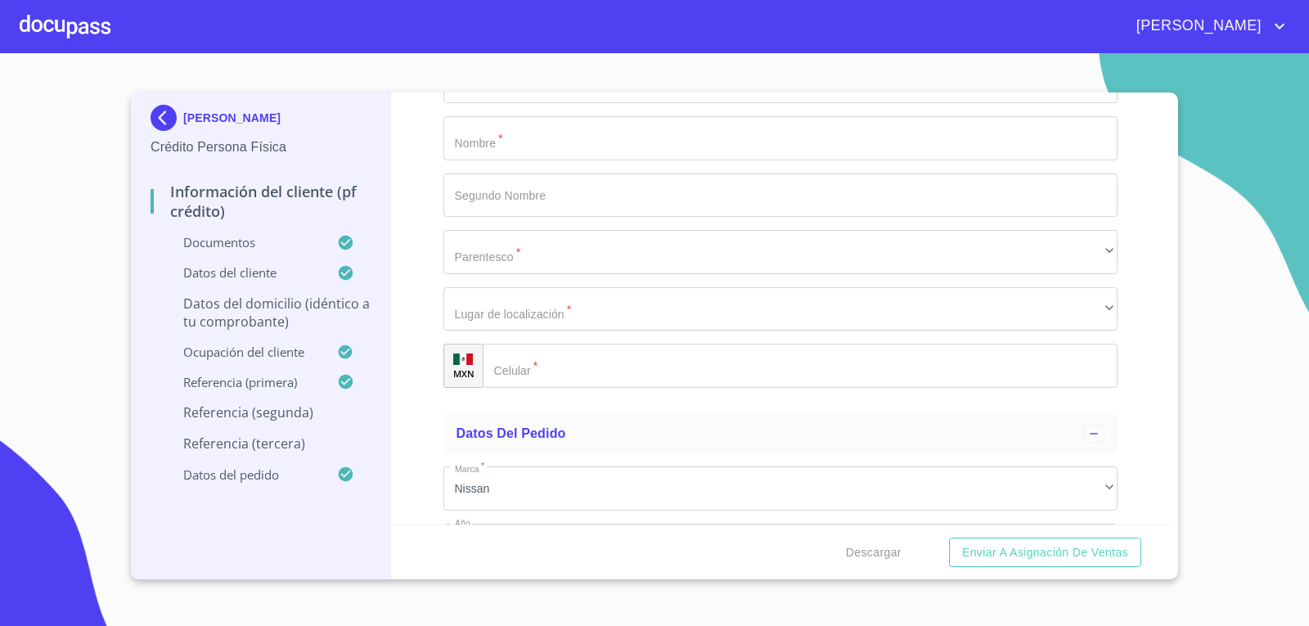
type input "Villanueva"
type input "Iglecias"
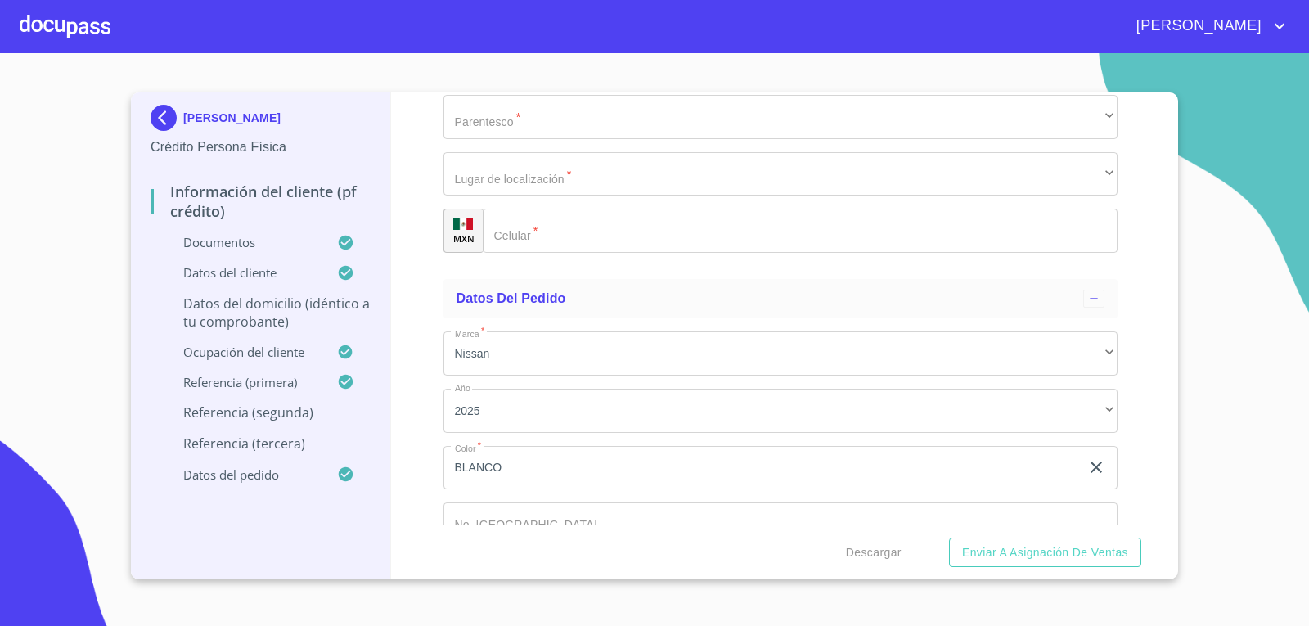
scroll to position [8592, 0]
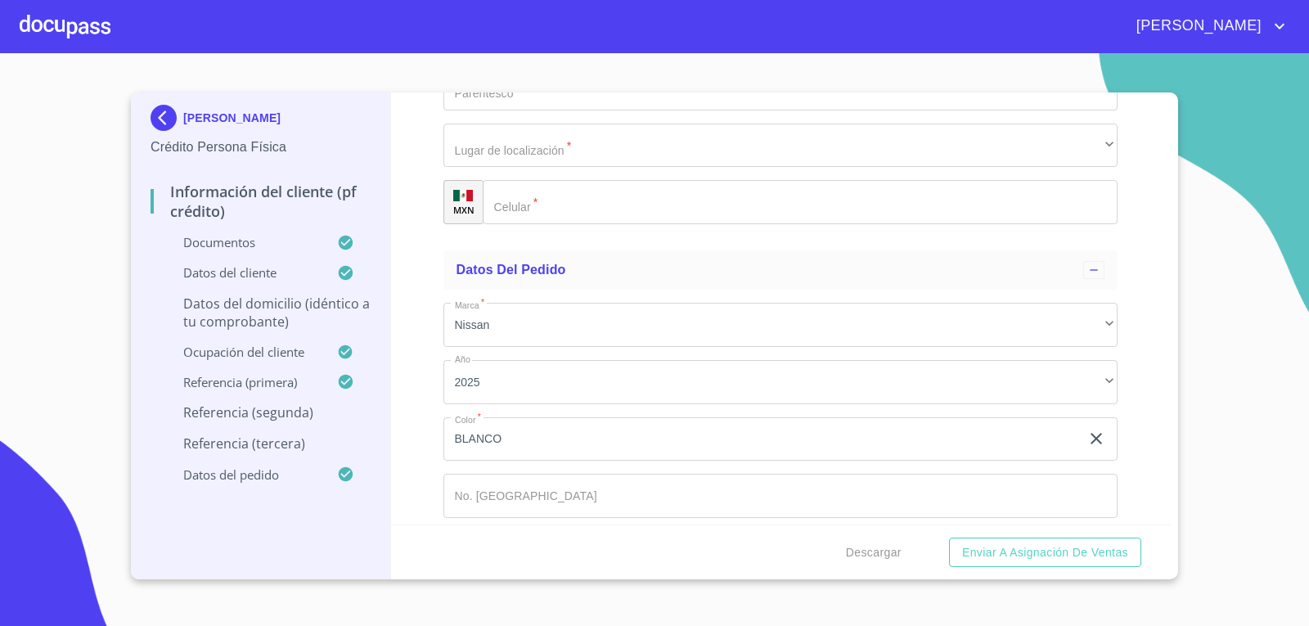
type input "paulo"
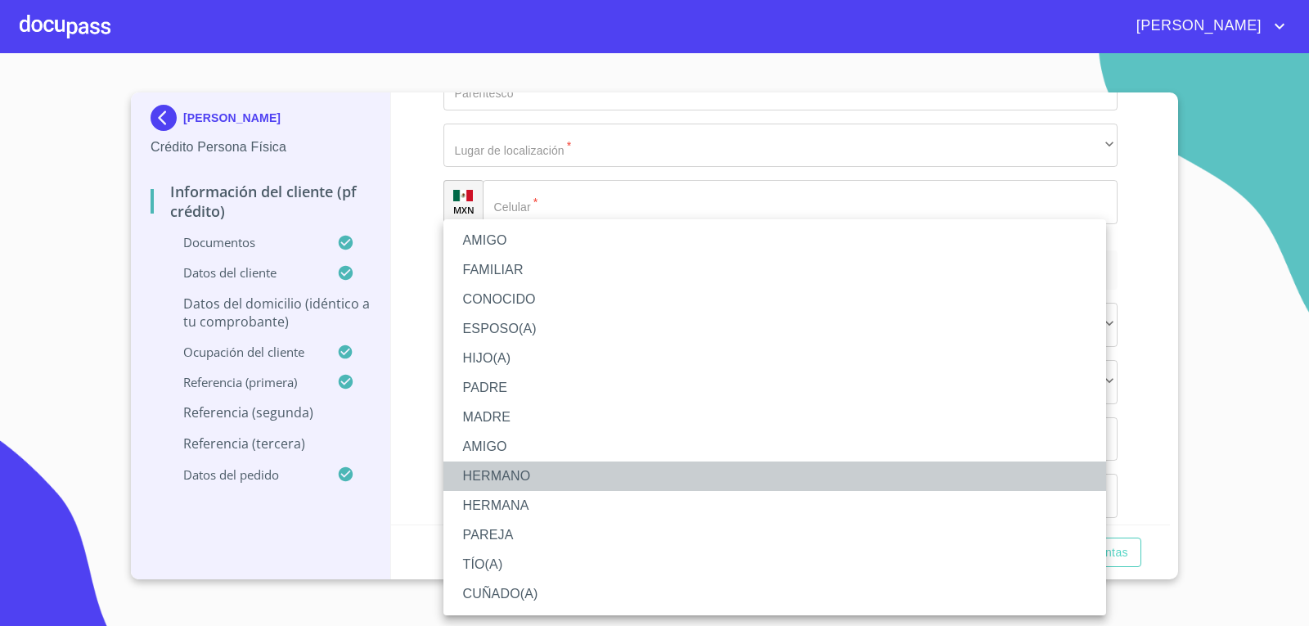
click at [521, 476] on li "HERMANO" at bounding box center [775, 476] width 663 height 29
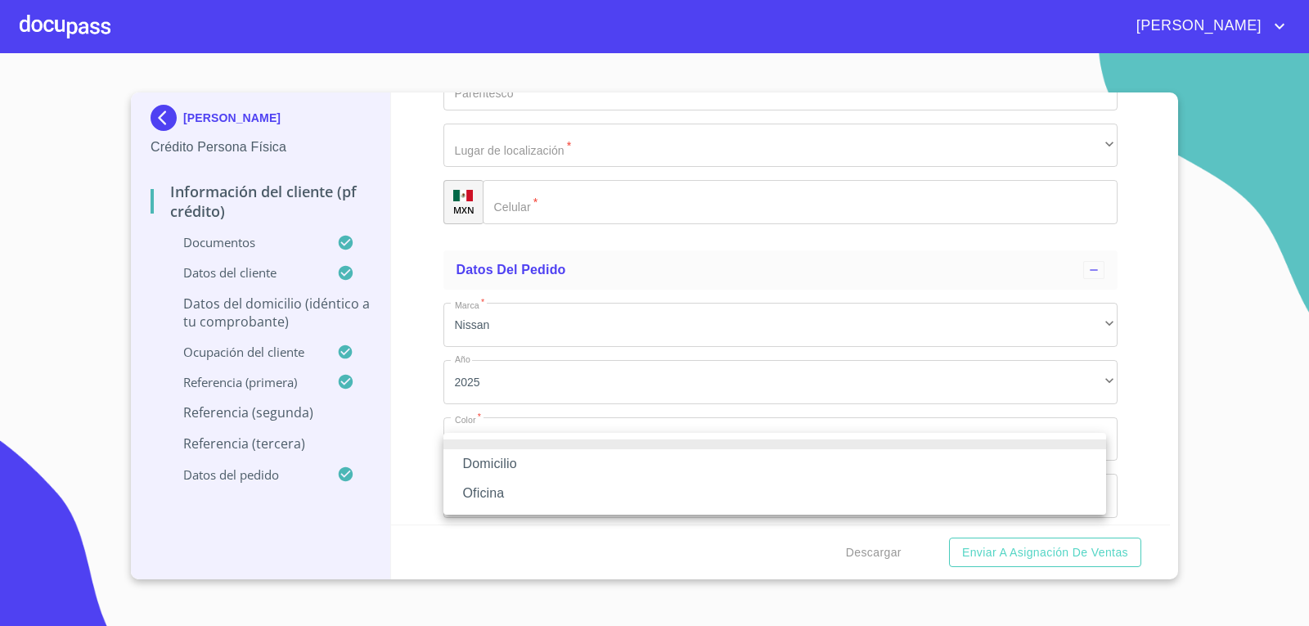
click at [518, 460] on li "Domicilio" at bounding box center [775, 463] width 663 height 29
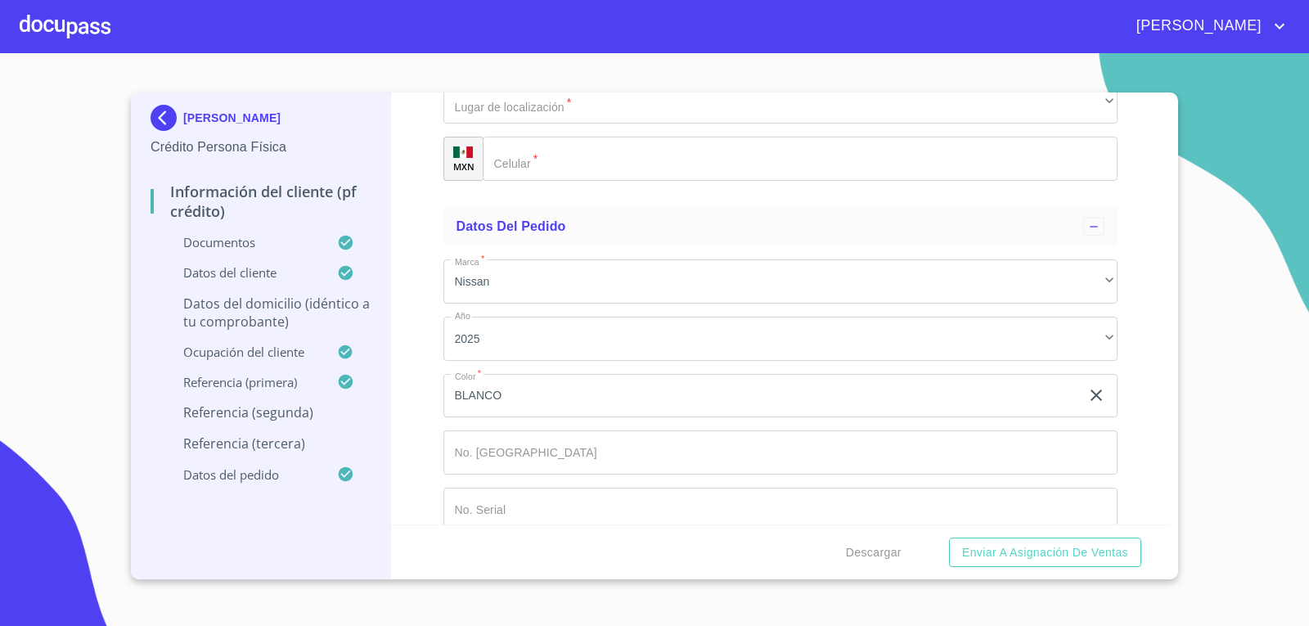
scroll to position [8674, 0]
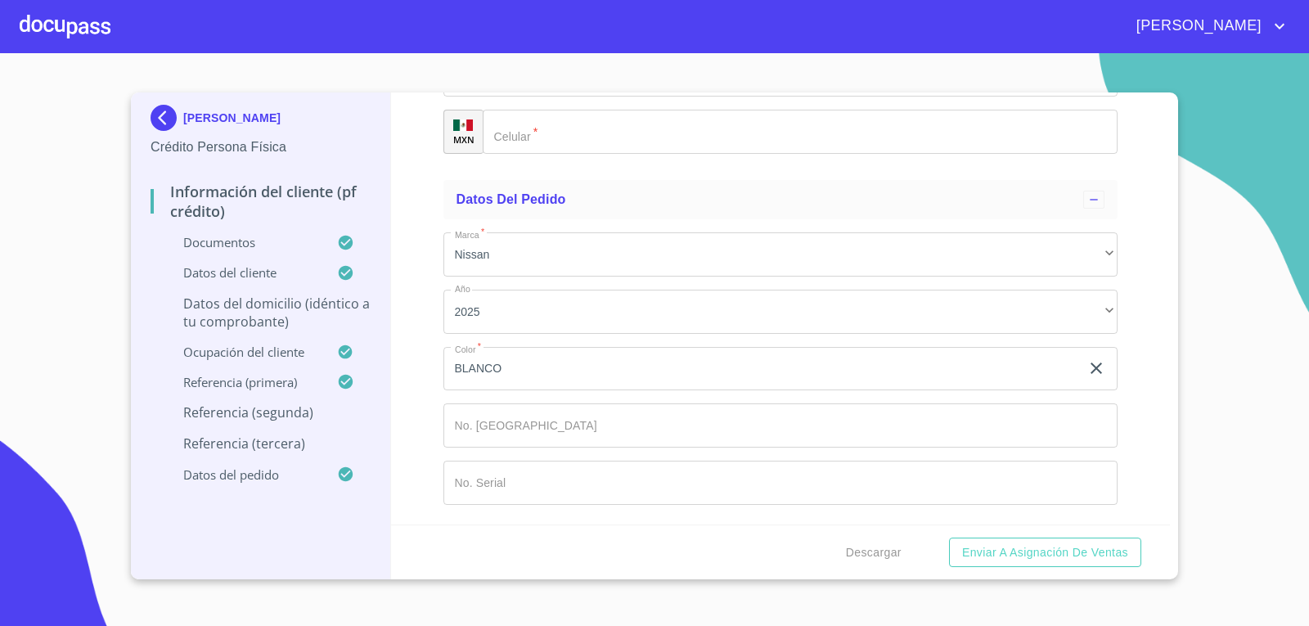
type input "[PHONE_NUMBER]"
click at [420, 384] on div "Información del cliente (PF crédito) Documentos Documento de identificación.   …" at bounding box center [781, 308] width 780 height 432
type input "[PERSON_NAME]"
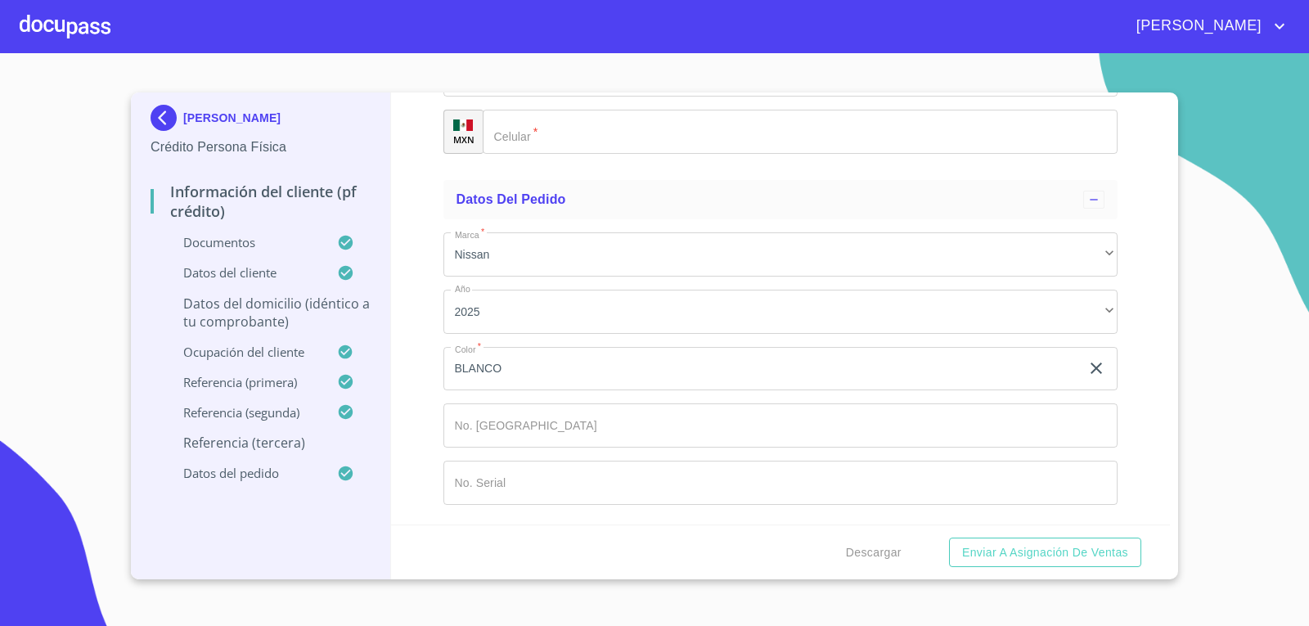
type input "l"
type input "[PERSON_NAME]"
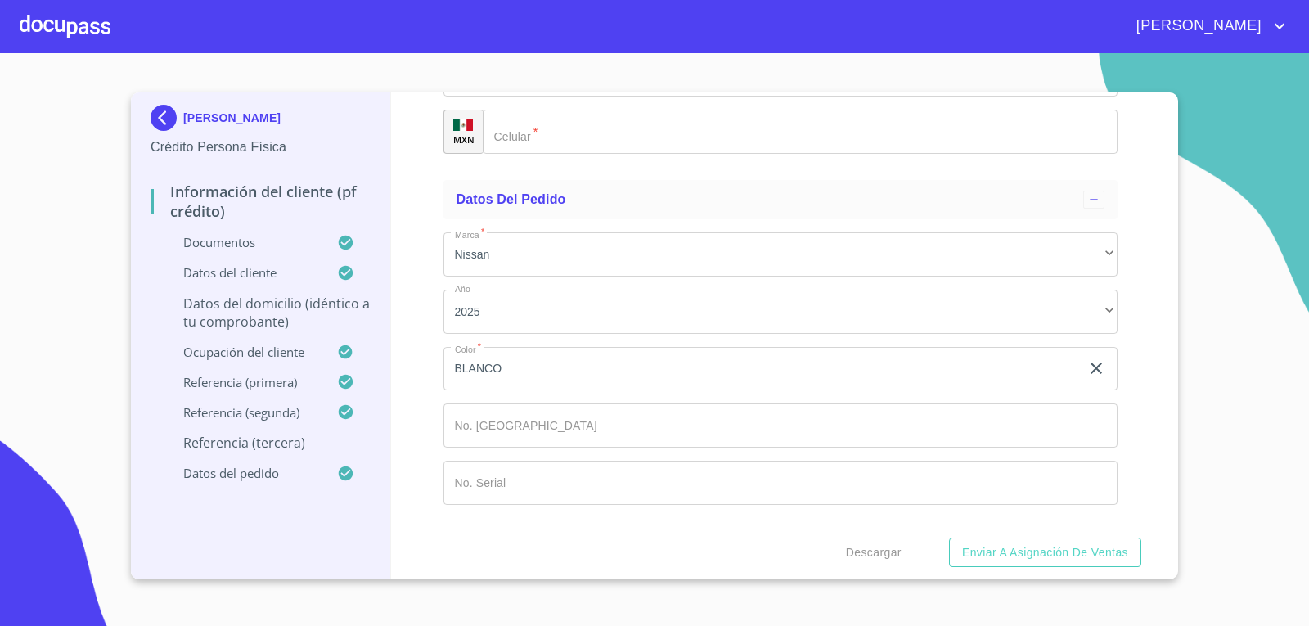
type input "Andanari"
click at [491, 40] on div "​" at bounding box center [781, 18] width 675 height 44
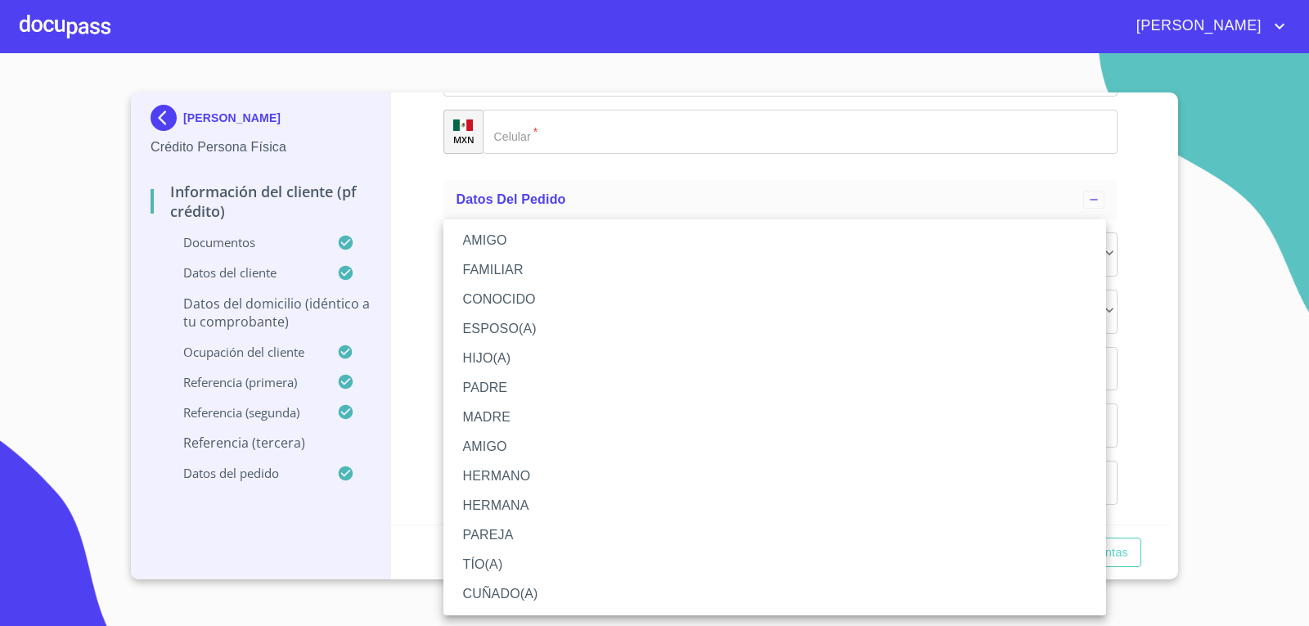
click at [520, 232] on li "AMIGO" at bounding box center [775, 240] width 663 height 29
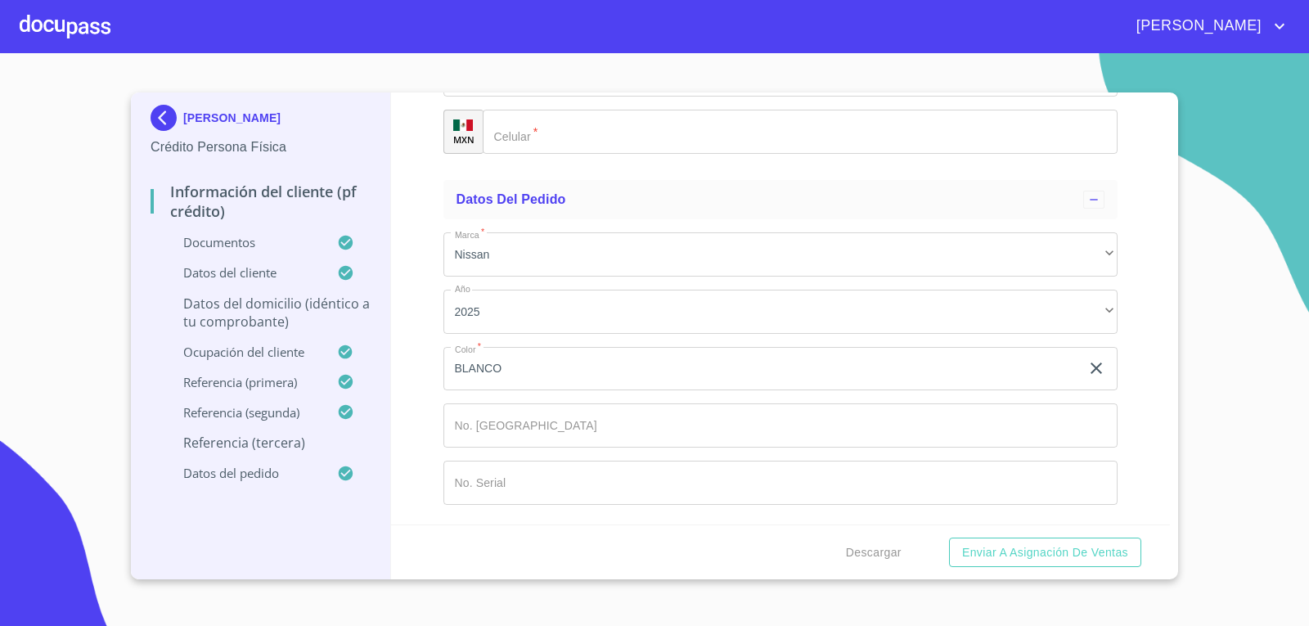
scroll to position [9247, 0]
click at [529, 97] on div "​" at bounding box center [781, 75] width 675 height 44
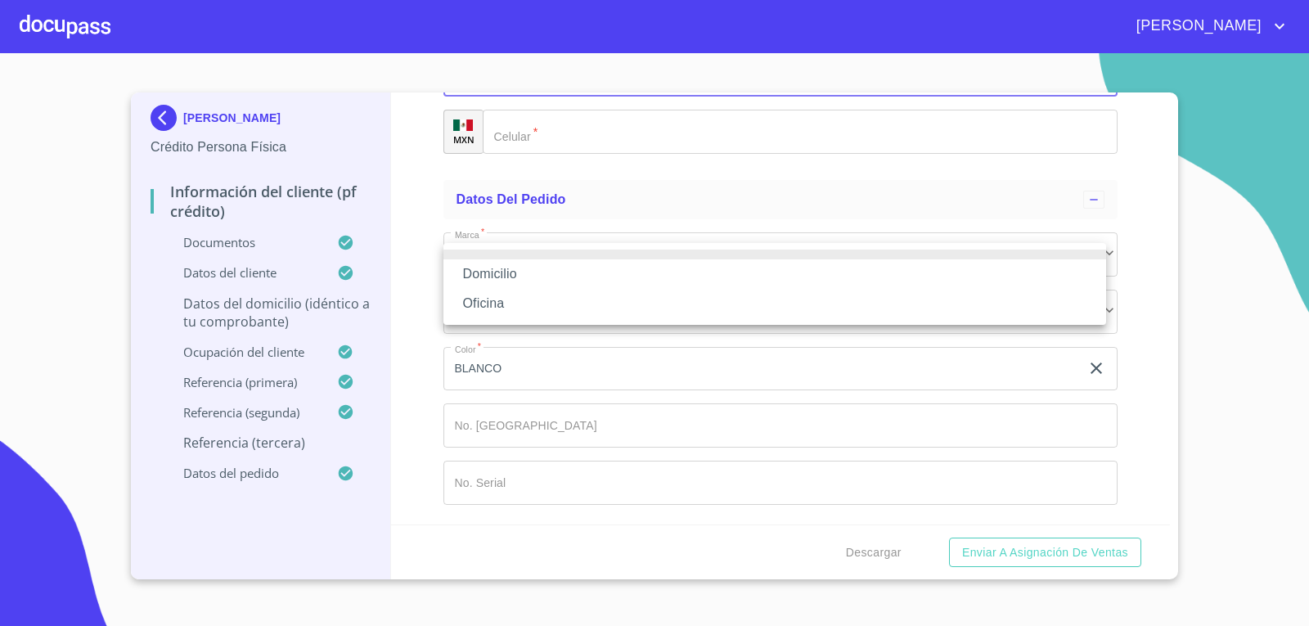
click at [529, 273] on li "Domicilio" at bounding box center [775, 273] width 663 height 29
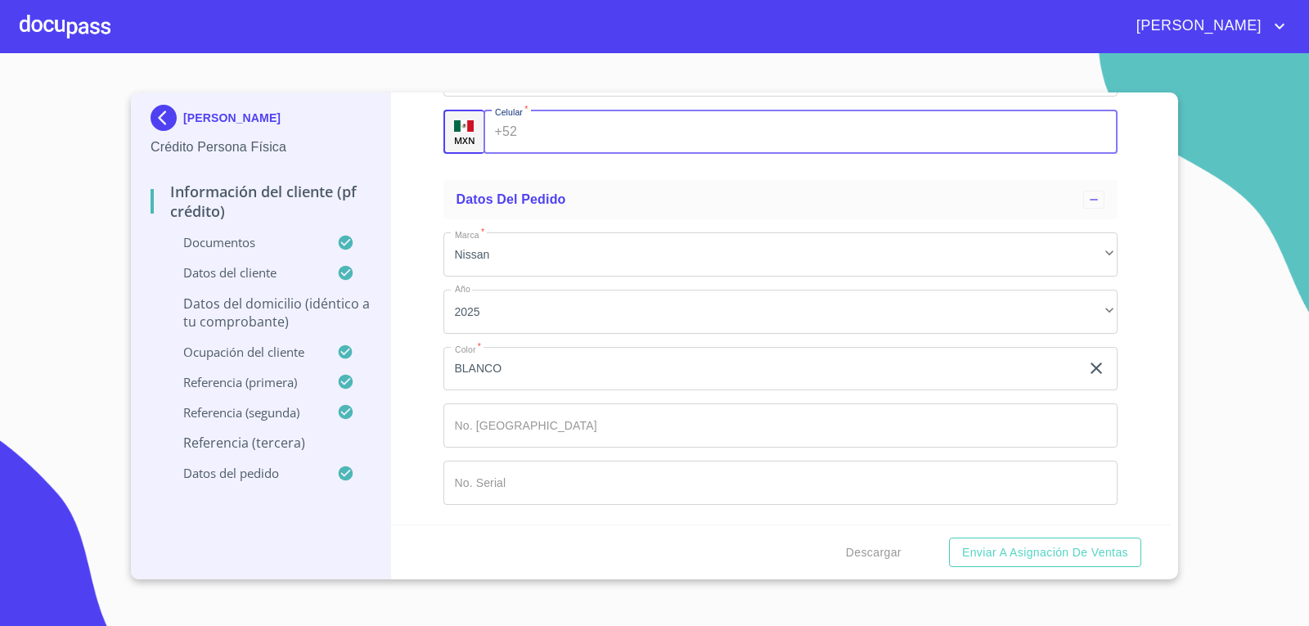
click at [553, 154] on input "Documento de identificación.   *" at bounding box center [821, 132] width 594 height 44
type input "[PHONE_NUMBER]"
click at [727, 363] on ul "Datos del pedido Marca   * Nissan ​ Año 2025 ​ Color   * BLANCO ​ No. Pedido ​ …" at bounding box center [781, 348] width 675 height 350
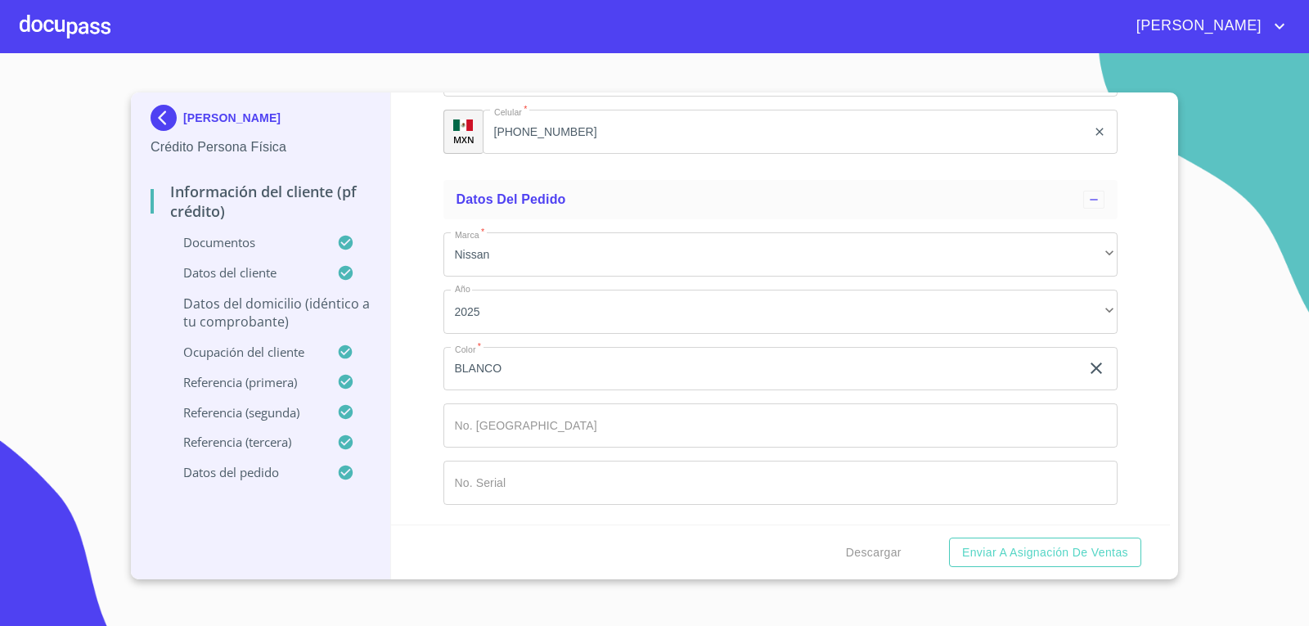
scroll to position [9434, 0]
click at [888, 547] on span "Descargar" at bounding box center [874, 553] width 56 height 20
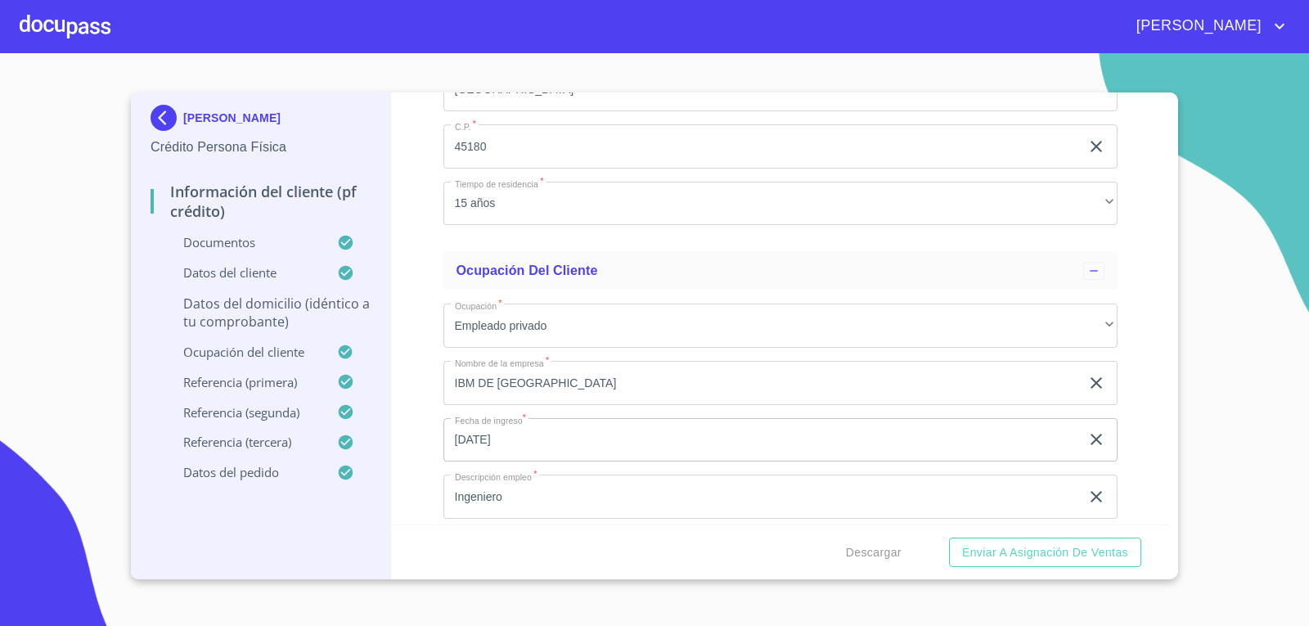
scroll to position [5997, 0]
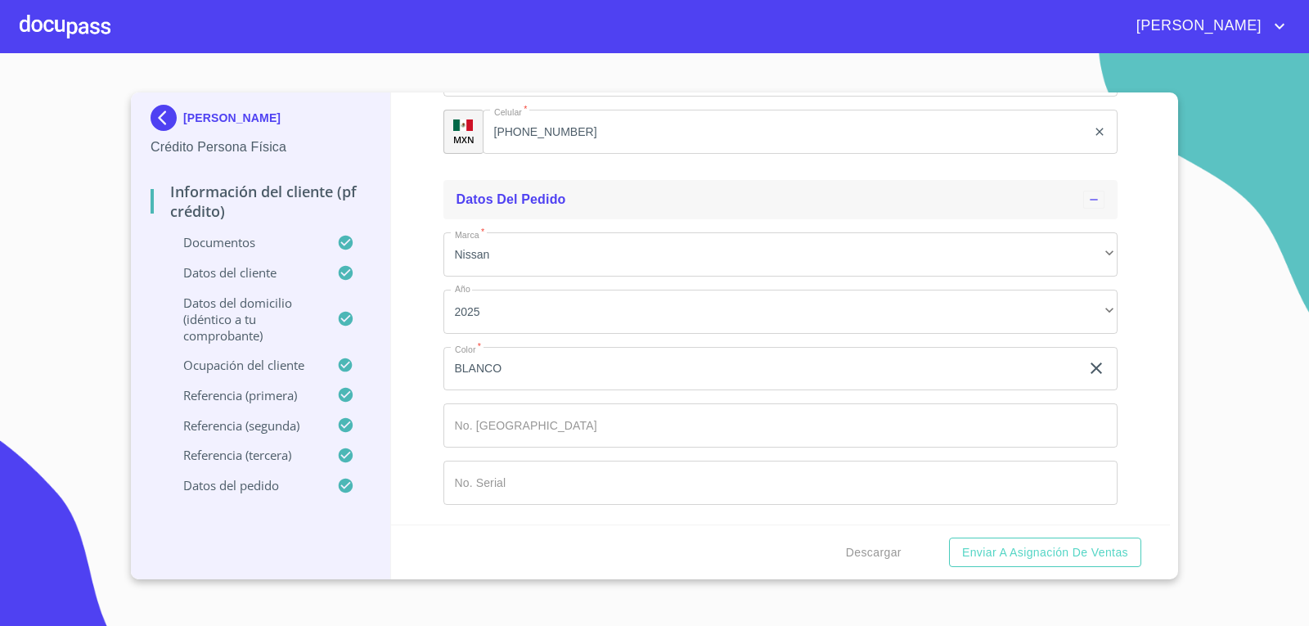
scroll to position [9106, 0]
type input "bosque aguascalientes y Bosques de colima"
click at [883, 547] on span "Descargar" at bounding box center [874, 553] width 56 height 20
click at [856, 546] on span "Descargar" at bounding box center [874, 553] width 56 height 20
